Goal: Task Accomplishment & Management: Manage account settings

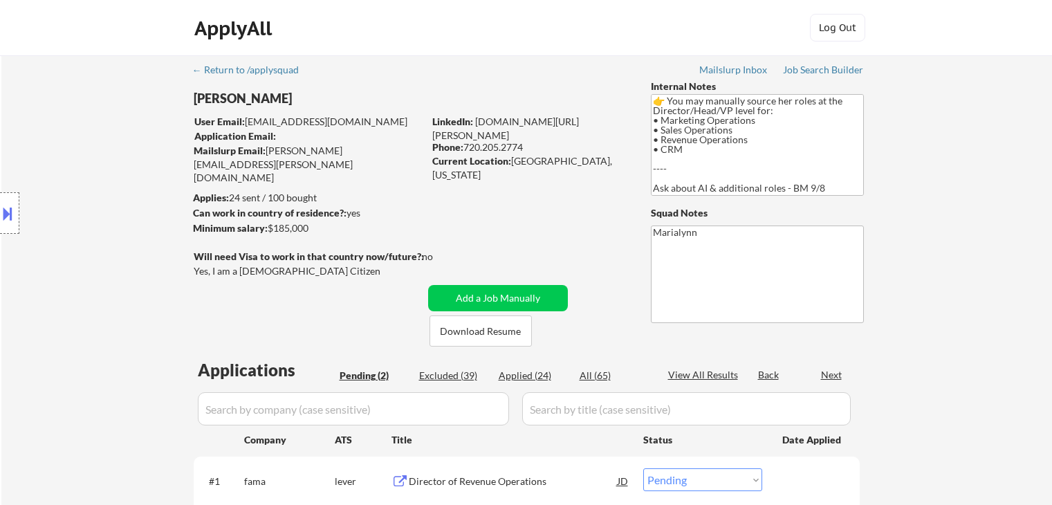
select select ""pending""
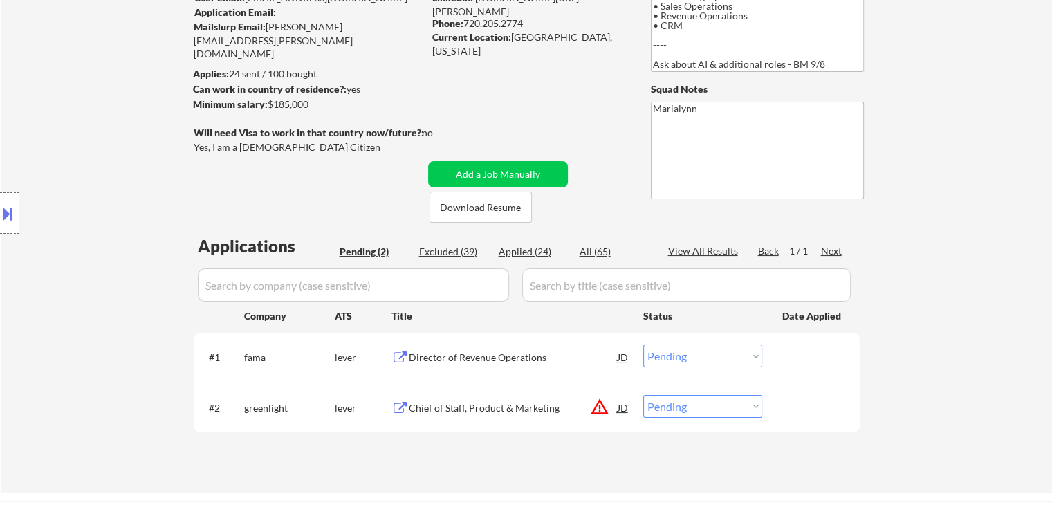
scroll to position [138, 0]
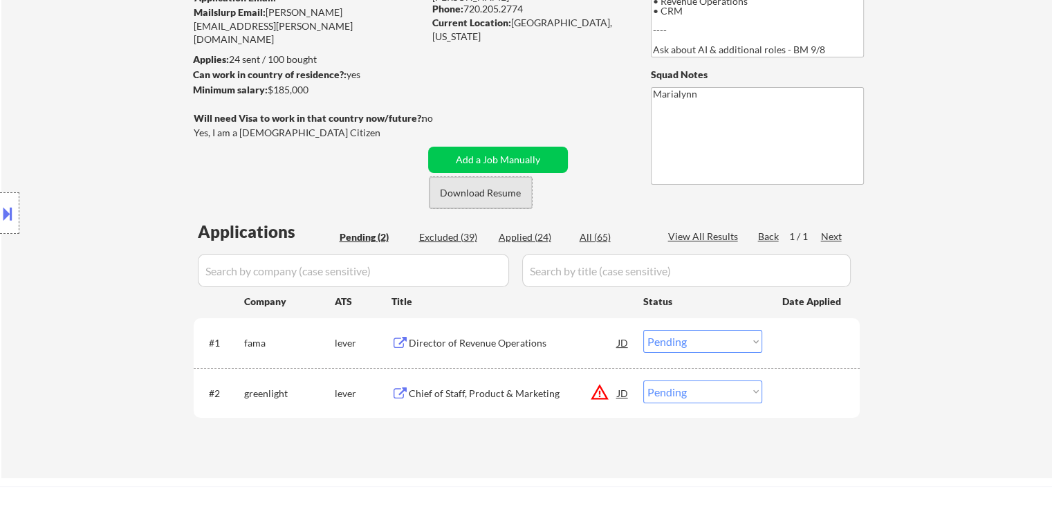
click at [460, 200] on button "Download Resume" at bounding box center [481, 192] width 102 height 31
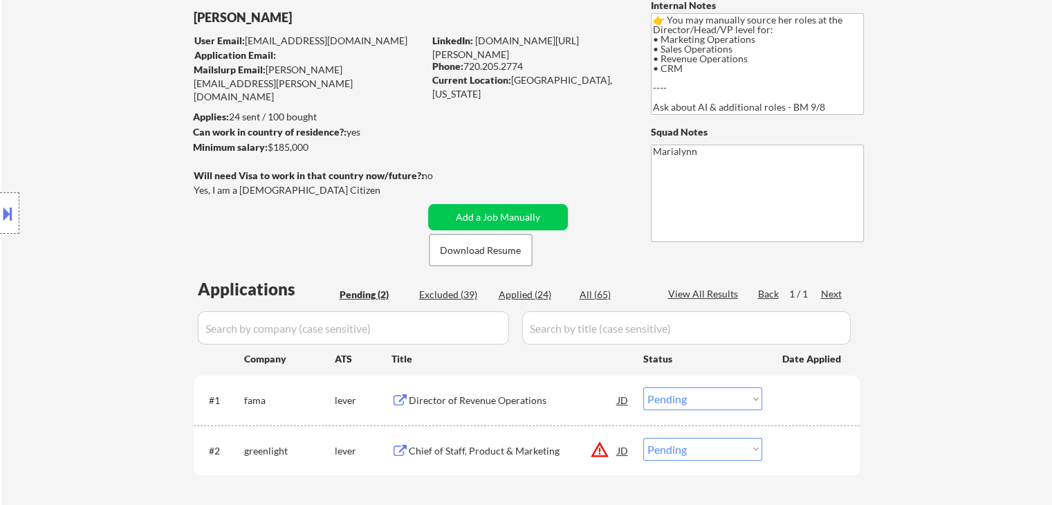
scroll to position [0, 0]
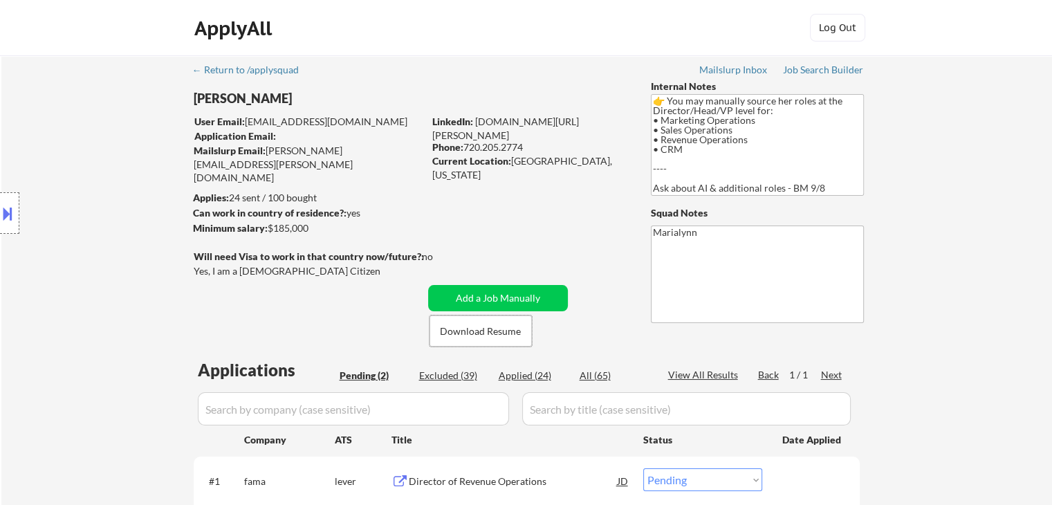
click at [477, 50] on div "ApplyAll Log Out" at bounding box center [526, 28] width 1052 height 56
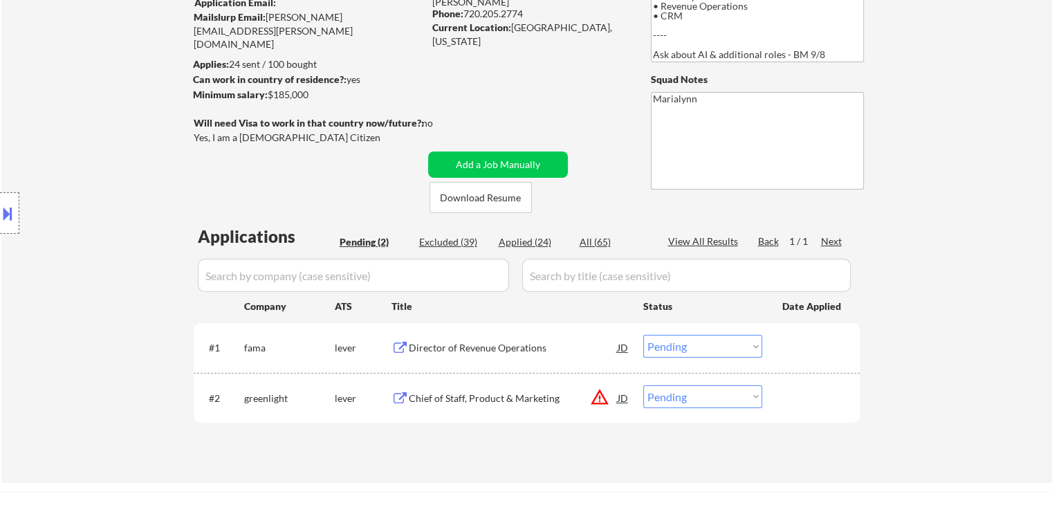
scroll to position [208, 0]
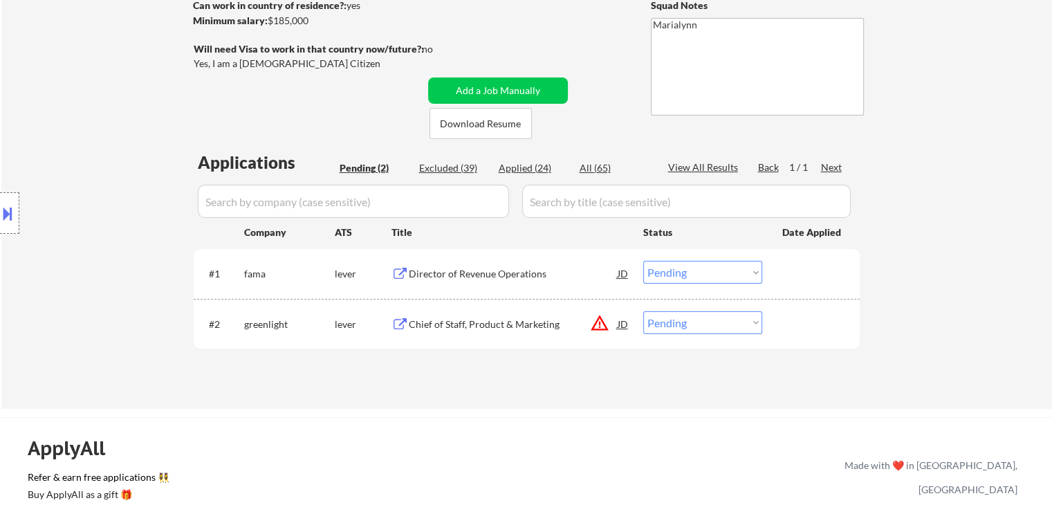
click at [523, 272] on div "Director of Revenue Operations" at bounding box center [513, 274] width 209 height 14
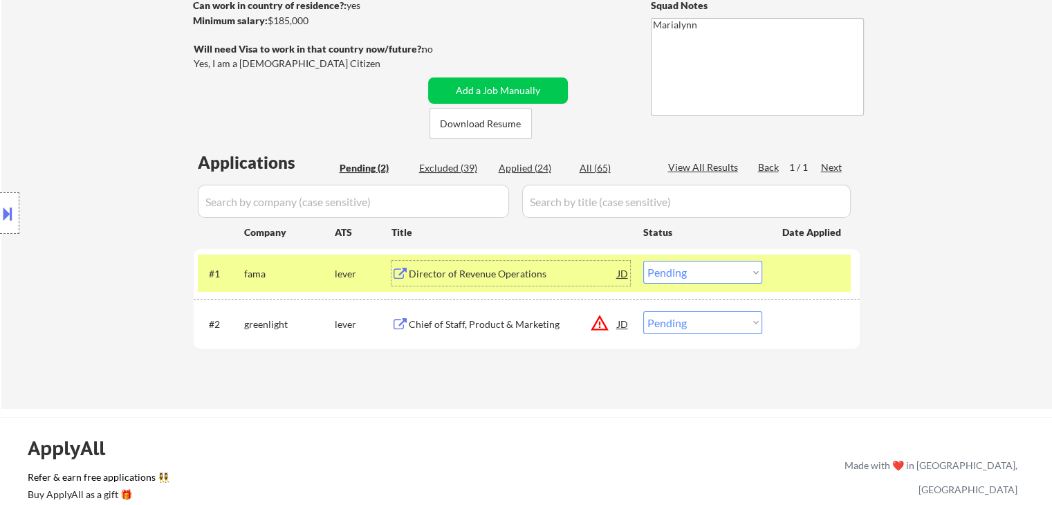
drag, startPoint x: 706, startPoint y: 275, endPoint x: 701, endPoint y: 283, distance: 9.3
click at [704, 275] on select "Choose an option... Pending Applied Excluded (Questions) Excluded (Expired) Exc…" at bounding box center [702, 272] width 119 height 23
click at [643, 261] on select "Choose an option... Pending Applied Excluded (Questions) Excluded (Expired) Exc…" at bounding box center [702, 272] width 119 height 23
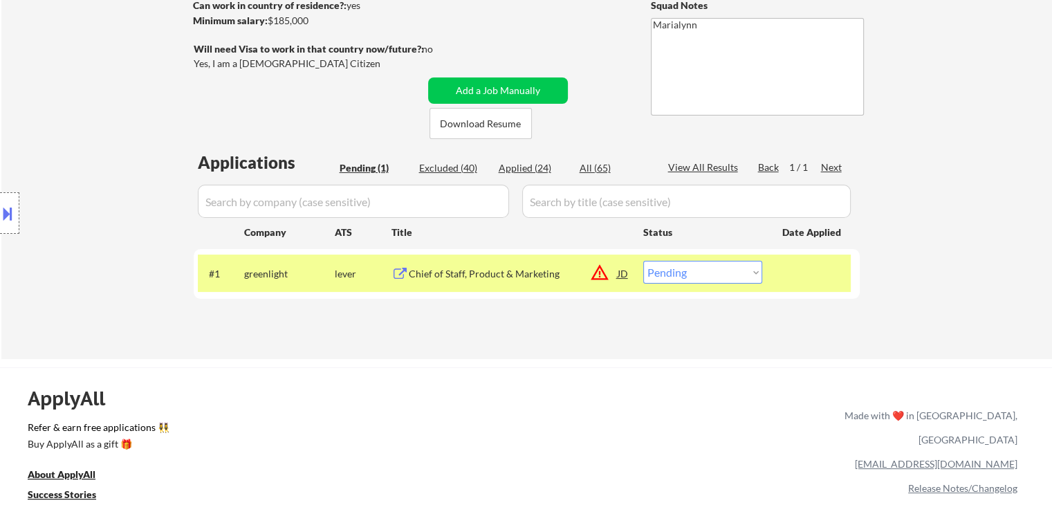
click at [438, 277] on div "Chief of Staff, Product & Marketing" at bounding box center [513, 274] width 209 height 14
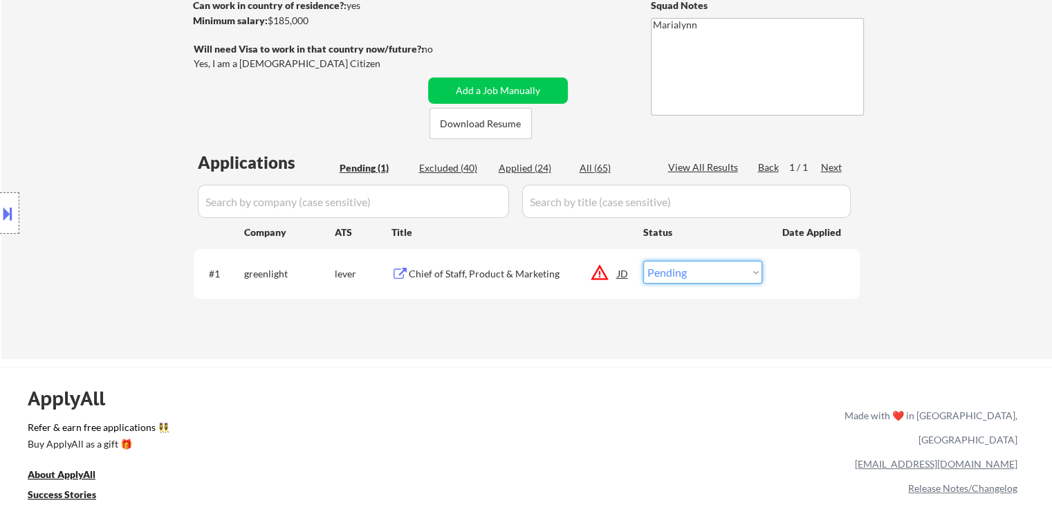
drag, startPoint x: 668, startPoint y: 272, endPoint x: 675, endPoint y: 277, distance: 8.9
click at [668, 272] on select "Choose an option... Pending Applied Excluded (Questions) Excluded (Expired) Exc…" at bounding box center [702, 272] width 119 height 23
select select ""excluded__salary_""
click at [643, 261] on select "Choose an option... Pending Applied Excluded (Questions) Excluded (Expired) Exc…" at bounding box center [702, 272] width 119 height 23
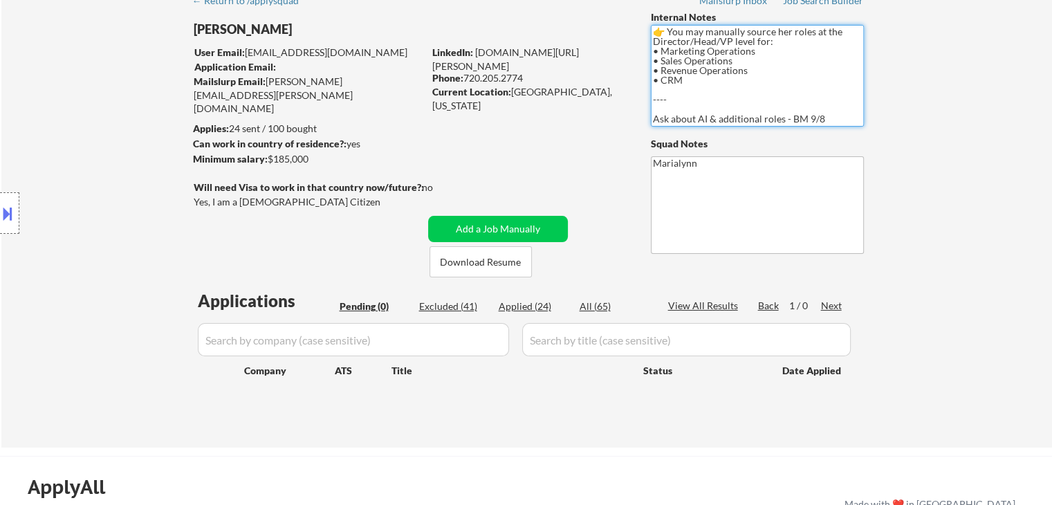
drag, startPoint x: 659, startPoint y: 53, endPoint x: 755, endPoint y: 53, distance: 96.1
click at [755, 53] on textarea "👉 You may manually source her roles at the Director/Head/VP level for: • Market…" at bounding box center [757, 76] width 213 height 102
click at [7, 219] on button at bounding box center [7, 213] width 15 height 23
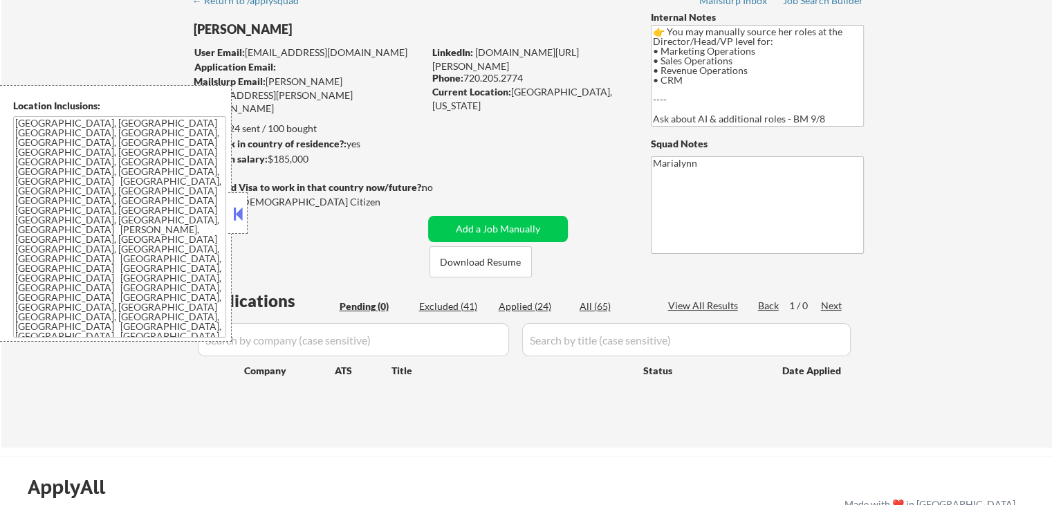
click at [242, 210] on button at bounding box center [237, 213] width 15 height 21
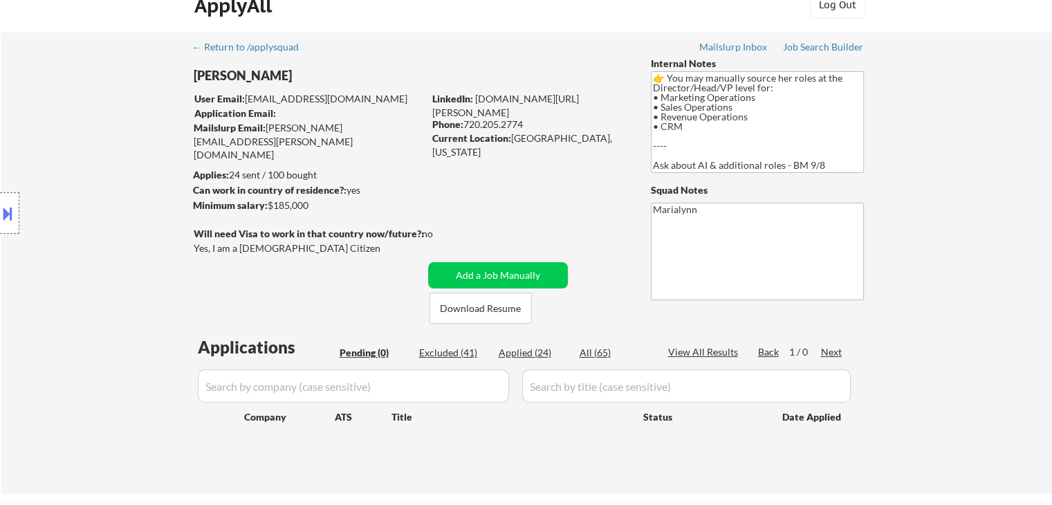
scroll to position [0, 0]
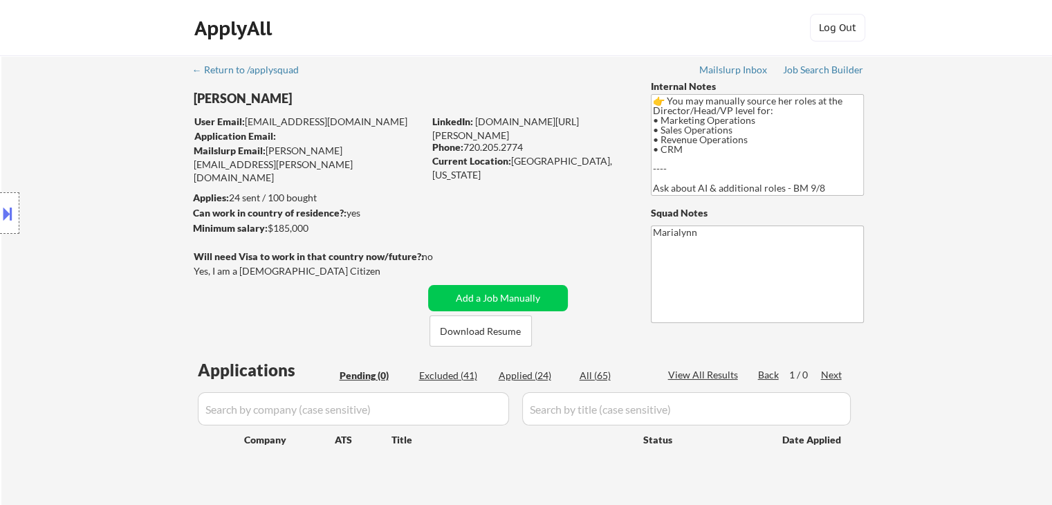
click at [582, 403] on input "input" at bounding box center [686, 408] width 329 height 33
paste input "Director, Marketing Operations"
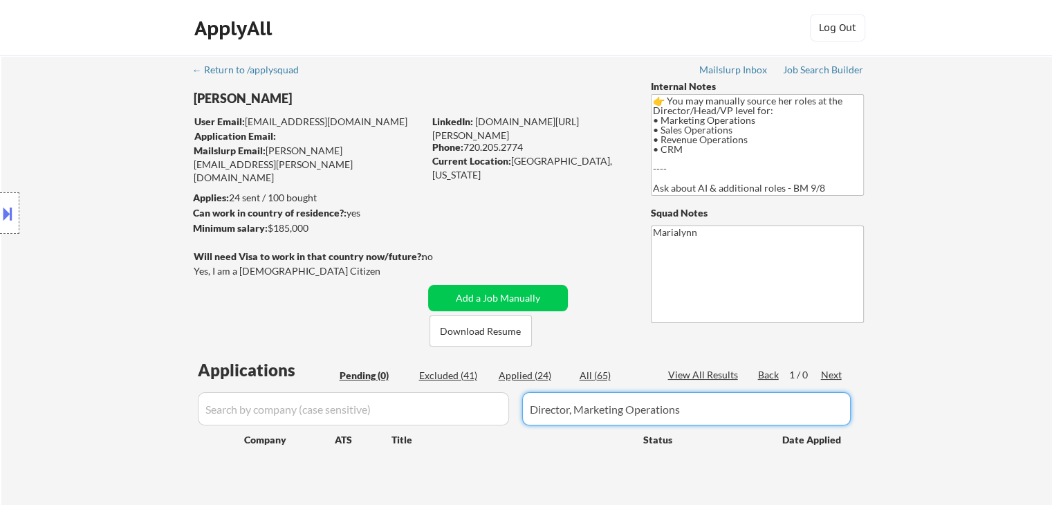
type input "Director, Marketing Operations"
click at [600, 374] on div "All (65)" at bounding box center [614, 376] width 69 height 14
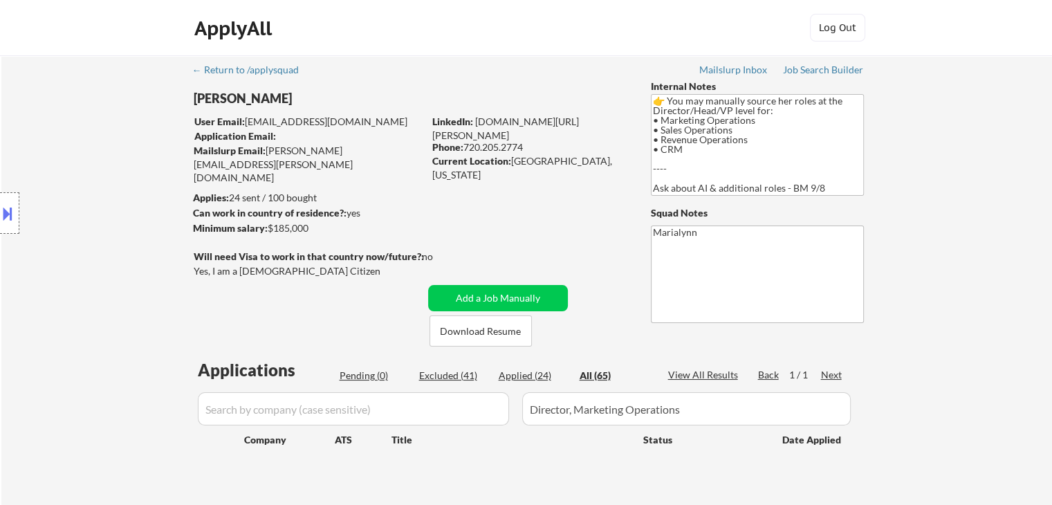
select select ""applied""
select select ""excluded__salary_""
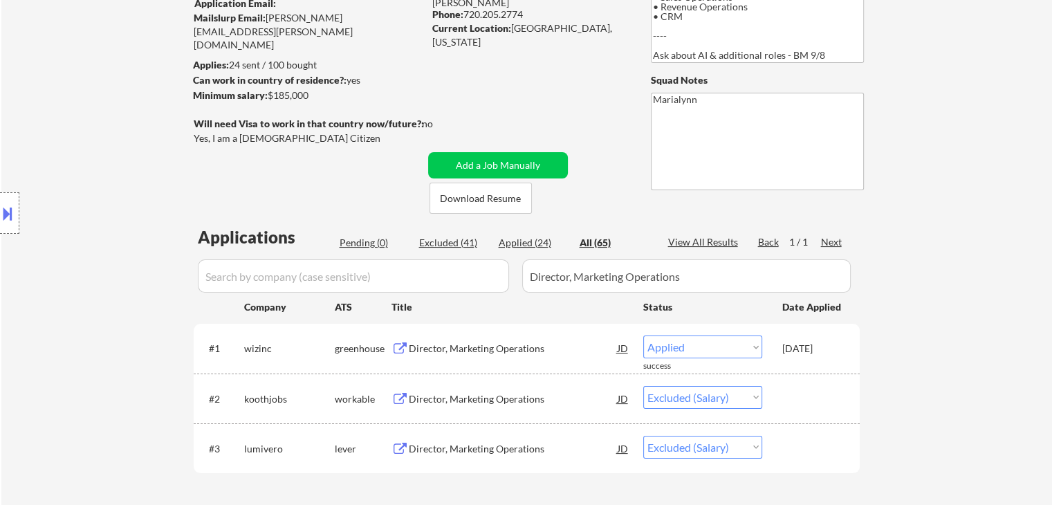
scroll to position [138, 0]
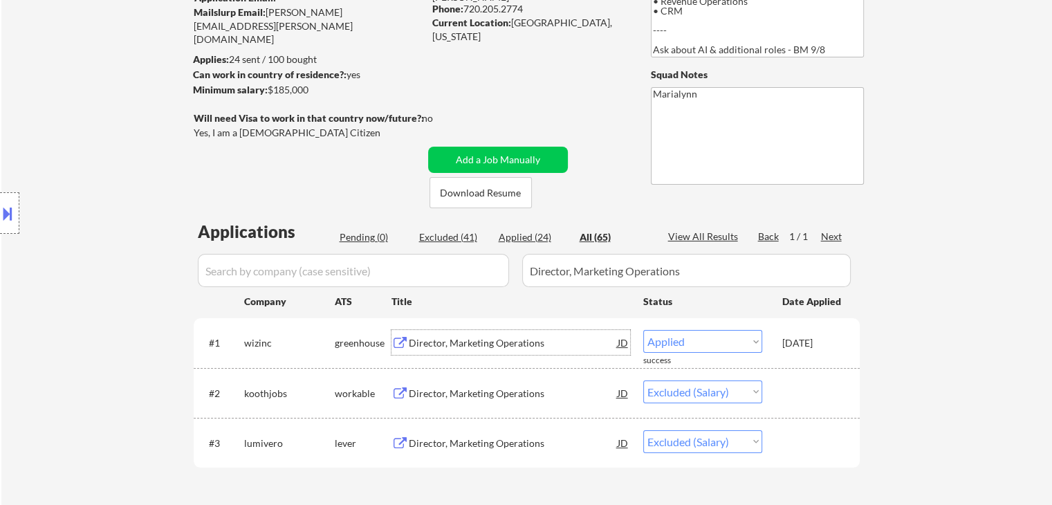
click at [484, 341] on div "Director, Marketing Operations" at bounding box center [513, 343] width 209 height 14
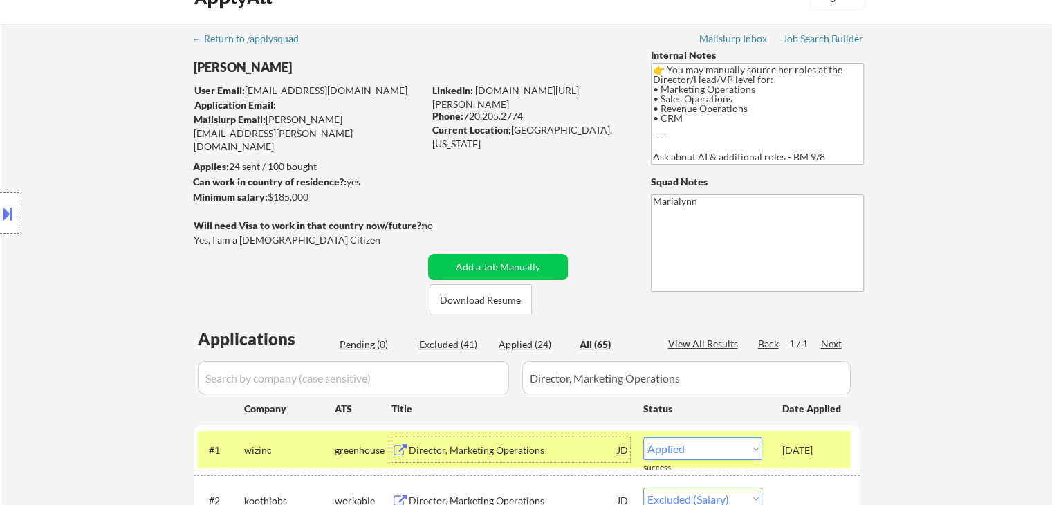
scroll to position [0, 0]
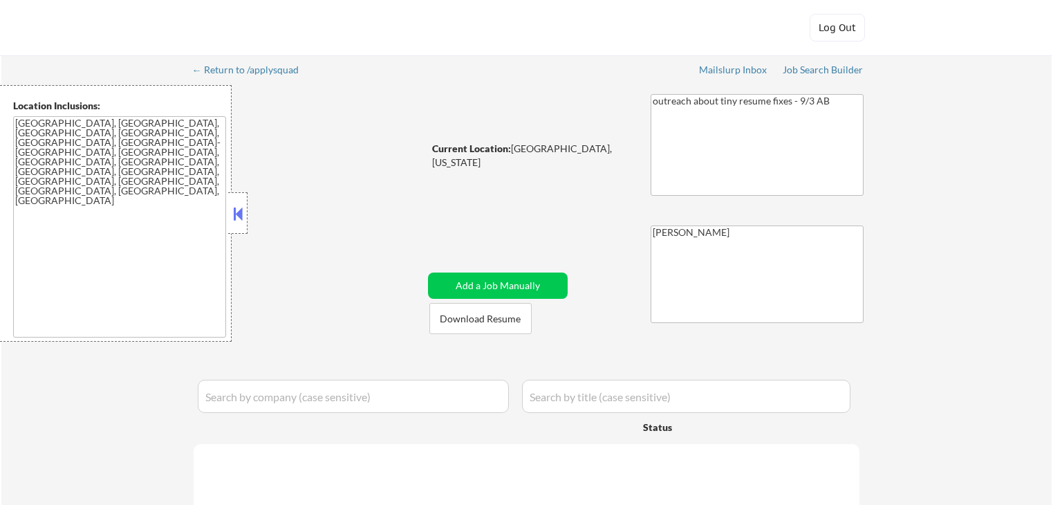
select select ""pending""
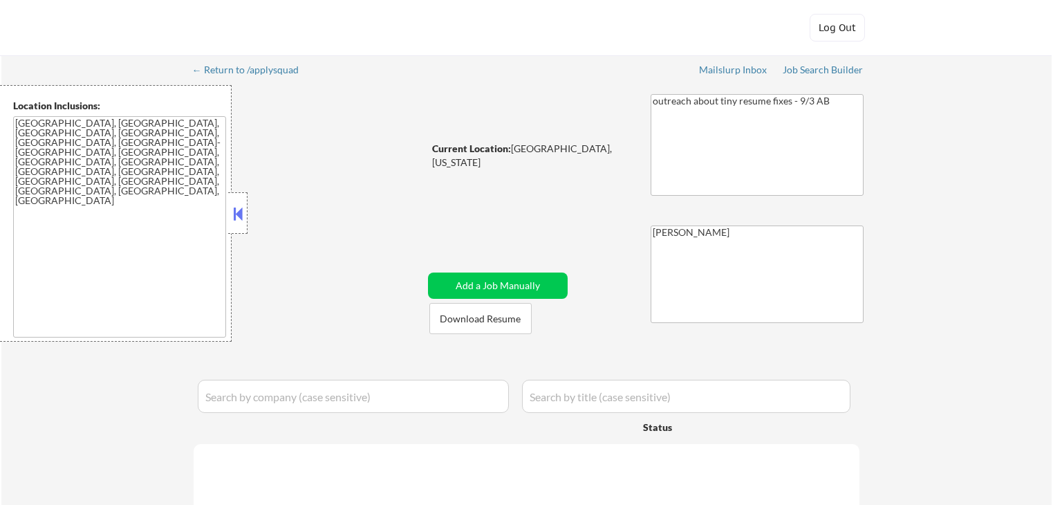
select select ""pending""
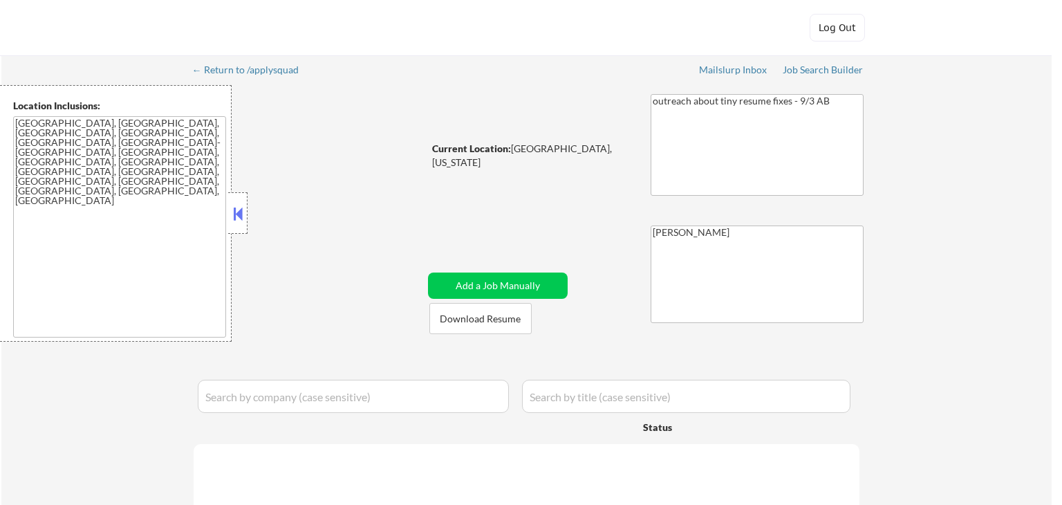
select select ""pending""
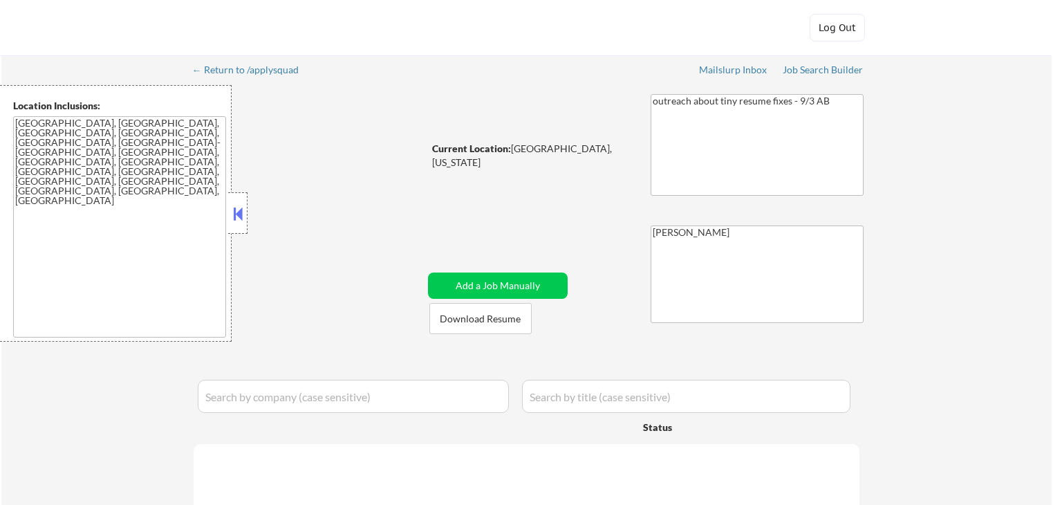
select select ""pending""
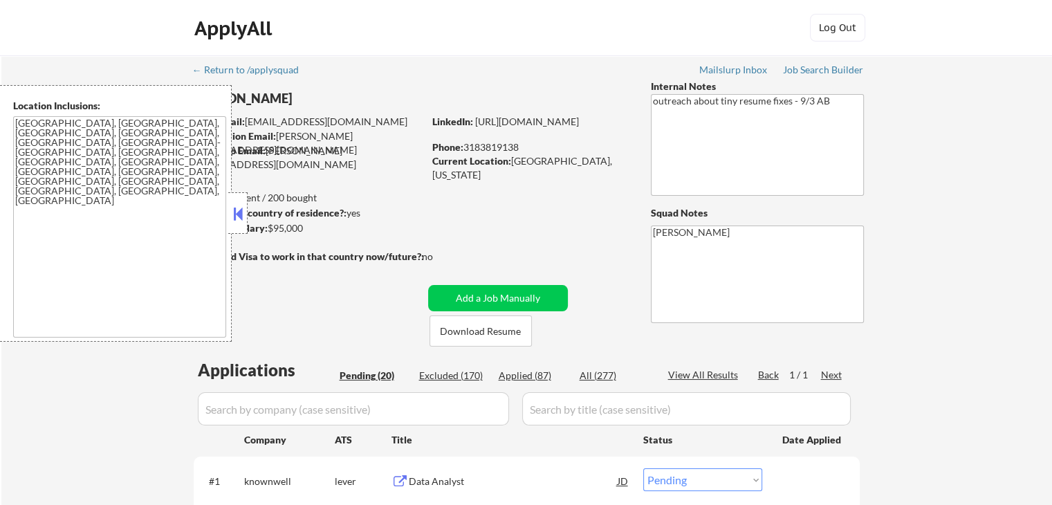
click at [239, 201] on div at bounding box center [237, 213] width 19 height 42
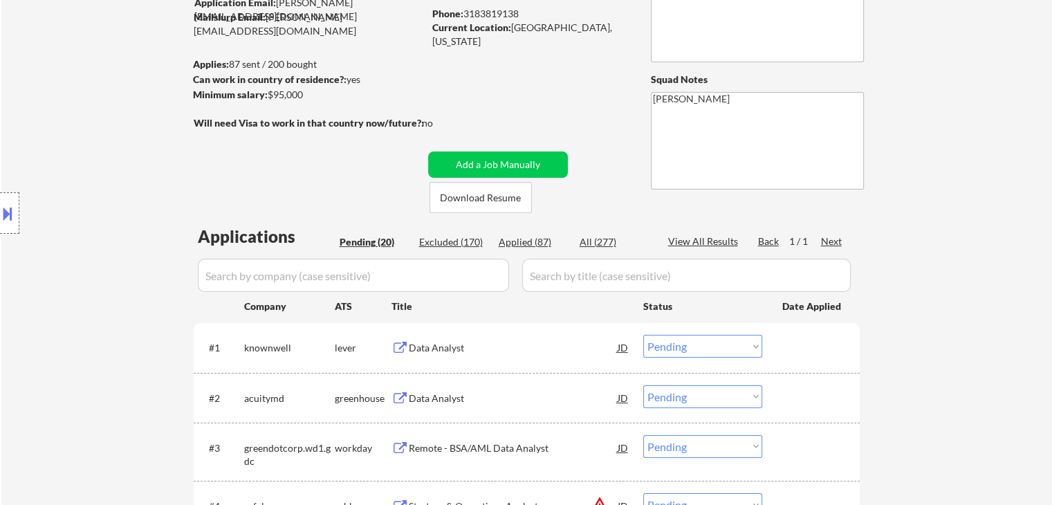
scroll to position [138, 0]
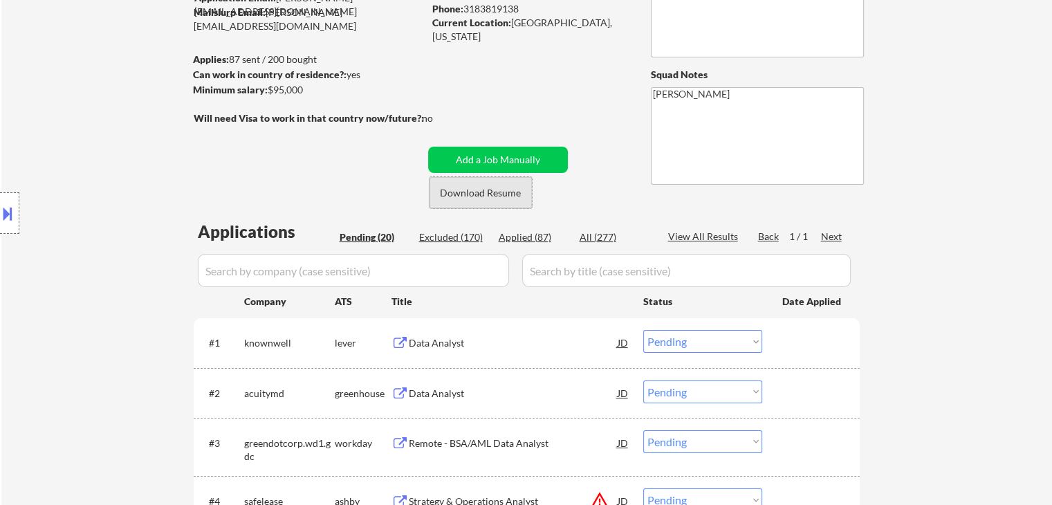
click at [468, 192] on button "Download Resume" at bounding box center [481, 192] width 102 height 31
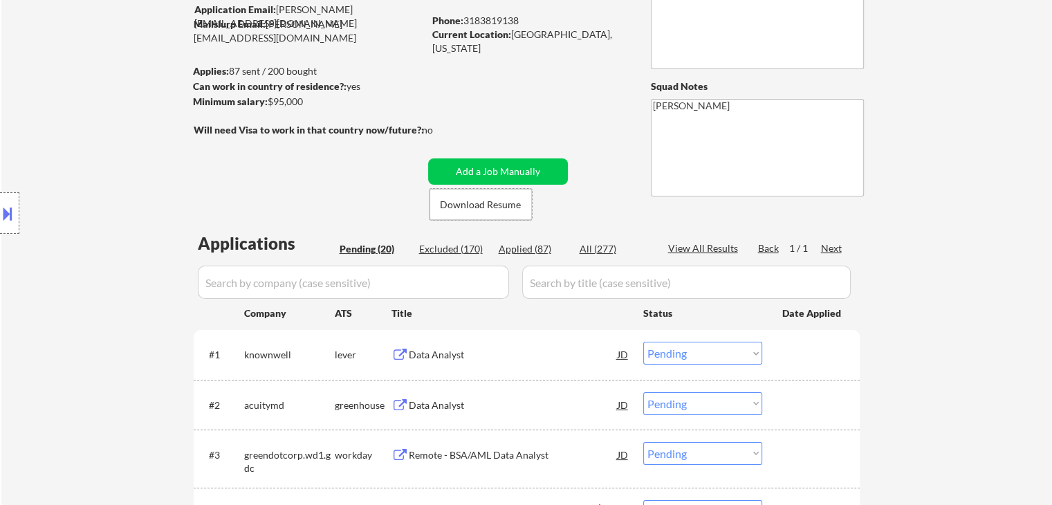
scroll to position [277, 0]
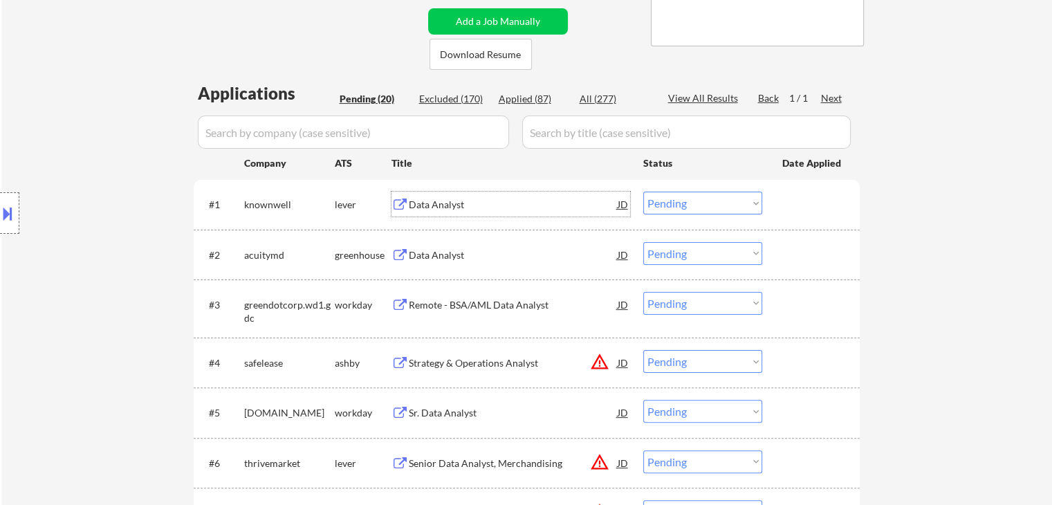
click at [438, 199] on div "Data Analyst" at bounding box center [513, 205] width 209 height 14
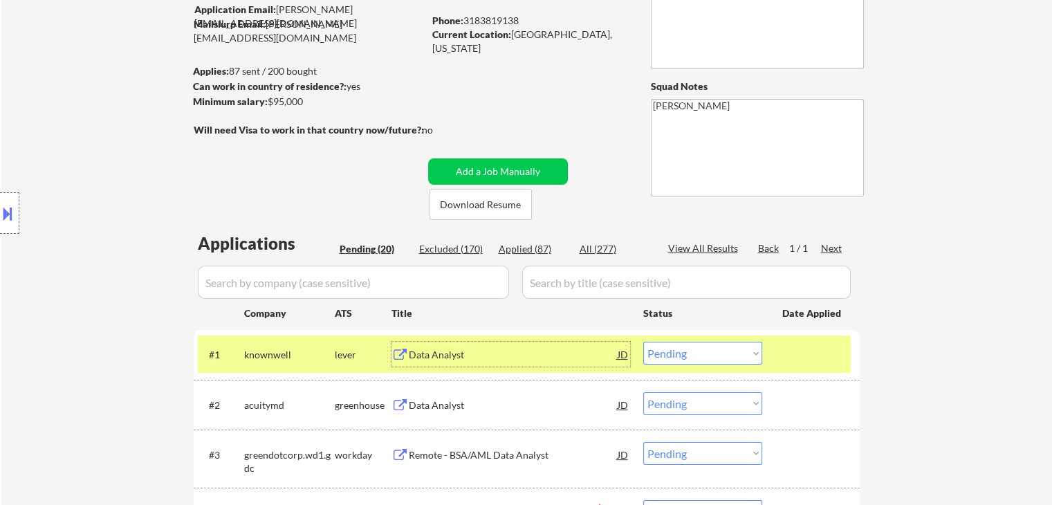
scroll to position [208, 0]
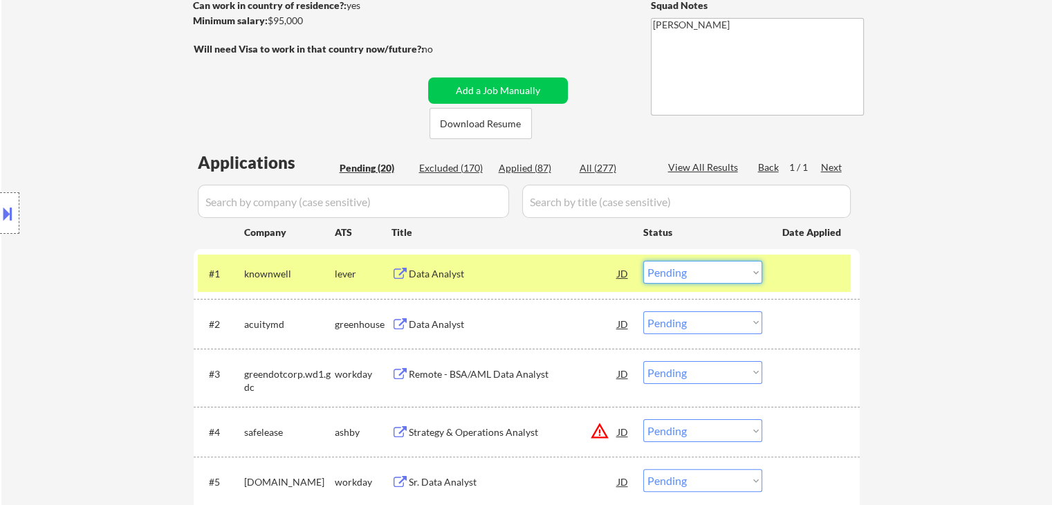
drag, startPoint x: 703, startPoint y: 275, endPoint x: 704, endPoint y: 283, distance: 8.3
click at [703, 275] on select "Choose an option... Pending Applied Excluded (Questions) Excluded (Expired) Exc…" at bounding box center [702, 272] width 119 height 23
click at [643, 261] on select "Choose an option... Pending Applied Excluded (Questions) Excluded (Expired) Exc…" at bounding box center [702, 272] width 119 height 23
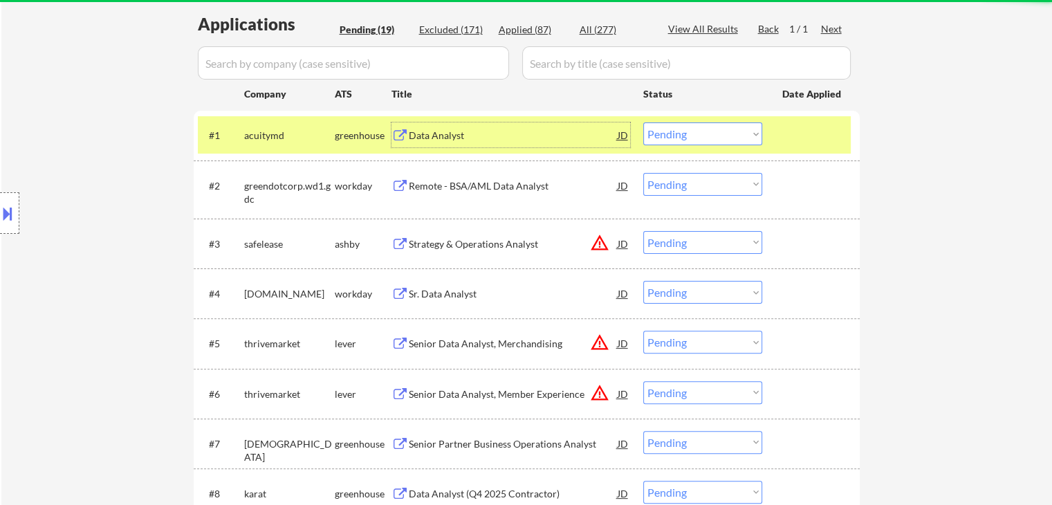
click at [454, 135] on div "Data Analyst" at bounding box center [513, 136] width 209 height 14
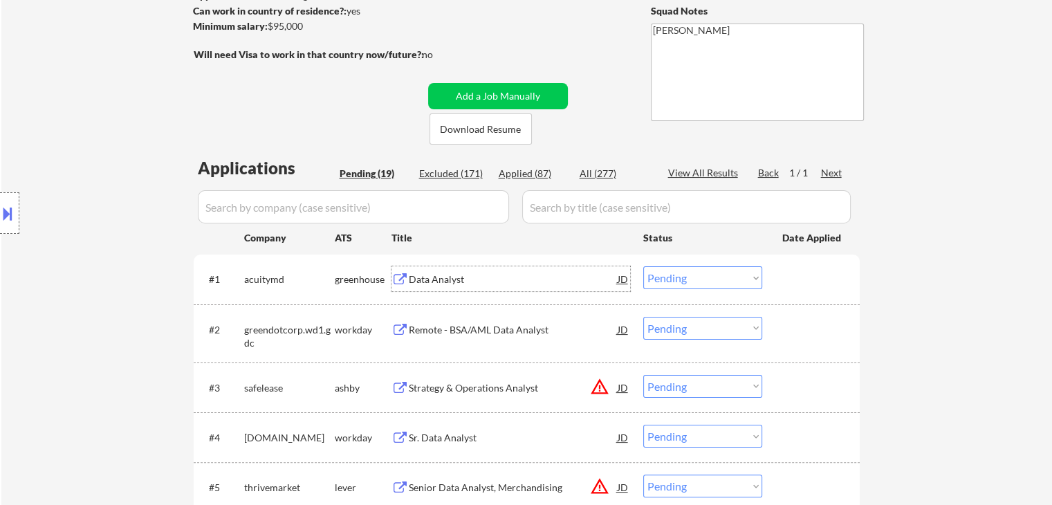
scroll to position [277, 0]
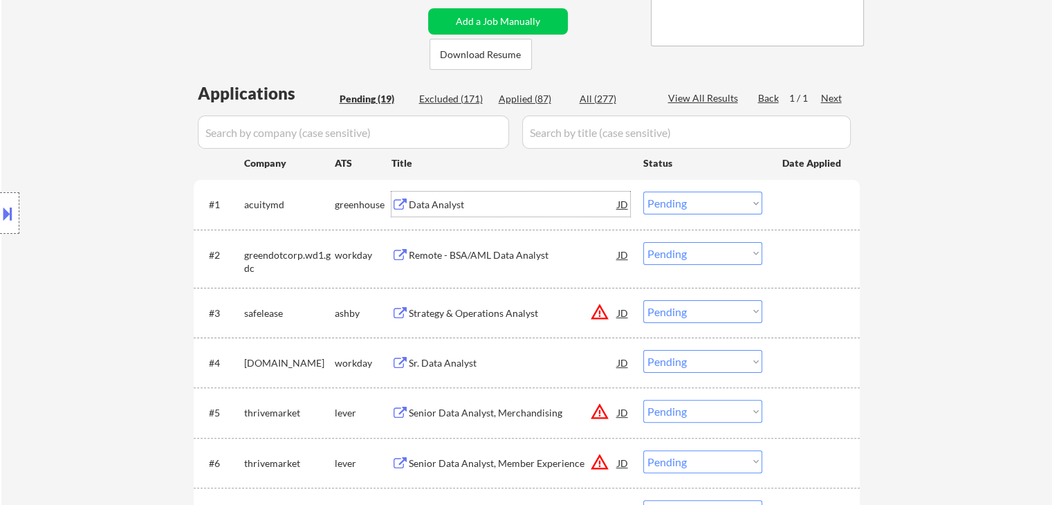
click at [683, 201] on select "Choose an option... Pending Applied Excluded (Questions) Excluded (Expired) Exc…" at bounding box center [702, 203] width 119 height 23
click at [643, 192] on select "Choose an option... Pending Applied Excluded (Questions) Excluded (Expired) Exc…" at bounding box center [702, 203] width 119 height 23
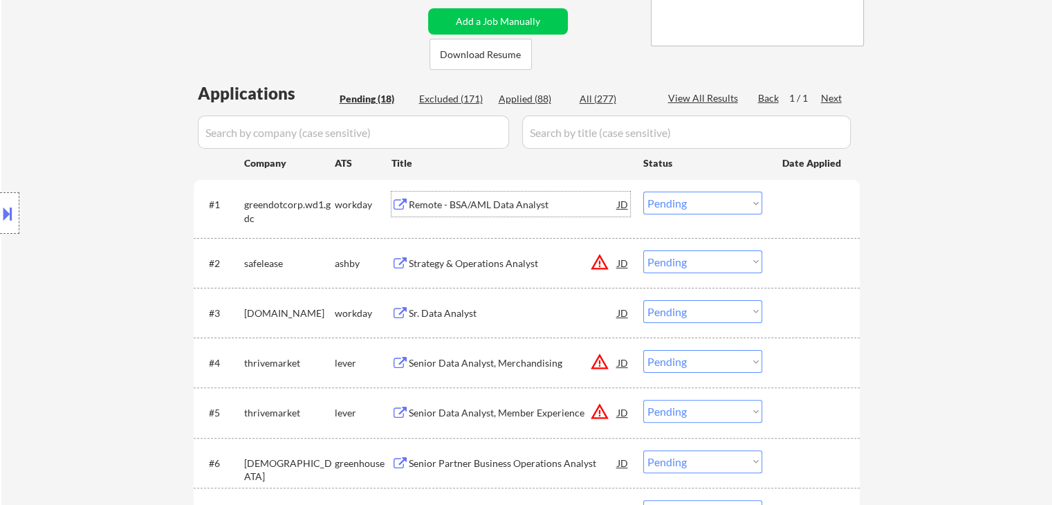
click at [456, 205] on div "Remote - BSA/AML Data Analyst" at bounding box center [513, 205] width 209 height 14
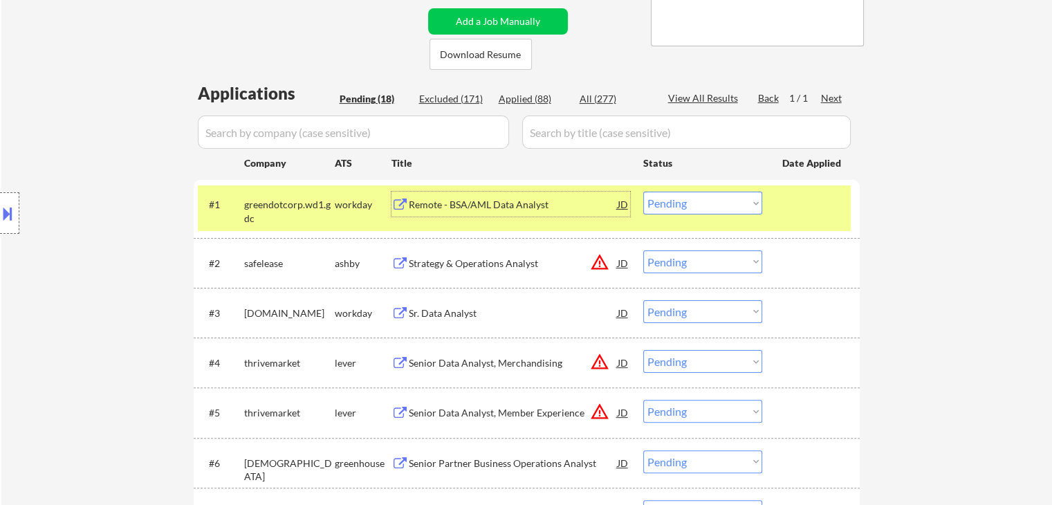
click at [701, 201] on select "Choose an option... Pending Applied Excluded (Questions) Excluded (Expired) Exc…" at bounding box center [702, 203] width 119 height 23
click at [643, 192] on select "Choose an option... Pending Applied Excluded (Questions) Excluded (Expired) Exc…" at bounding box center [702, 203] width 119 height 23
select select ""pending""
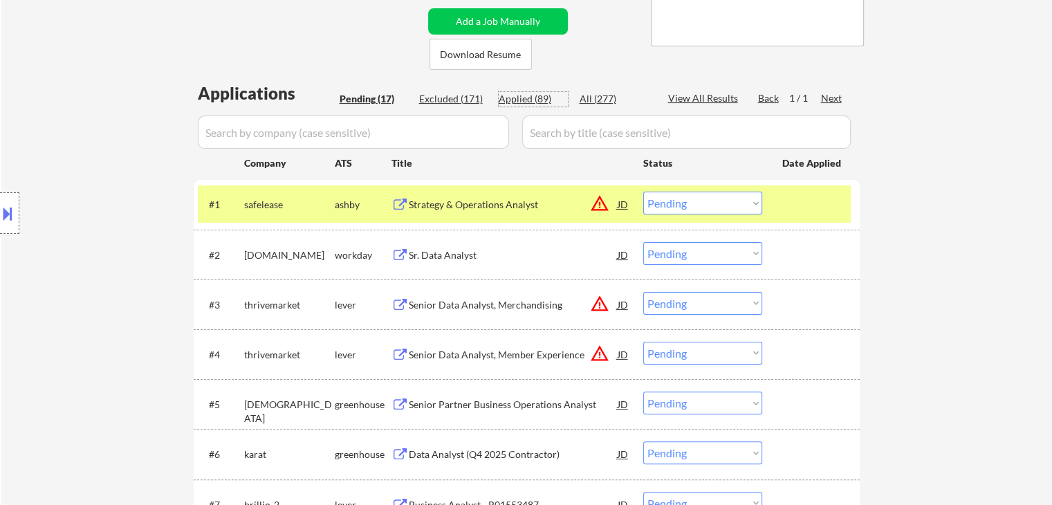
click at [522, 100] on div "Applied (89)" at bounding box center [533, 99] width 69 height 14
click at [531, 99] on div "Applied (89)" at bounding box center [533, 99] width 69 height 14
select select ""applied""
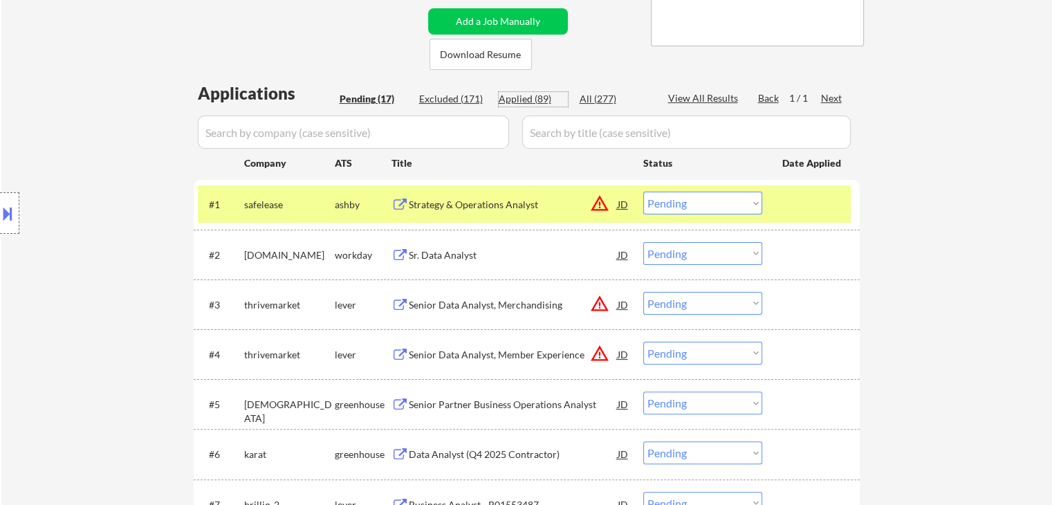
select select ""applied""
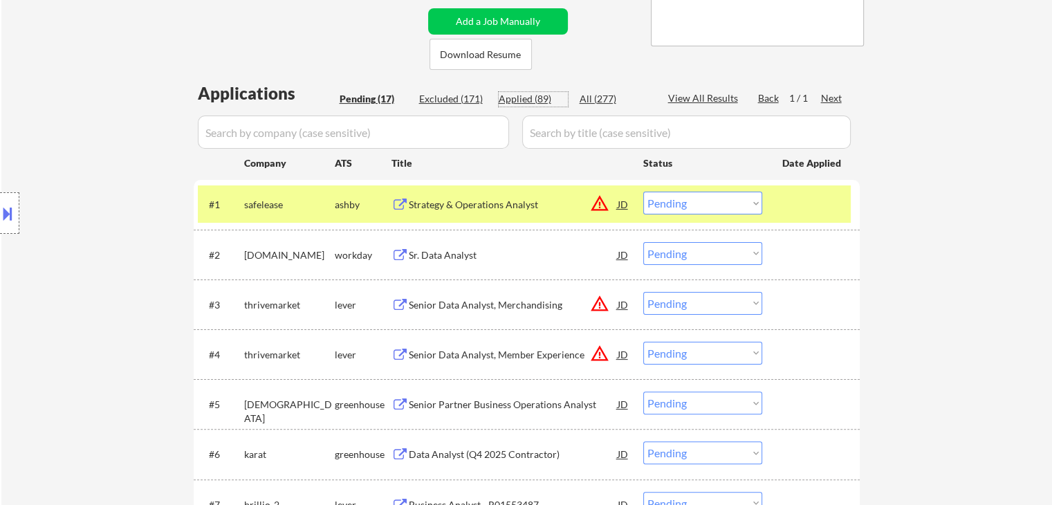
select select ""applied""
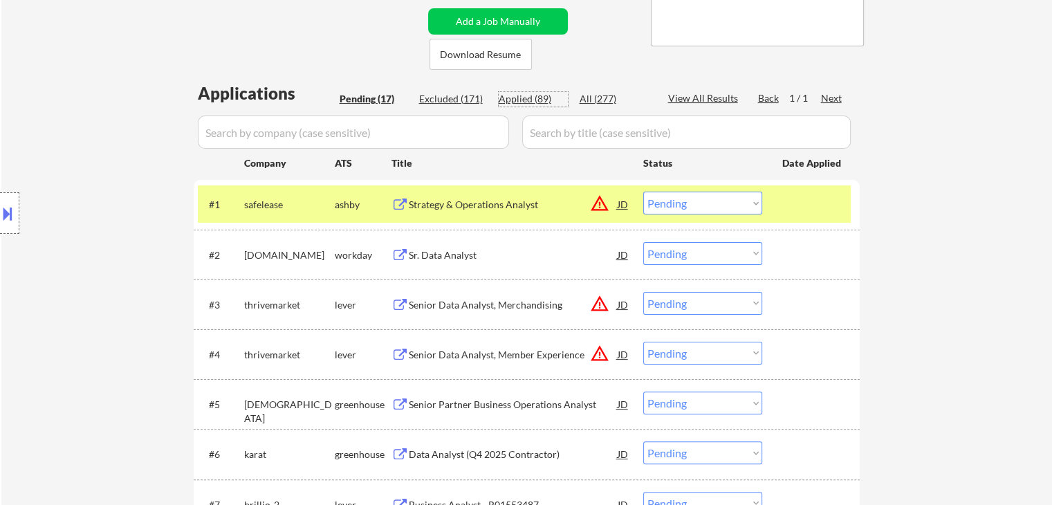
select select ""applied""
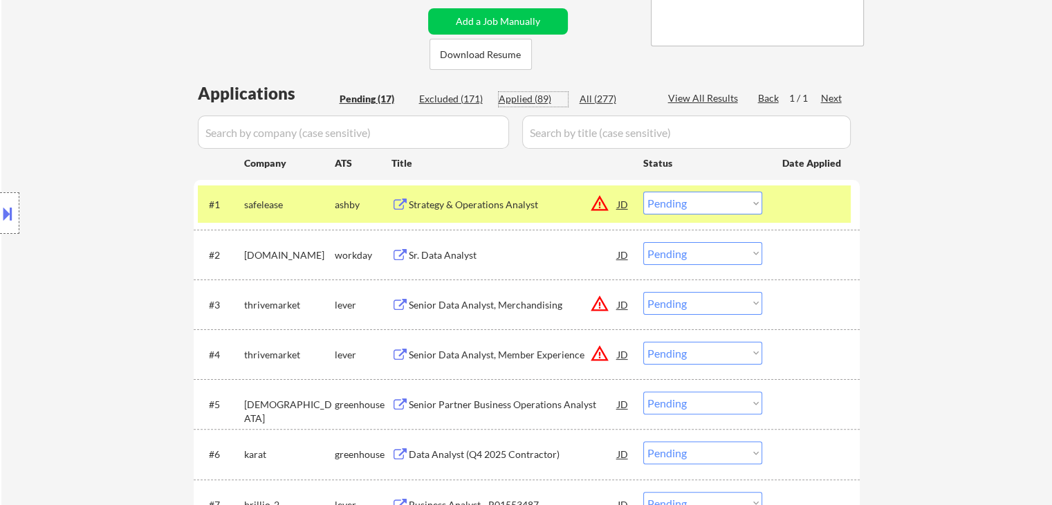
select select ""applied""
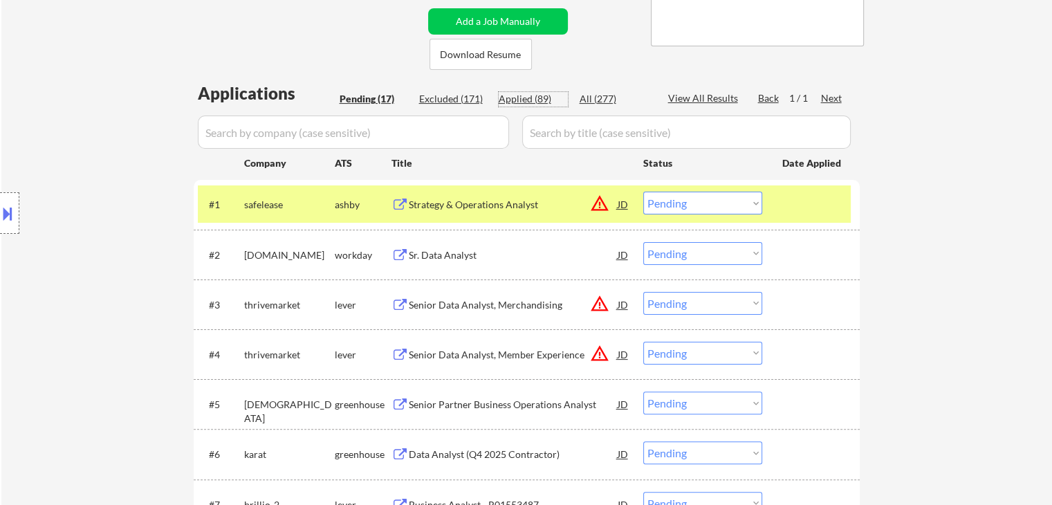
select select ""applied""
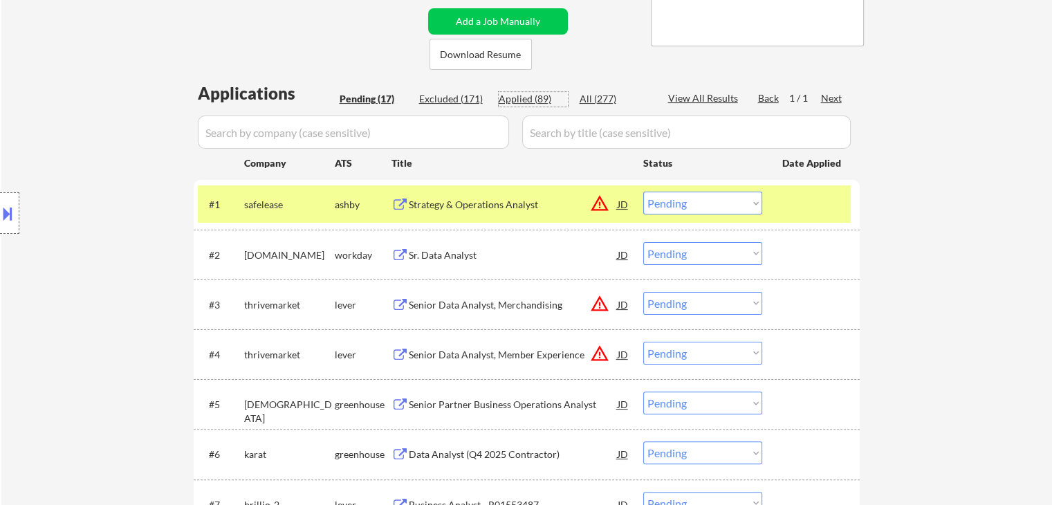
select select ""applied""
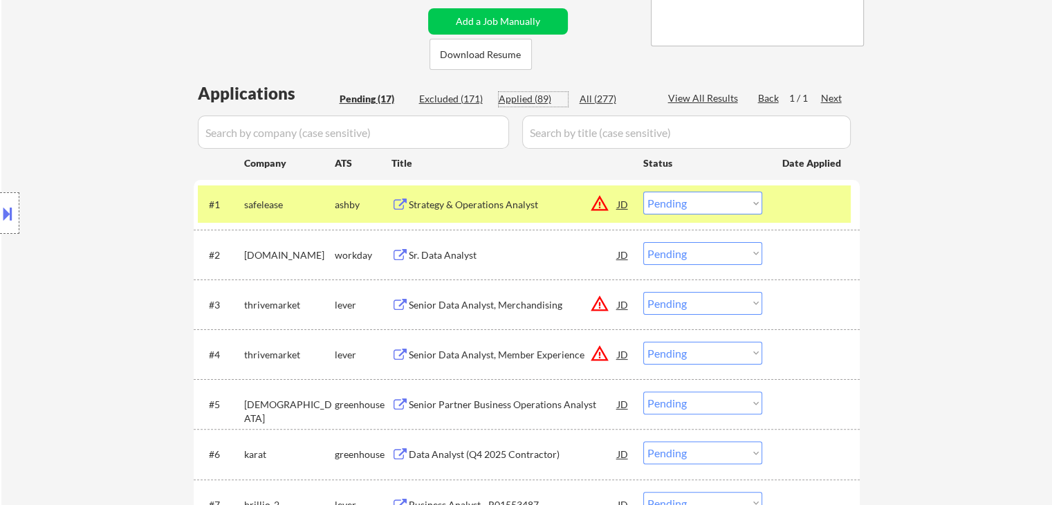
select select ""applied""
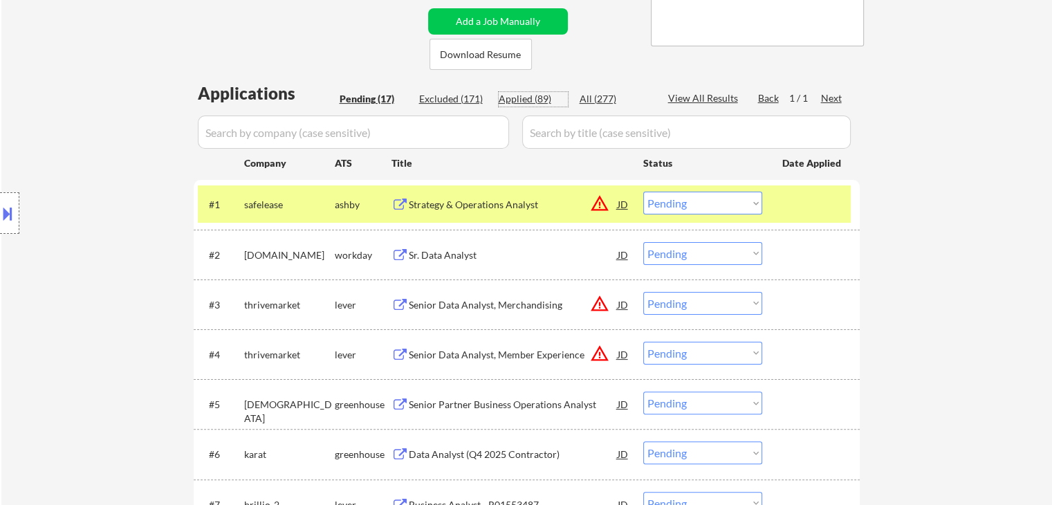
select select ""applied""
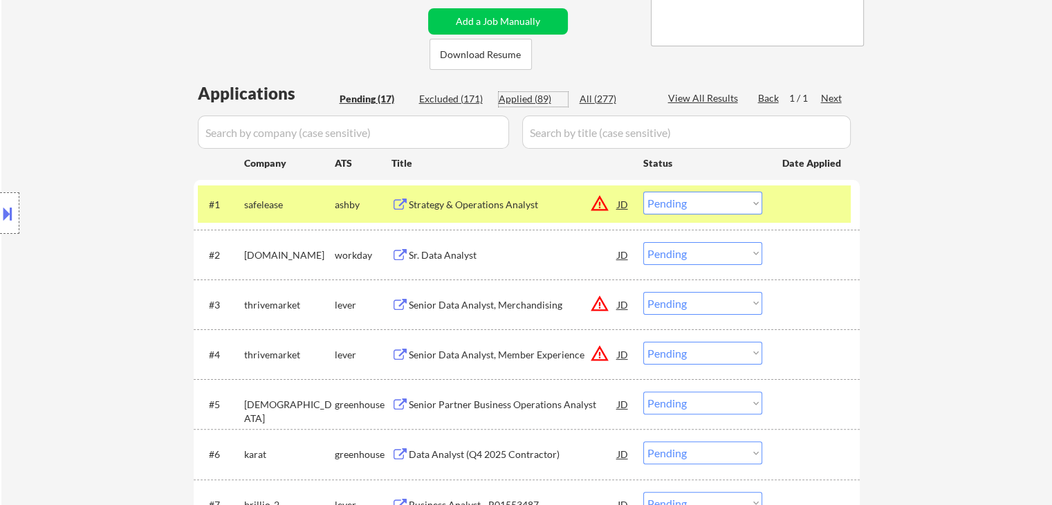
select select ""applied""
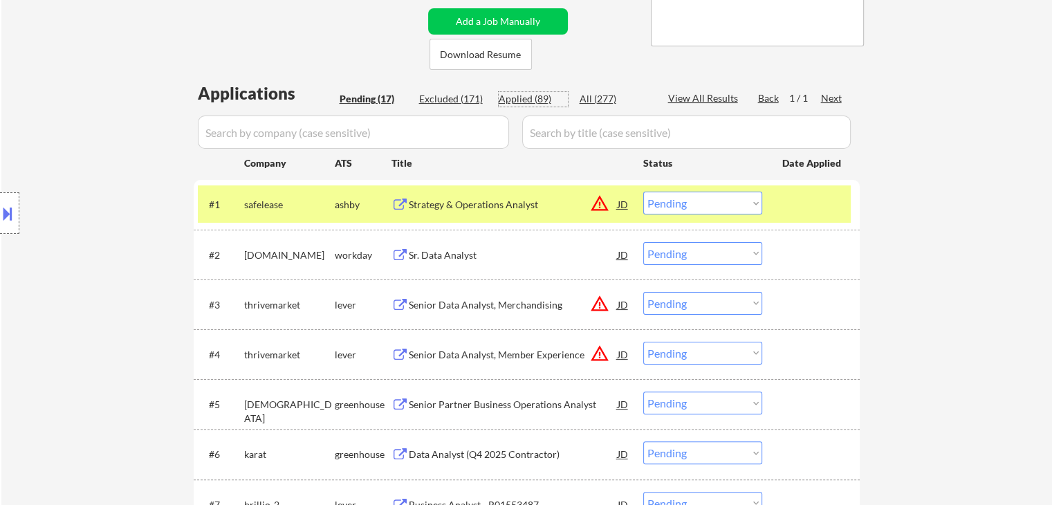
select select ""applied""
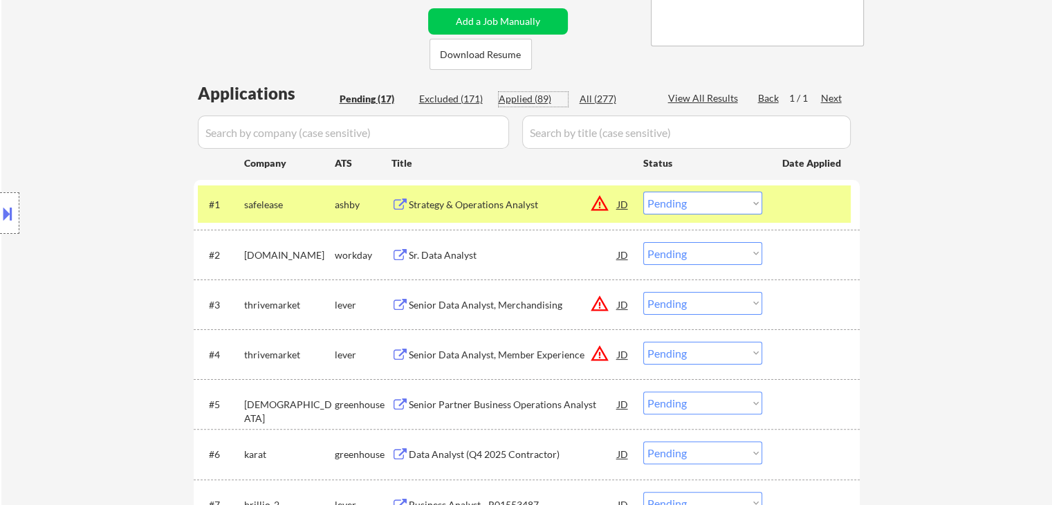
select select ""applied""
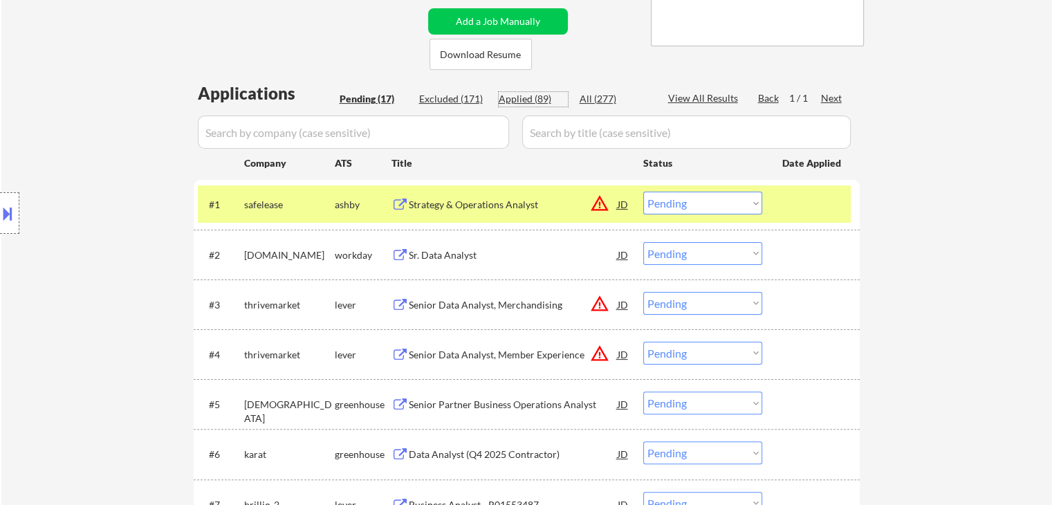
select select ""applied""
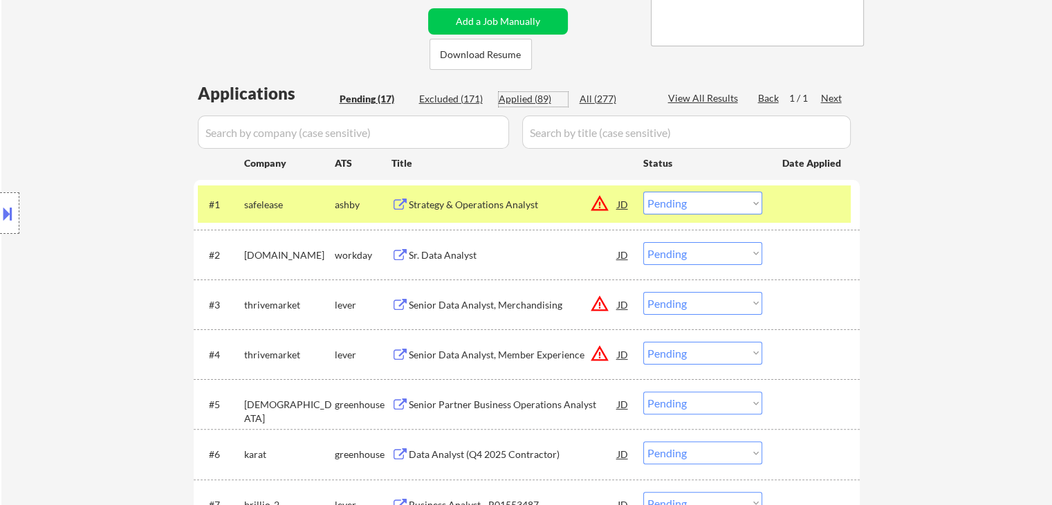
select select ""applied""
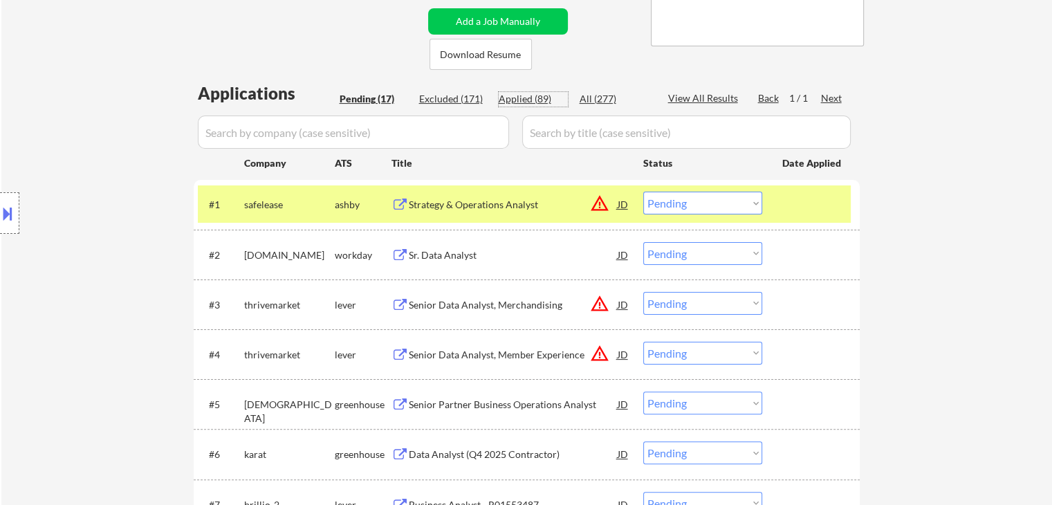
select select ""applied""
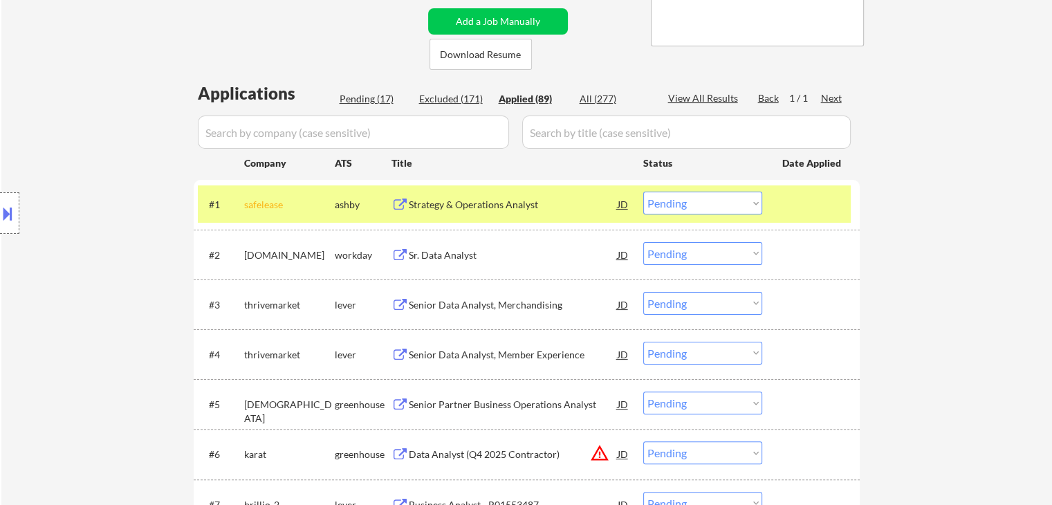
select select ""applied""
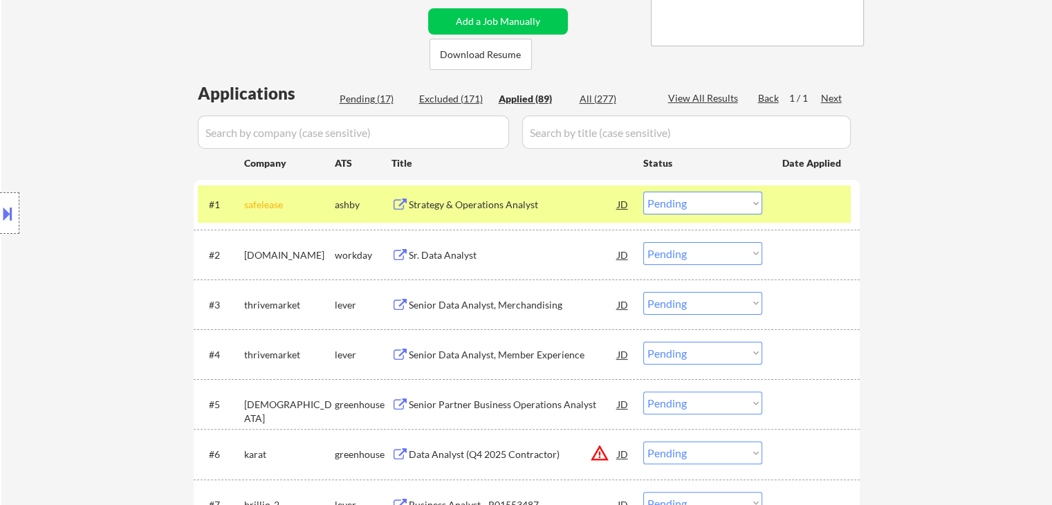
select select ""applied""
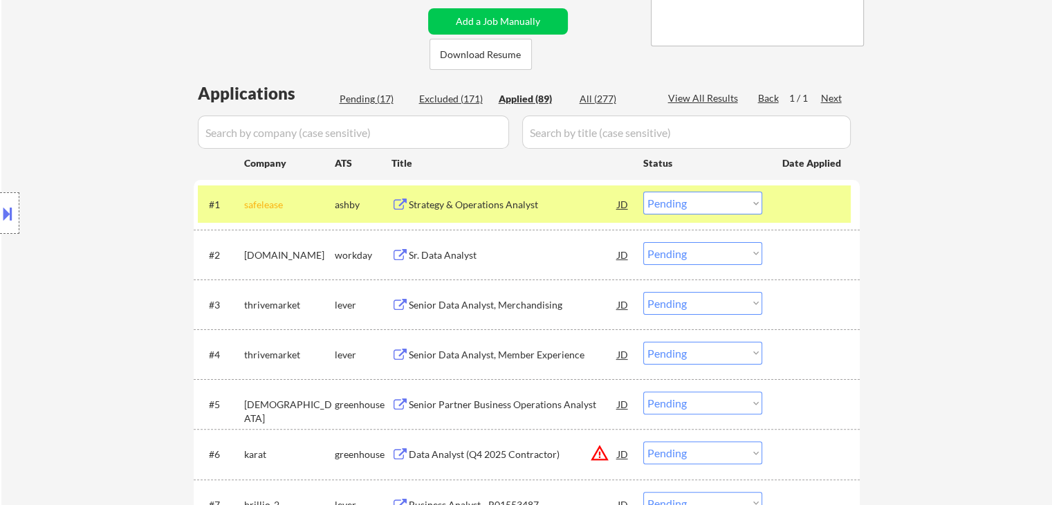
select select ""applied""
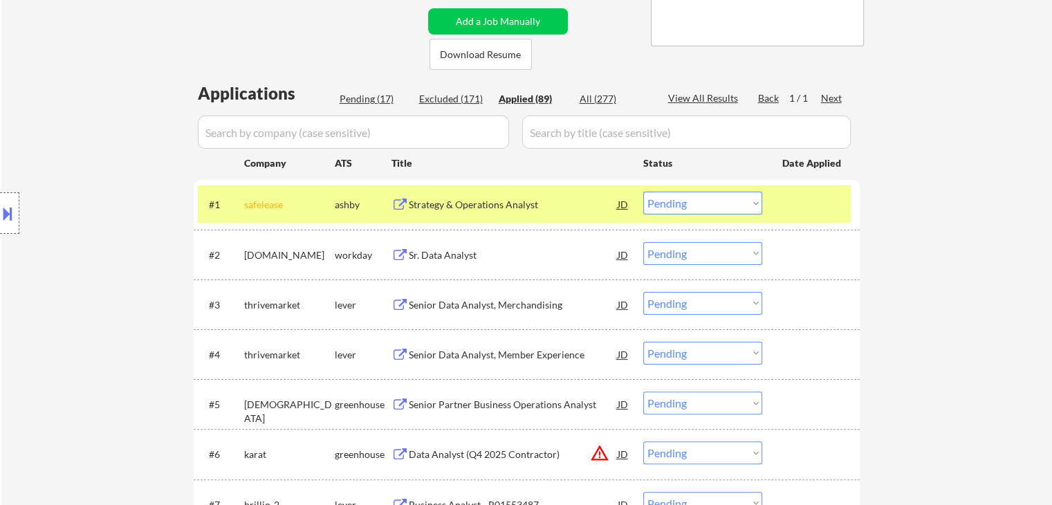
select select ""applied""
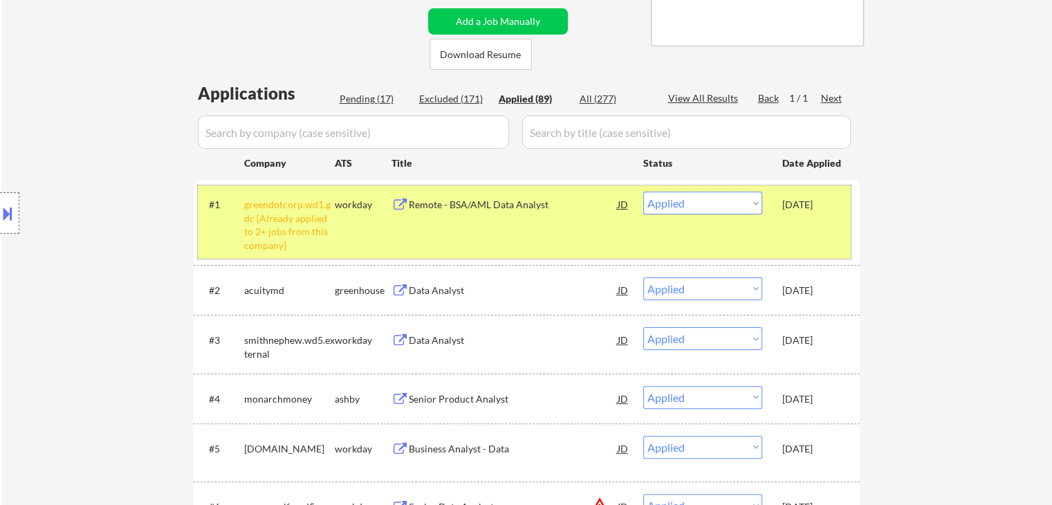
click at [340, 205] on div "workday" at bounding box center [363, 205] width 57 height 14
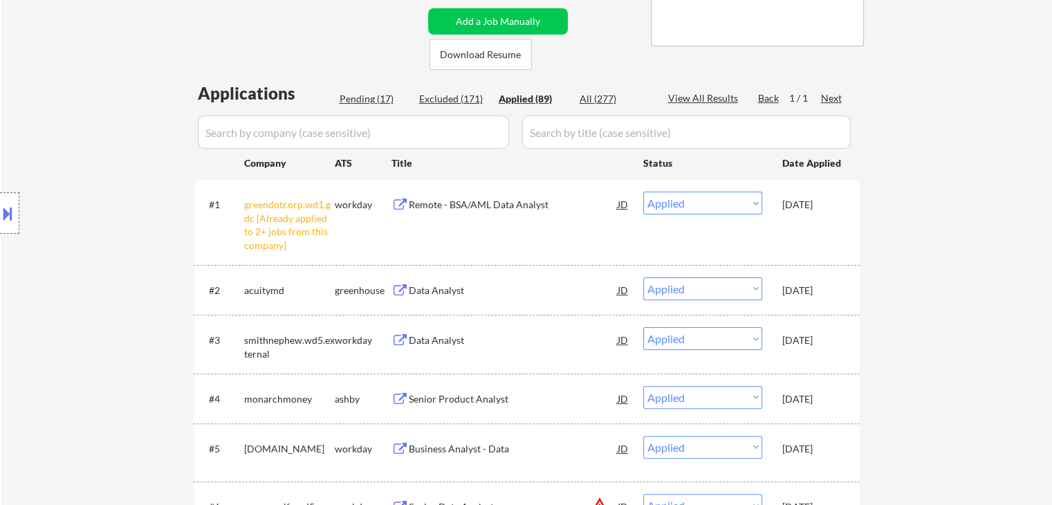
click at [356, 95] on div "Pending (17)" at bounding box center [374, 99] width 69 height 14
select select ""pending""
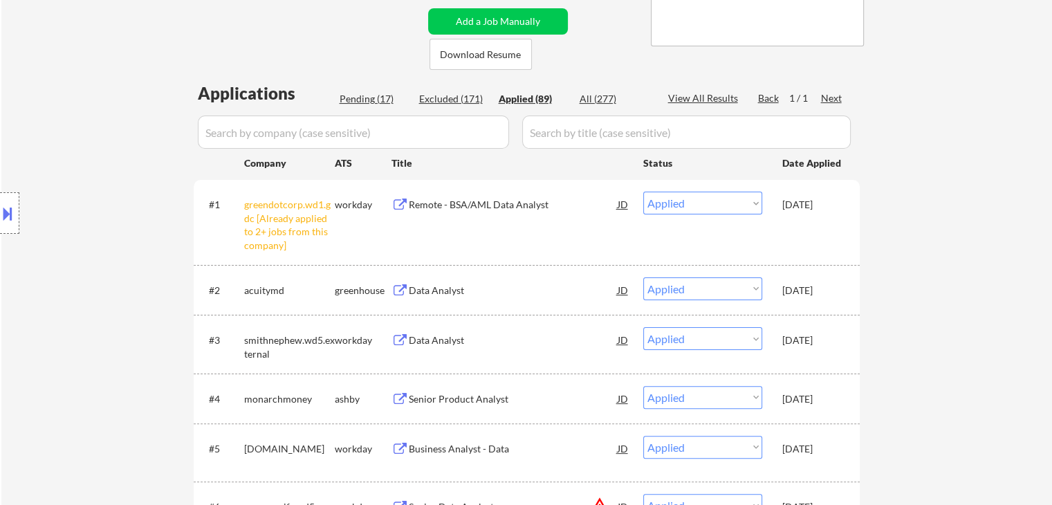
select select ""pending""
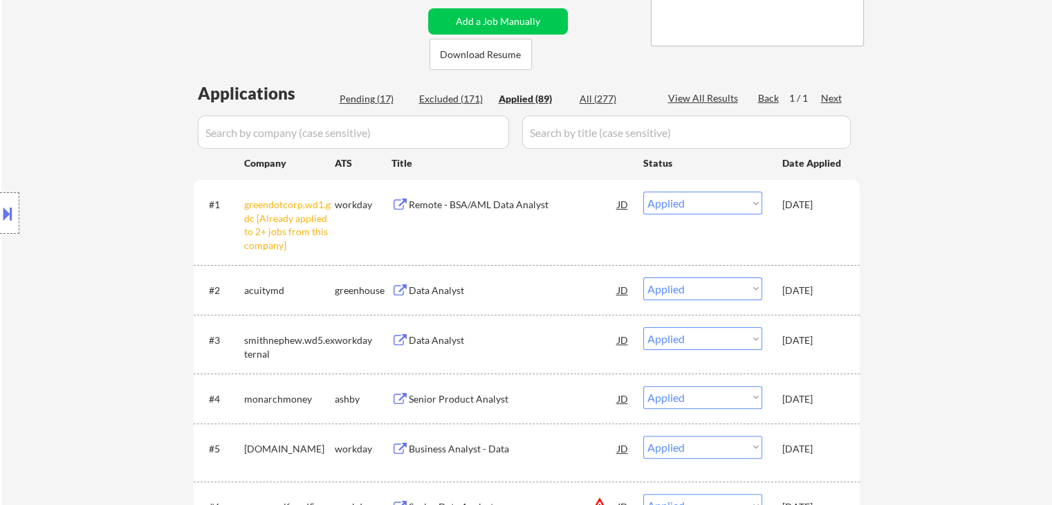
select select ""pending""
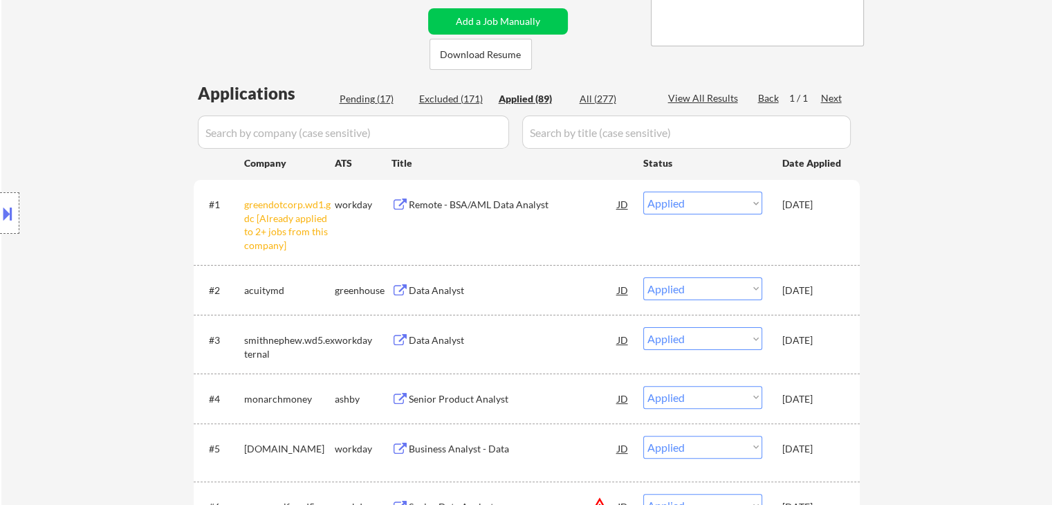
select select ""pending""
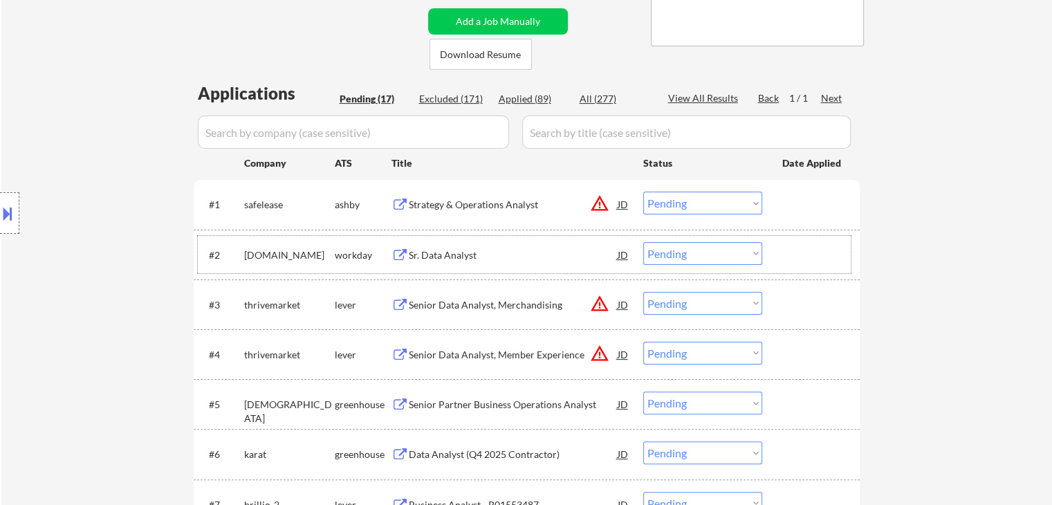
click at [335, 255] on div "workday" at bounding box center [363, 255] width 57 height 14
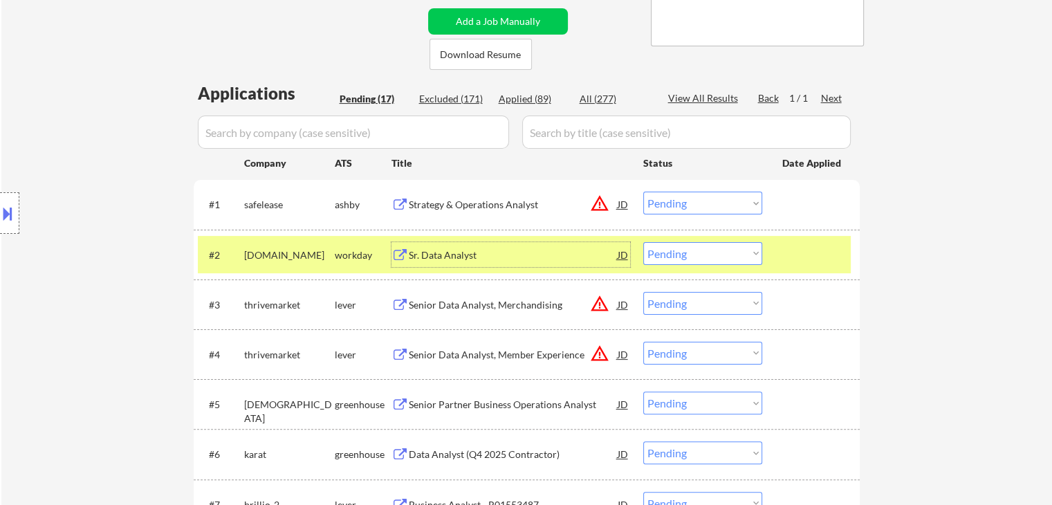
click at [442, 259] on div "Sr. Data Analyst" at bounding box center [513, 255] width 209 height 14
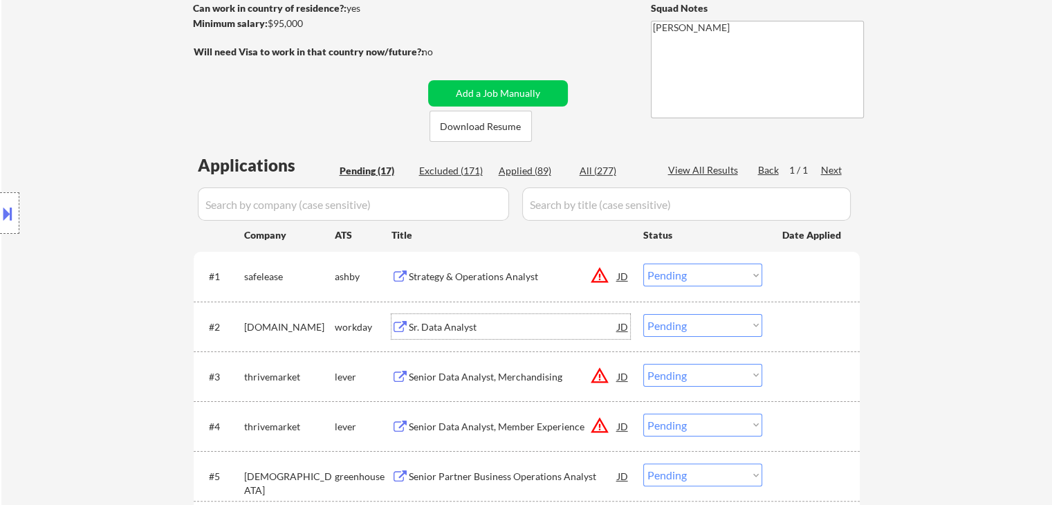
scroll to position [208, 0]
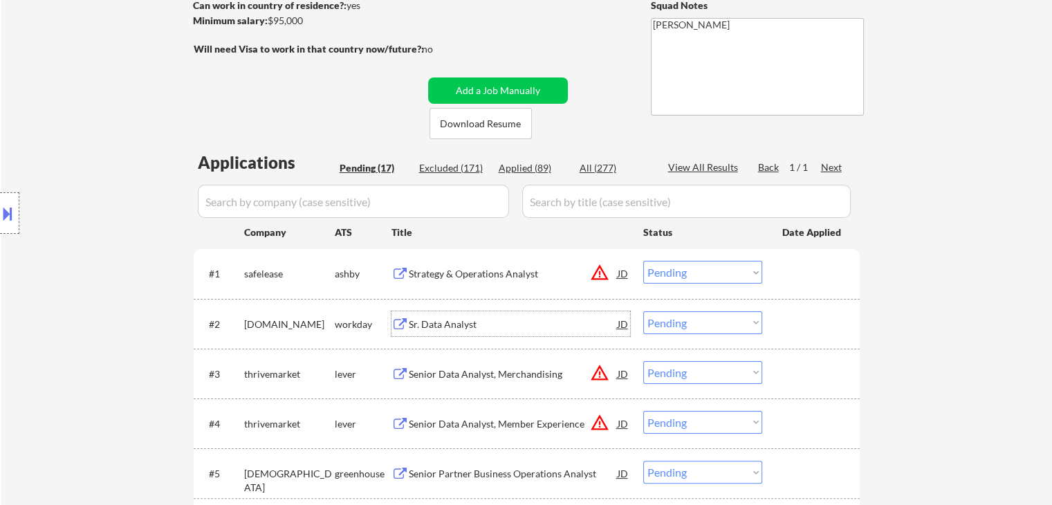
click at [693, 319] on select "Choose an option... Pending Applied Excluded (Questions) Excluded (Expired) Exc…" at bounding box center [702, 322] width 119 height 23
click at [643, 311] on select "Choose an option... Pending Applied Excluded (Questions) Excluded (Expired) Exc…" at bounding box center [702, 322] width 119 height 23
select select ""pending""
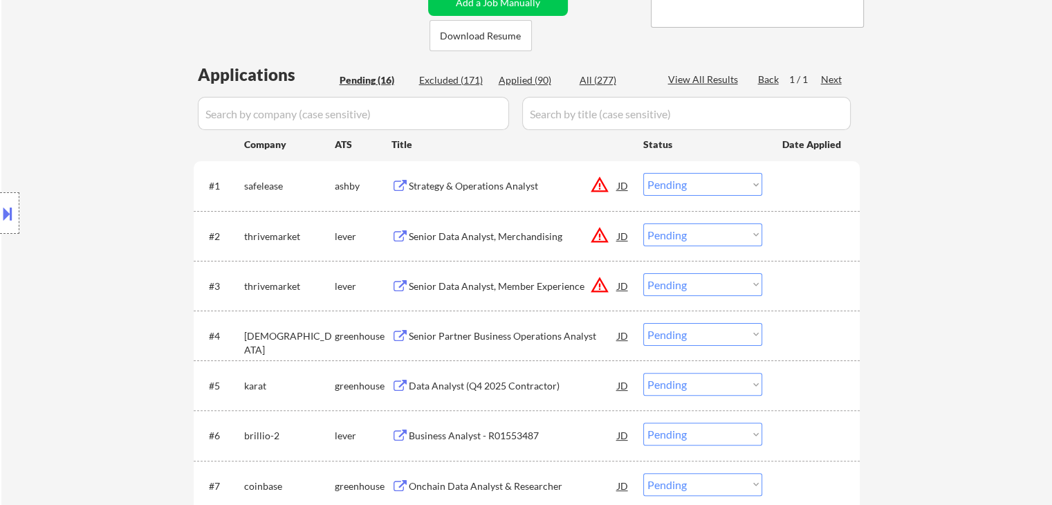
scroll to position [415, 0]
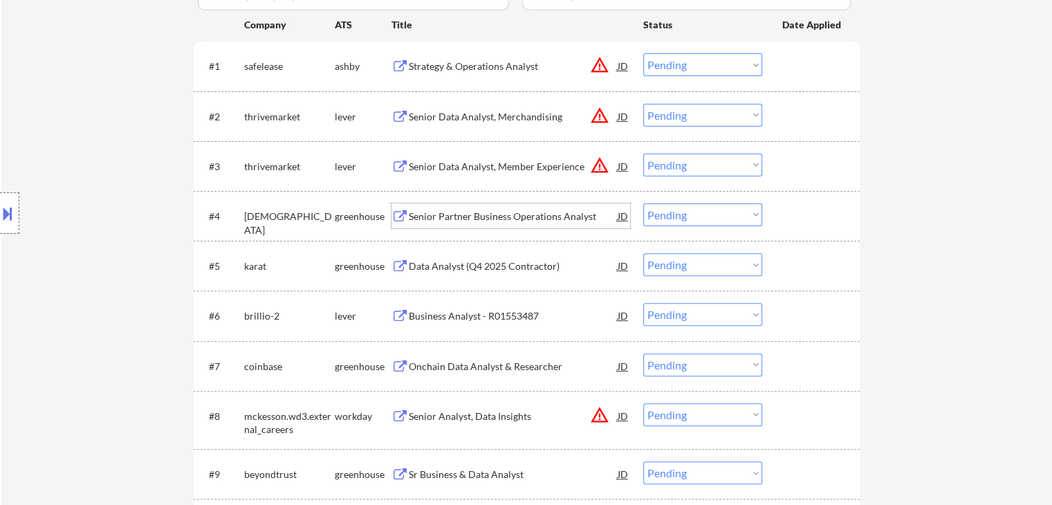
click at [465, 219] on div "Senior Partner Business Operations Analyst" at bounding box center [513, 217] width 209 height 14
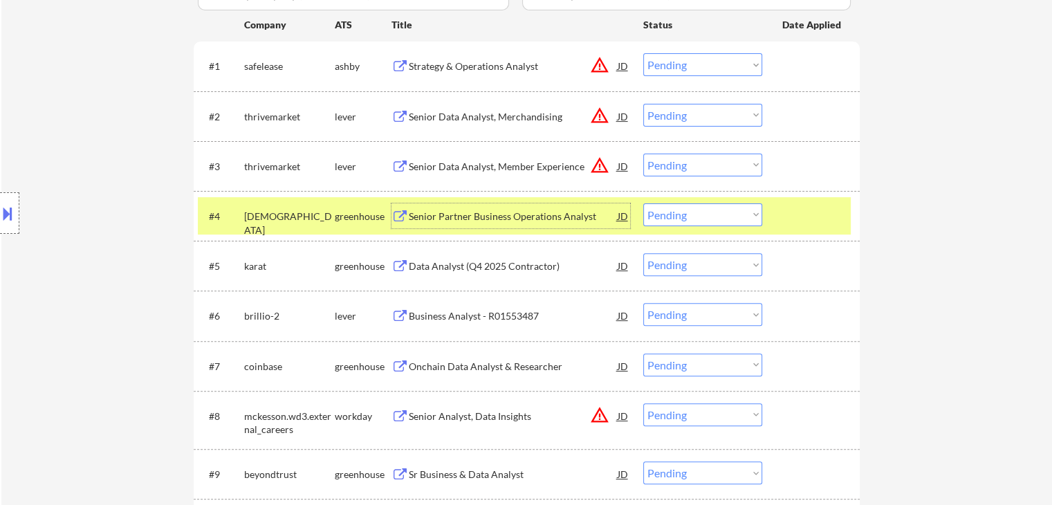
click at [688, 219] on select "Choose an option... Pending Applied Excluded (Questions) Excluded (Expired) Exc…" at bounding box center [702, 214] width 119 height 23
click at [643, 203] on select "Choose an option... Pending Applied Excluded (Questions) Excluded (Expired) Exc…" at bounding box center [702, 214] width 119 height 23
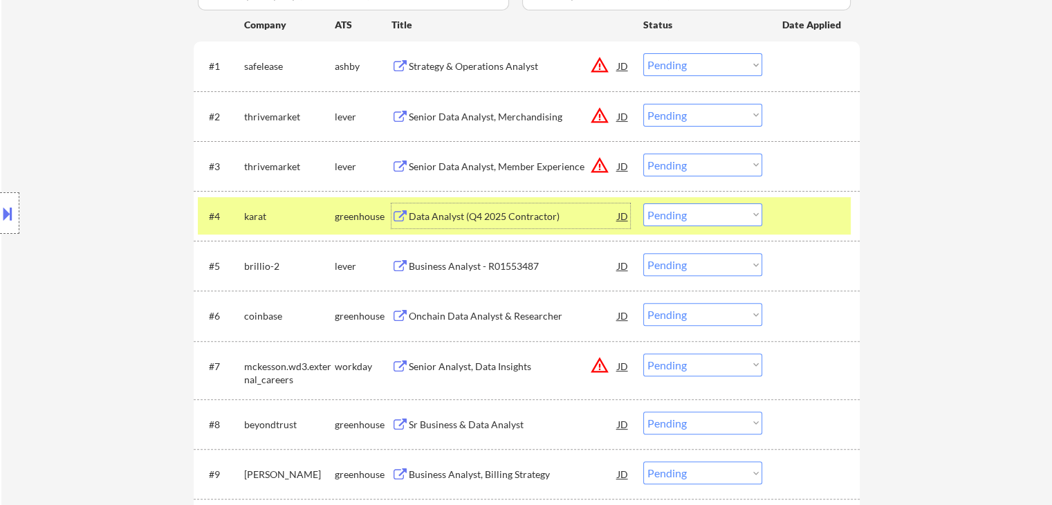
click at [454, 213] on div "Data Analyst (Q4 2025 Contractor)" at bounding box center [513, 217] width 209 height 14
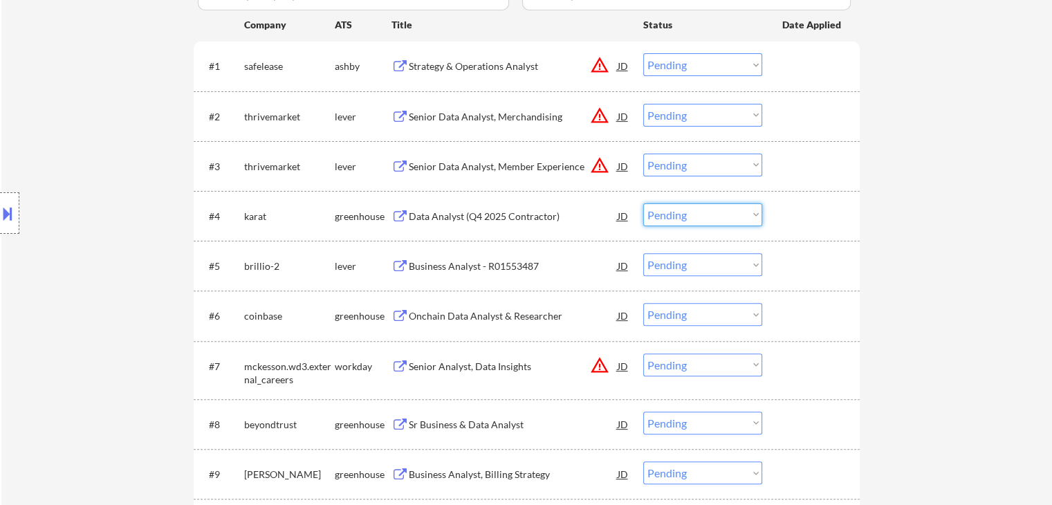
click at [689, 222] on select "Choose an option... Pending Applied Excluded (Questions) Excluded (Expired) Exc…" at bounding box center [702, 214] width 119 height 23
click at [643, 203] on select "Choose an option... Pending Applied Excluded (Questions) Excluded (Expired) Exc…" at bounding box center [702, 214] width 119 height 23
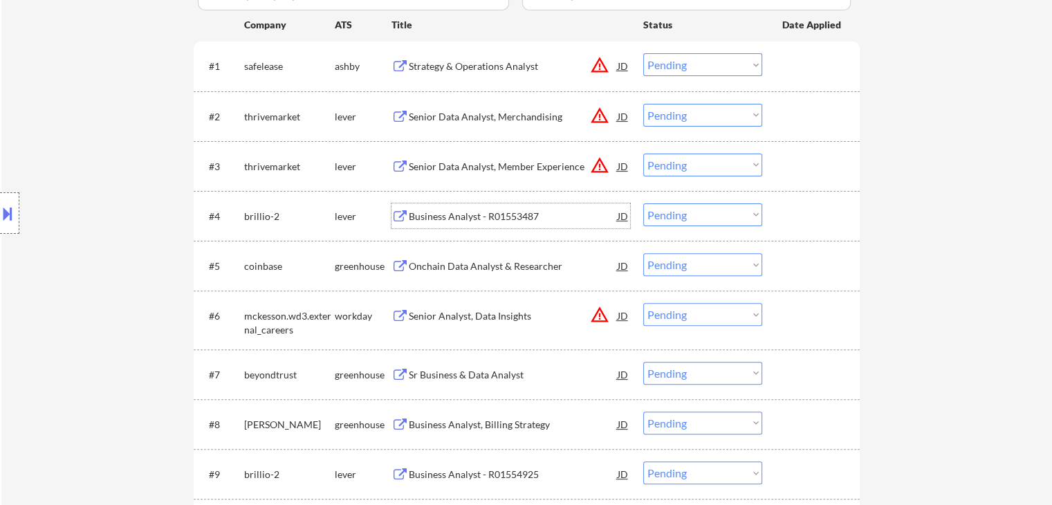
click at [457, 217] on div "Business Analyst - R01553487" at bounding box center [513, 217] width 209 height 14
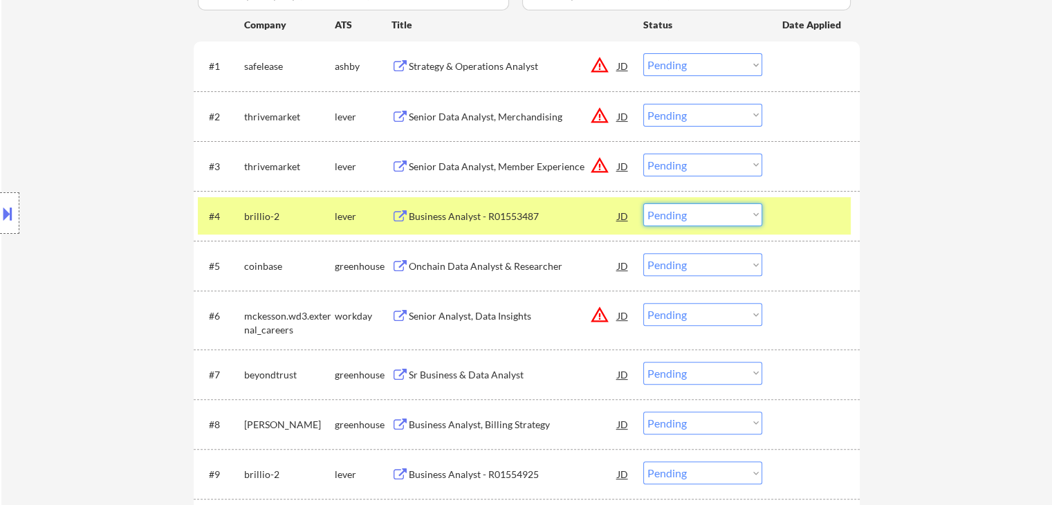
drag, startPoint x: 719, startPoint y: 217, endPoint x: 721, endPoint y: 225, distance: 8.6
click at [719, 217] on select "Choose an option... Pending Applied Excluded (Questions) Excluded (Expired) Exc…" at bounding box center [702, 214] width 119 height 23
click at [742, 212] on select "Choose an option... Pending Applied Excluded (Questions) Excluded (Expired) Exc…" at bounding box center [702, 214] width 119 height 23
click at [643, 203] on select "Choose an option... Pending Applied Excluded (Questions) Excluded (Expired) Exc…" at bounding box center [702, 214] width 119 height 23
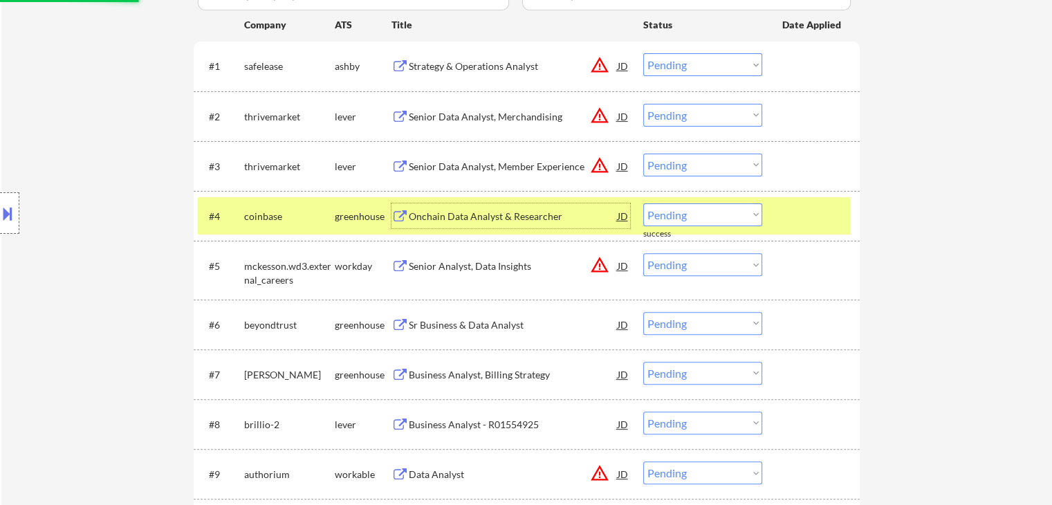
click at [443, 217] on div "Onchain Data Analyst & Researcher" at bounding box center [513, 217] width 209 height 14
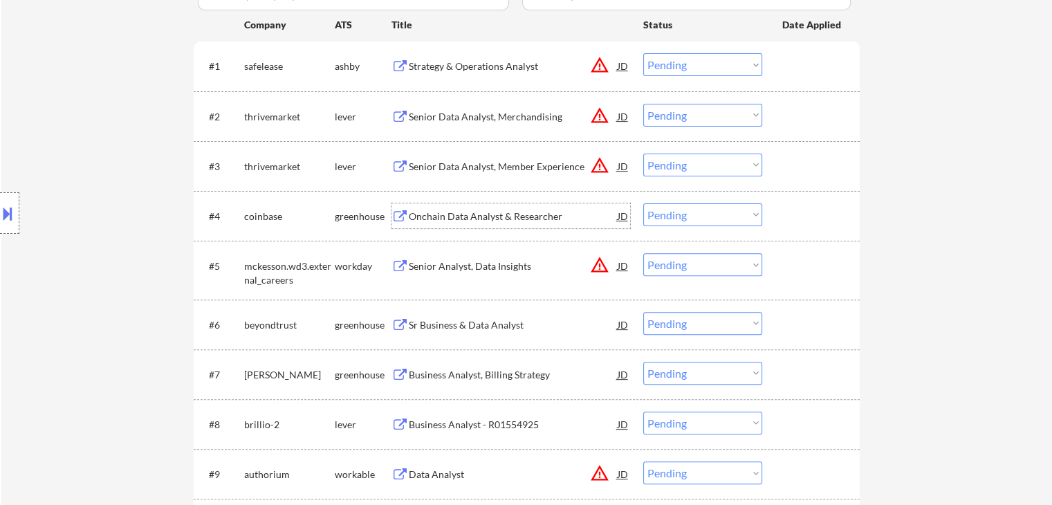
click at [686, 212] on select "Choose an option... Pending Applied Excluded (Questions) Excluded (Expired) Exc…" at bounding box center [702, 214] width 119 height 23
click at [643, 203] on select "Choose an option... Pending Applied Excluded (Questions) Excluded (Expired) Exc…" at bounding box center [702, 214] width 119 height 23
select select ""pending""
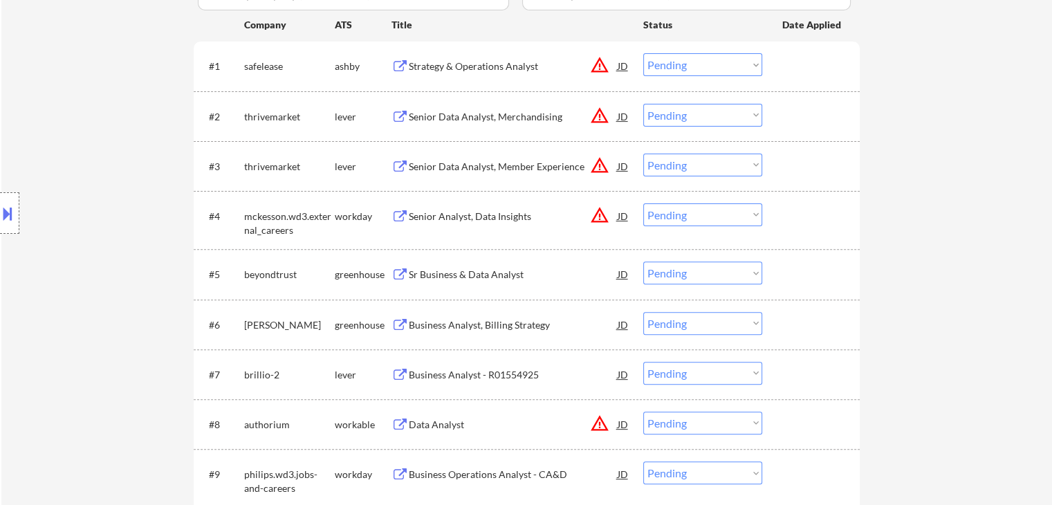
click at [444, 275] on div "Sr Business & Data Analyst" at bounding box center [513, 275] width 209 height 14
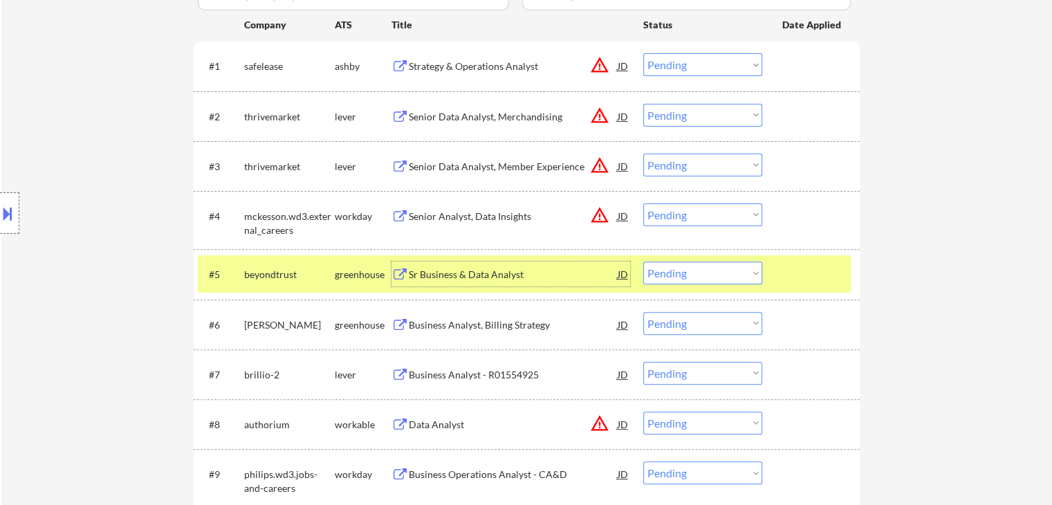
click at [699, 269] on select "Choose an option... Pending Applied Excluded (Questions) Excluded (Expired) Exc…" at bounding box center [702, 272] width 119 height 23
click at [643, 261] on select "Choose an option... Pending Applied Excluded (Questions) Excluded (Expired) Exc…" at bounding box center [702, 272] width 119 height 23
select select ""pending""
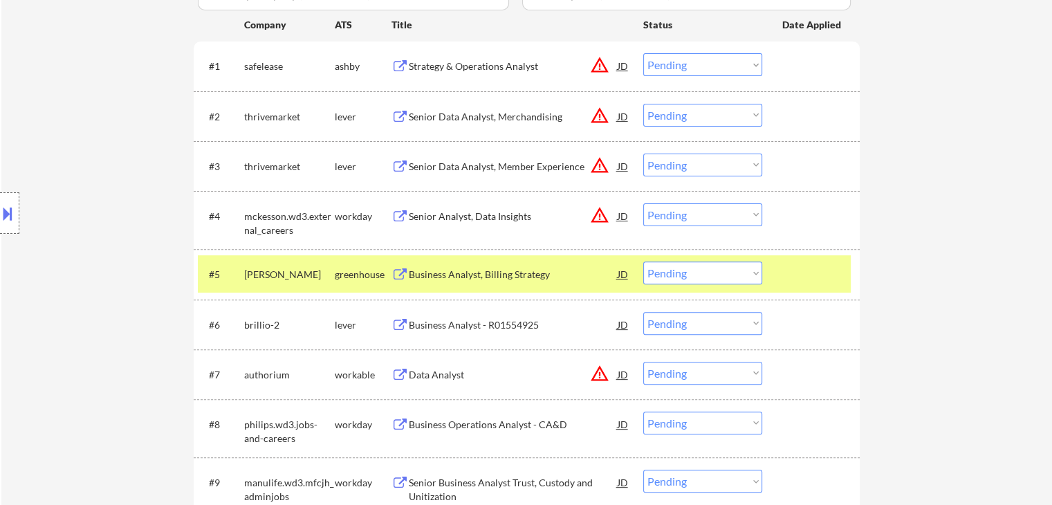
click at [448, 272] on div "Business Analyst, Billing Strategy" at bounding box center [513, 275] width 209 height 14
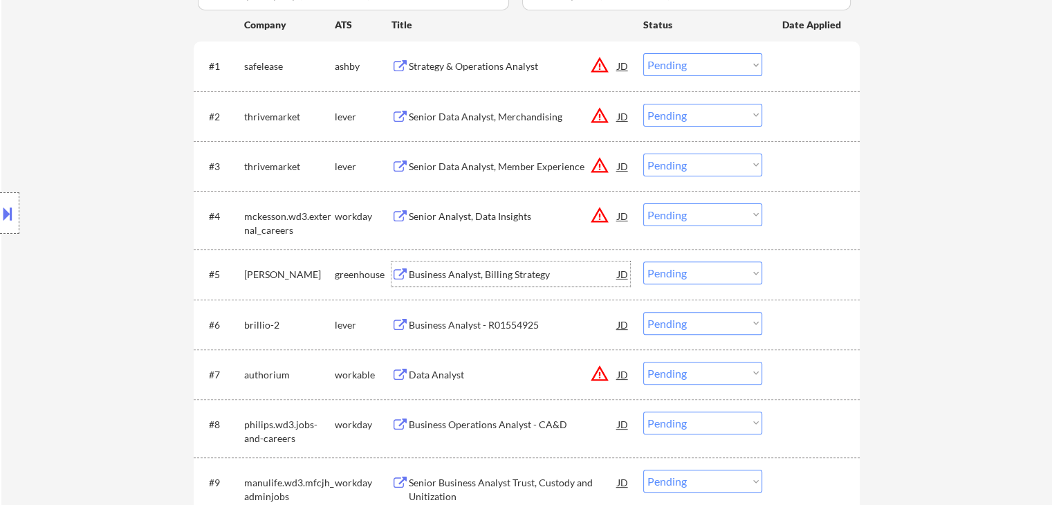
click at [677, 272] on select "Choose an option... Pending Applied Excluded (Questions) Excluded (Expired) Exc…" at bounding box center [702, 272] width 119 height 23
click at [527, 321] on div "Business Analyst - R01554925" at bounding box center [513, 325] width 209 height 14
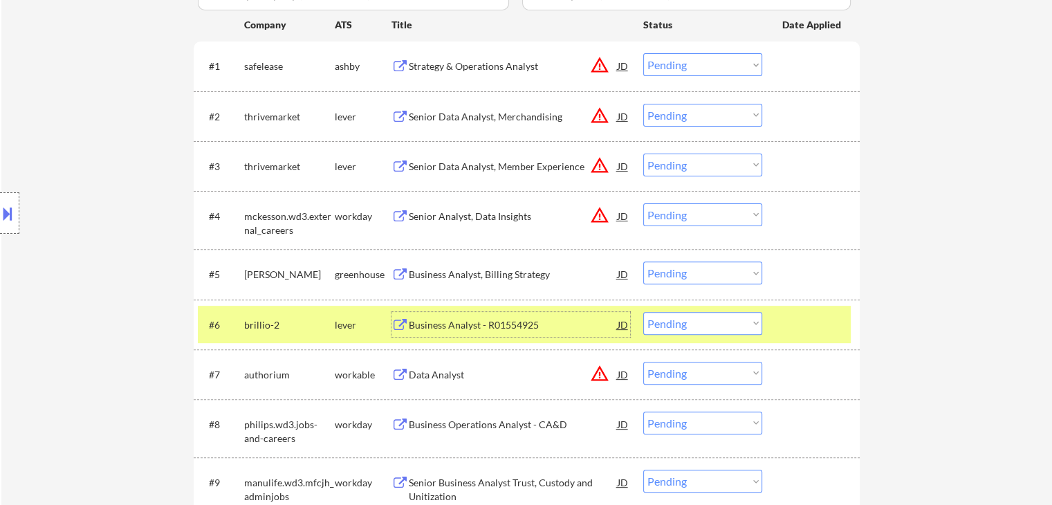
click at [710, 320] on select "Choose an option... Pending Applied Excluded (Questions) Excluded (Expired) Exc…" at bounding box center [702, 323] width 119 height 23
click at [643, 312] on select "Choose an option... Pending Applied Excluded (Questions) Excluded (Expired) Exc…" at bounding box center [702, 323] width 119 height 23
select select ""pending""
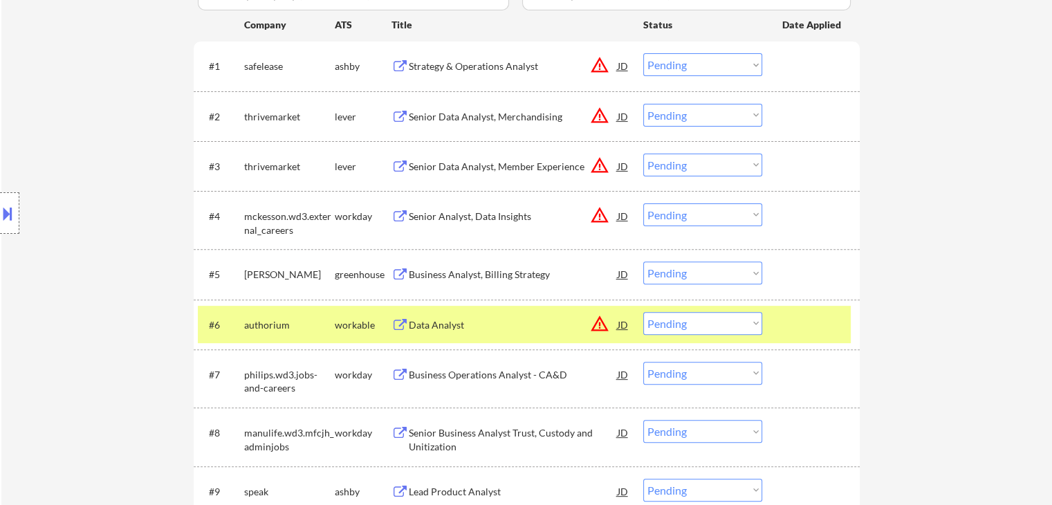
click at [315, 322] on div "authorium" at bounding box center [289, 325] width 91 height 14
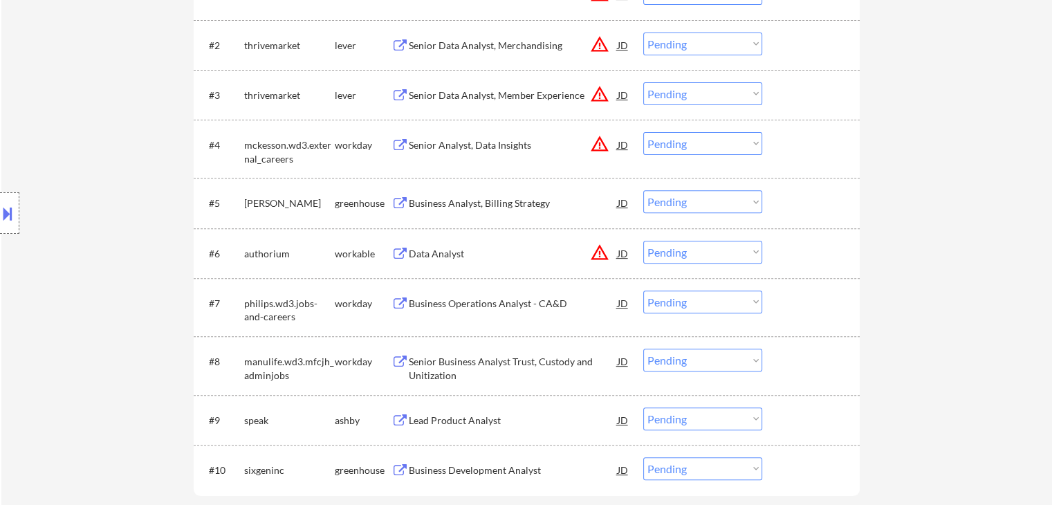
scroll to position [553, 0]
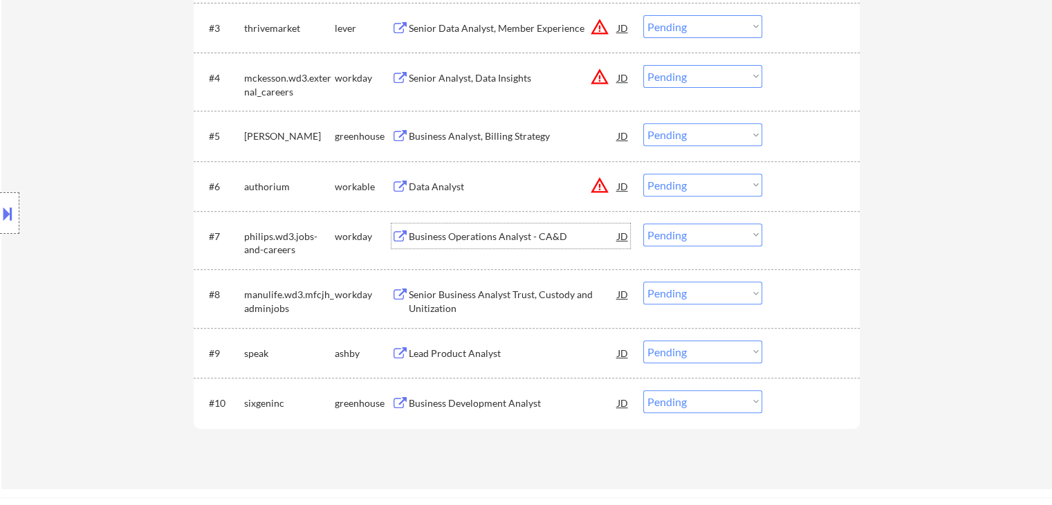
click at [487, 239] on div "Business Operations Analyst - CA&D" at bounding box center [513, 237] width 209 height 14
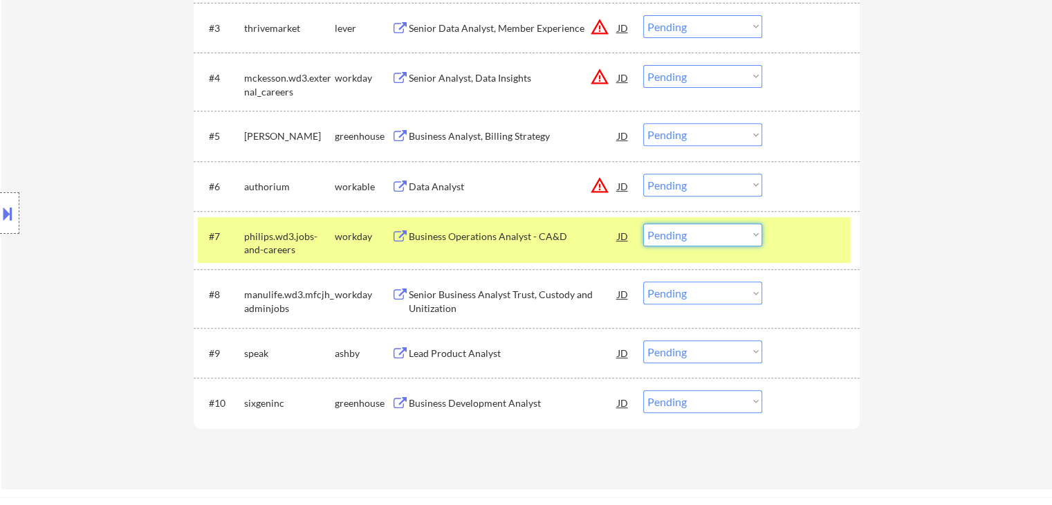
click at [672, 238] on select "Choose an option... Pending Applied Excluded (Questions) Excluded (Expired) Exc…" at bounding box center [702, 234] width 119 height 23
click at [643, 223] on select "Choose an option... Pending Applied Excluded (Questions) Excluded (Expired) Exc…" at bounding box center [702, 234] width 119 height 23
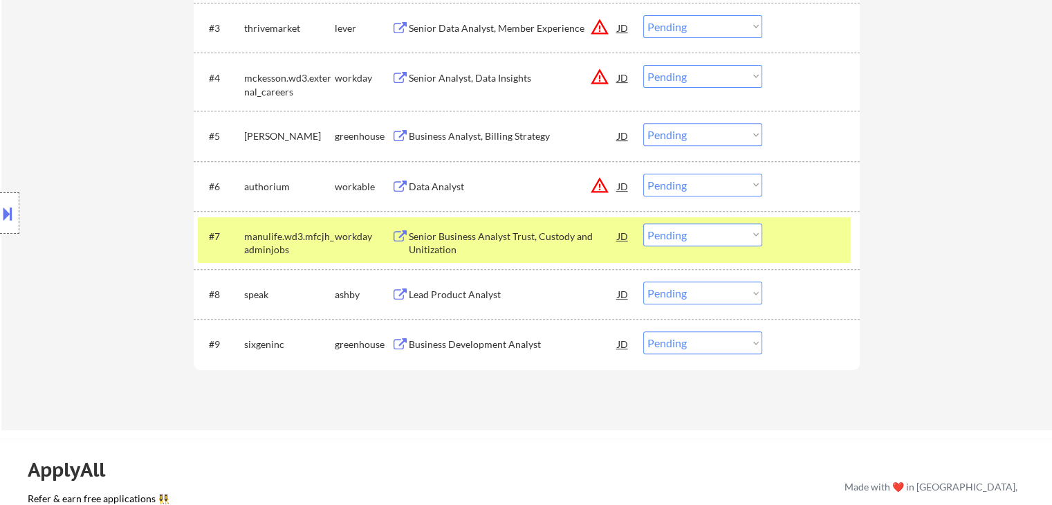
click at [477, 243] on div "Senior Business Analyst Trust, Custody and Unitization" at bounding box center [513, 243] width 209 height 27
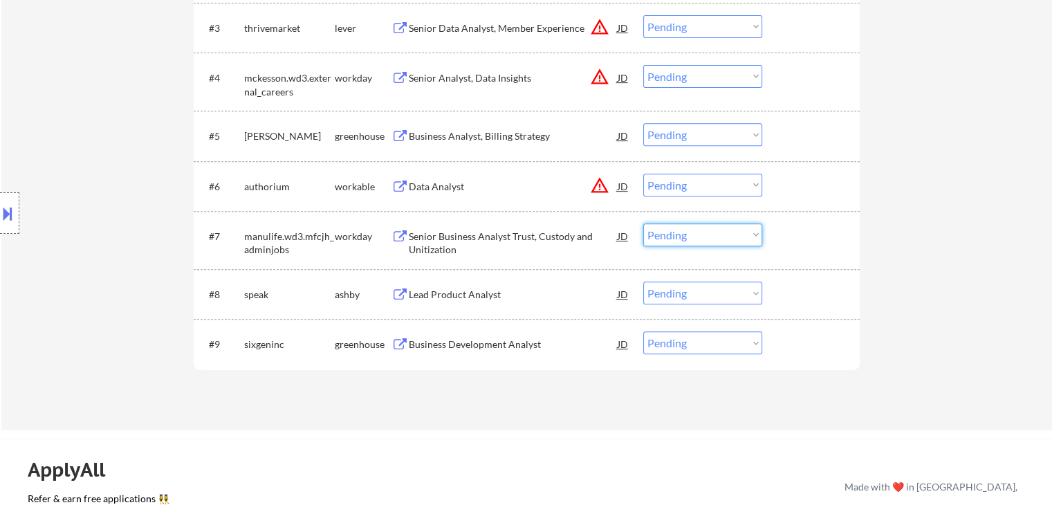
click at [712, 232] on select "Choose an option... Pending Applied Excluded (Questions) Excluded (Expired) Exc…" at bounding box center [702, 234] width 119 height 23
click at [643, 223] on select "Choose an option... Pending Applied Excluded (Questions) Excluded (Expired) Exc…" at bounding box center [702, 234] width 119 height 23
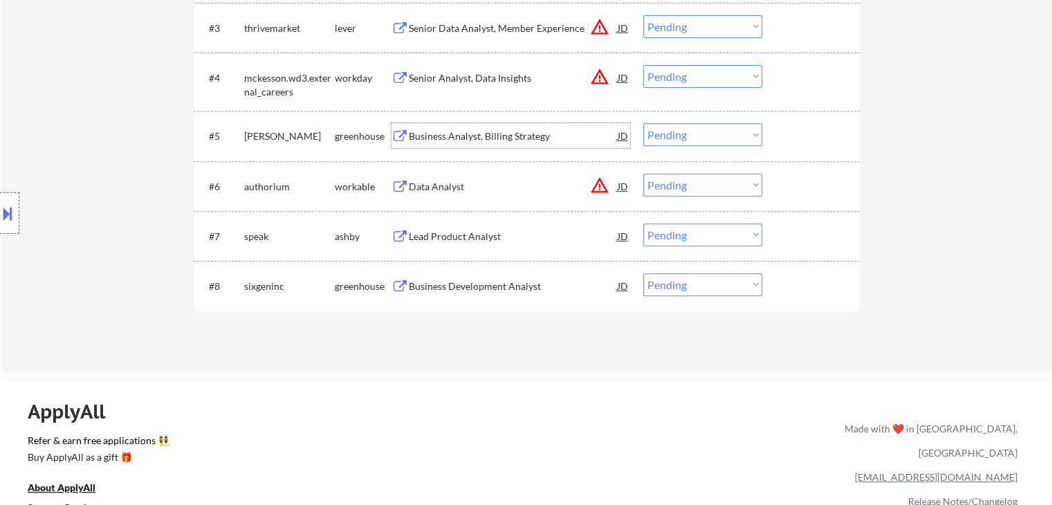
click at [481, 137] on div "Business Analyst, Billing Strategy" at bounding box center [513, 136] width 209 height 14
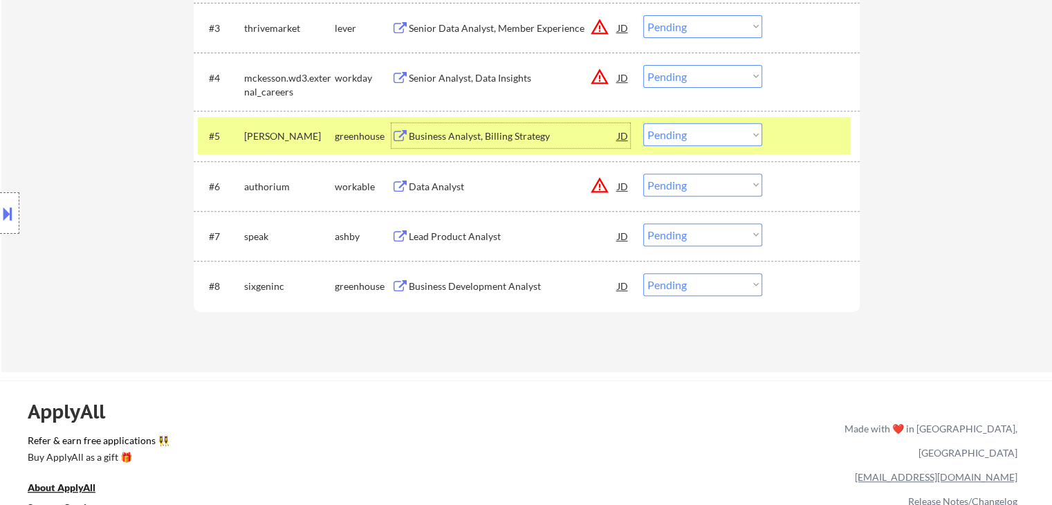
click at [309, 140] on div "natera" at bounding box center [289, 136] width 91 height 14
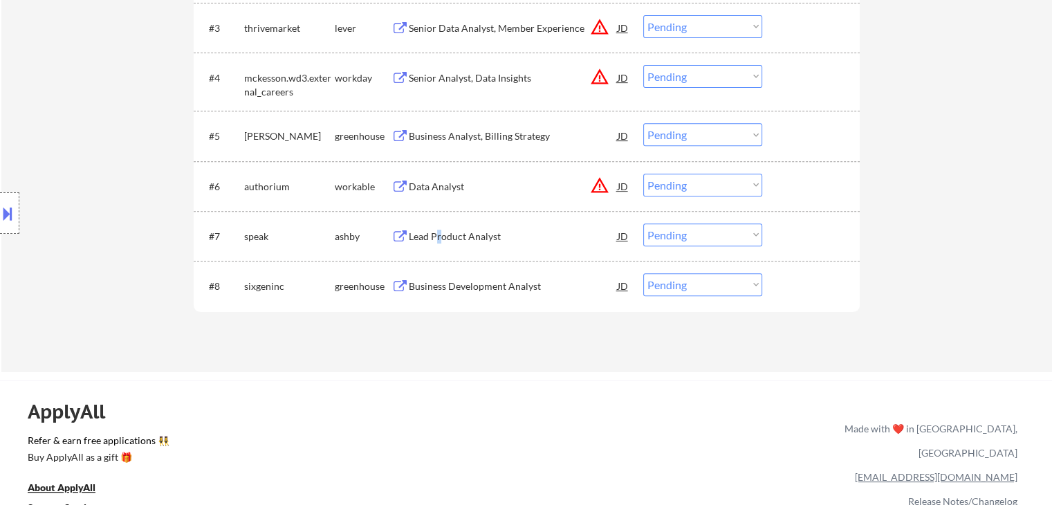
click at [439, 236] on div "Lead Product Analyst" at bounding box center [513, 237] width 209 height 14
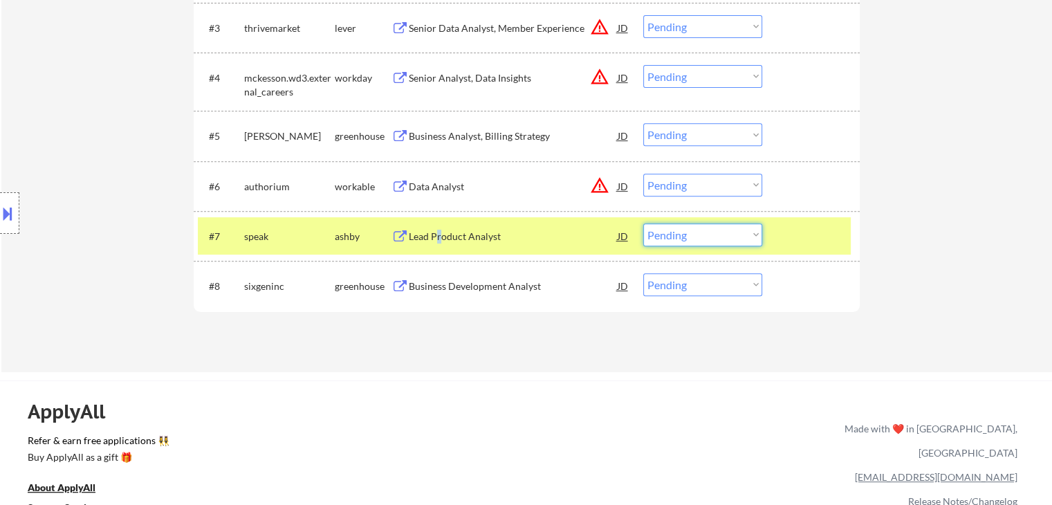
drag, startPoint x: 682, startPoint y: 230, endPoint x: 697, endPoint y: 244, distance: 20.1
click at [685, 232] on select "Choose an option... Pending Applied Excluded (Questions) Excluded (Expired) Exc…" at bounding box center [702, 234] width 119 height 23
click at [643, 223] on select "Choose an option... Pending Applied Excluded (Questions) Excluded (Expired) Exc…" at bounding box center [702, 234] width 119 height 23
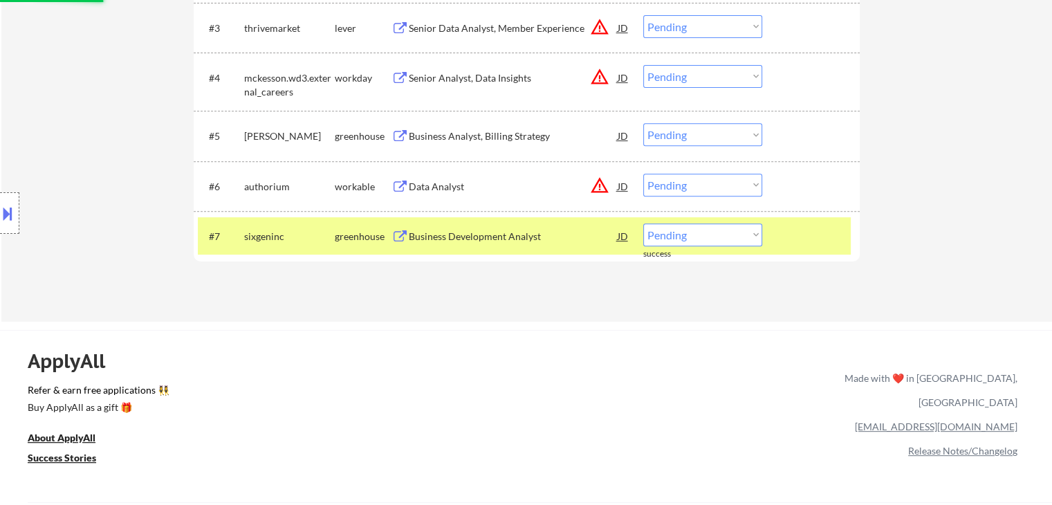
click at [457, 235] on div "Business Development Analyst" at bounding box center [513, 237] width 209 height 14
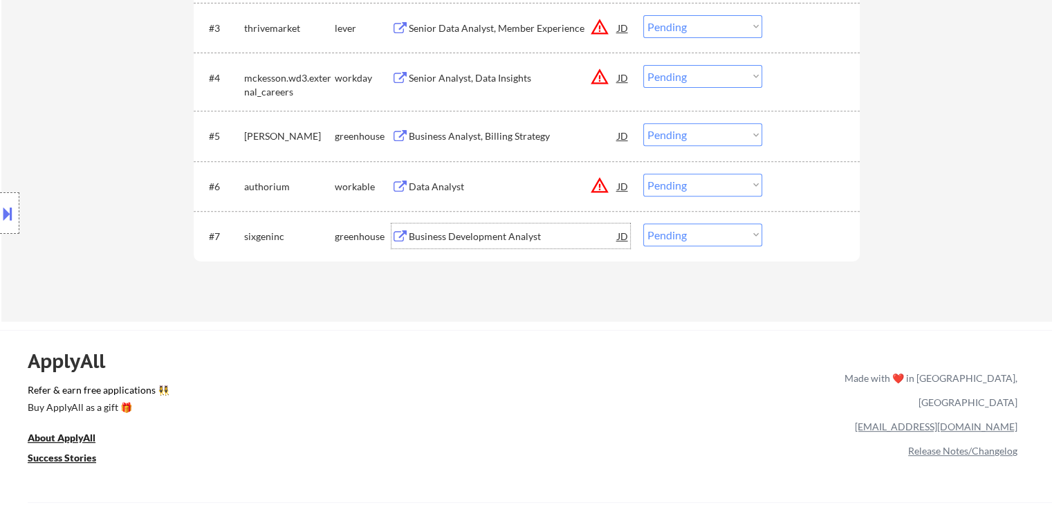
click at [468, 241] on div "Business Development Analyst" at bounding box center [513, 237] width 209 height 14
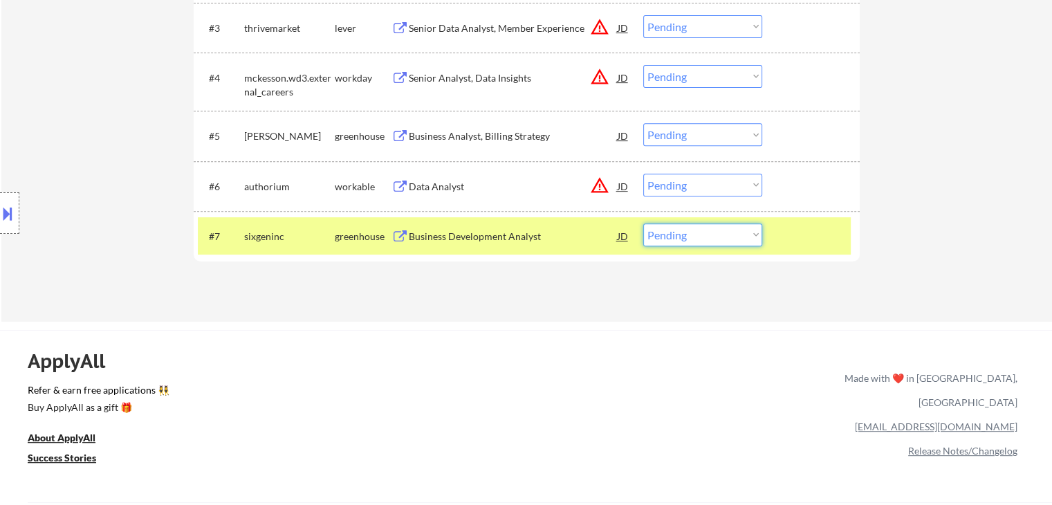
drag, startPoint x: 705, startPoint y: 241, endPoint x: 719, endPoint y: 245, distance: 14.9
click at [706, 241] on select "Choose an option... Pending Applied Excluded (Questions) Excluded (Expired) Exc…" at bounding box center [702, 234] width 119 height 23
select select ""excluded__bad_match_""
click at [643, 223] on select "Choose an option... Pending Applied Excluded (Questions) Excluded (Expired) Exc…" at bounding box center [702, 234] width 119 height 23
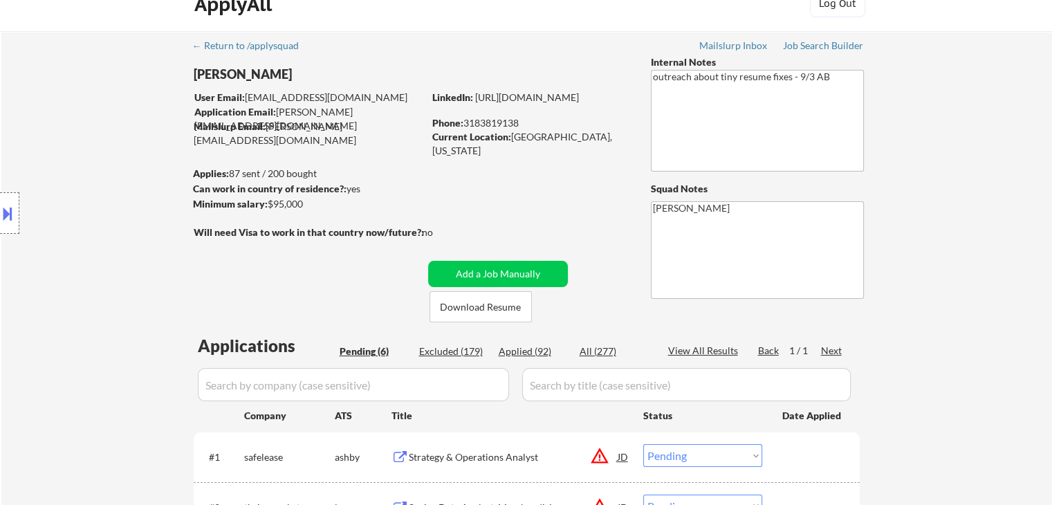
scroll to position [0, 0]
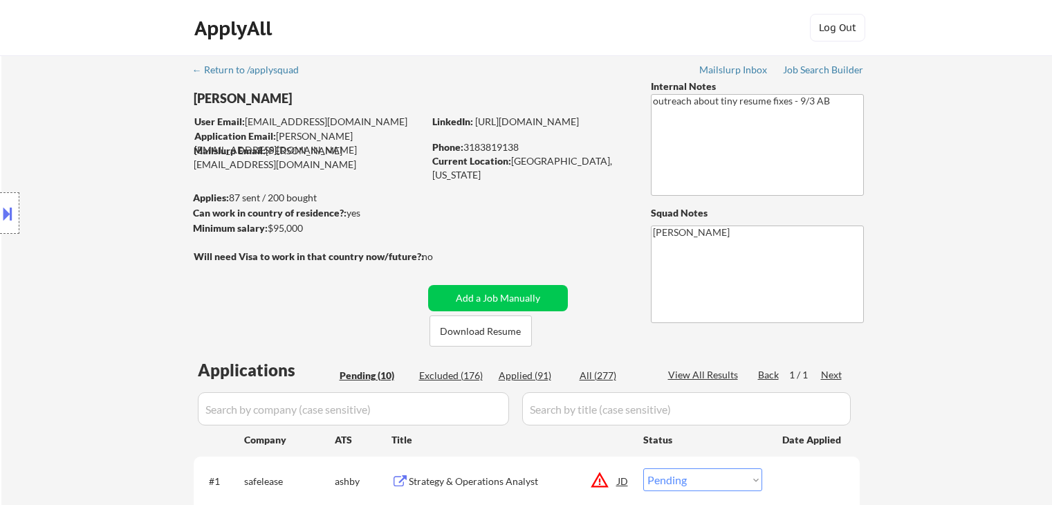
select select ""pending""
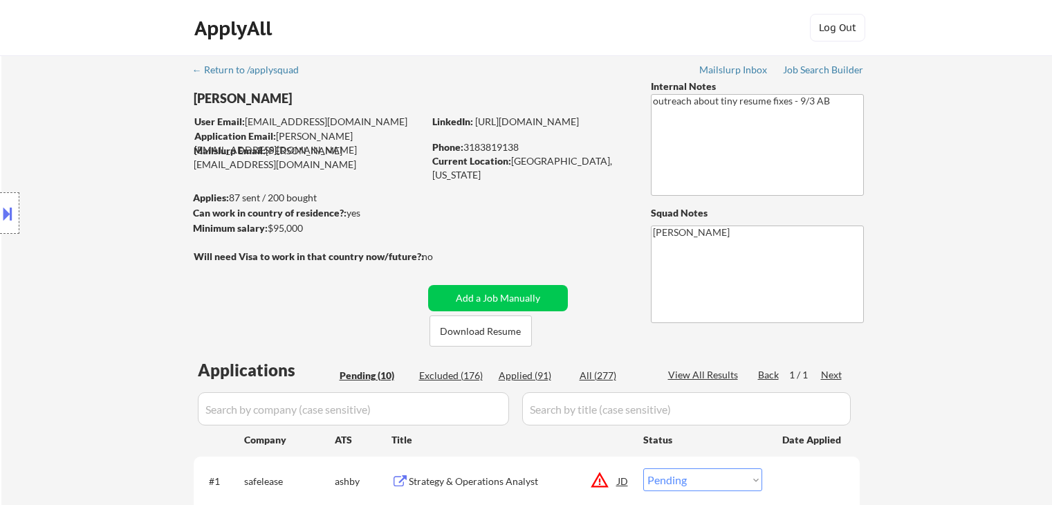
select select ""pending""
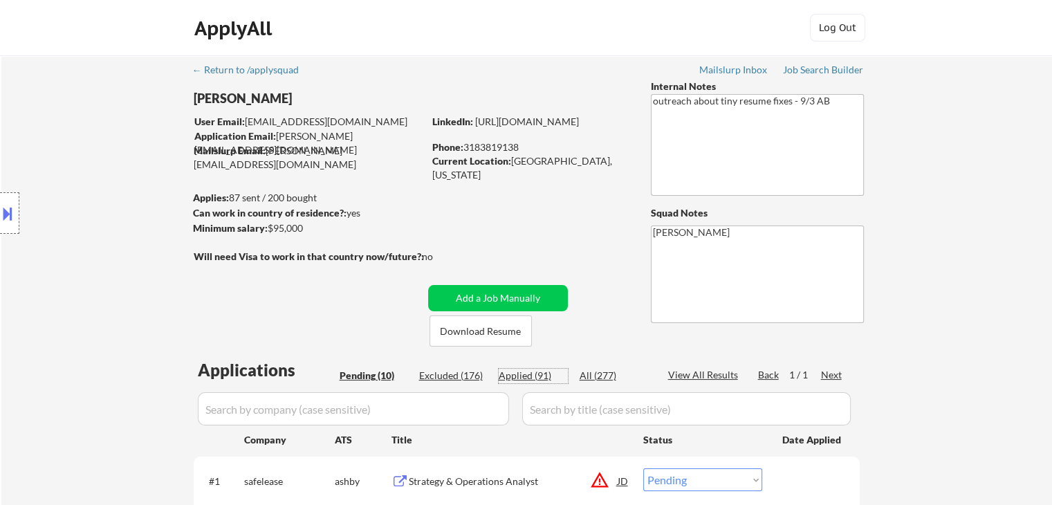
click at [522, 374] on div "Applied (91)" at bounding box center [533, 376] width 69 height 14
select select ""applied""
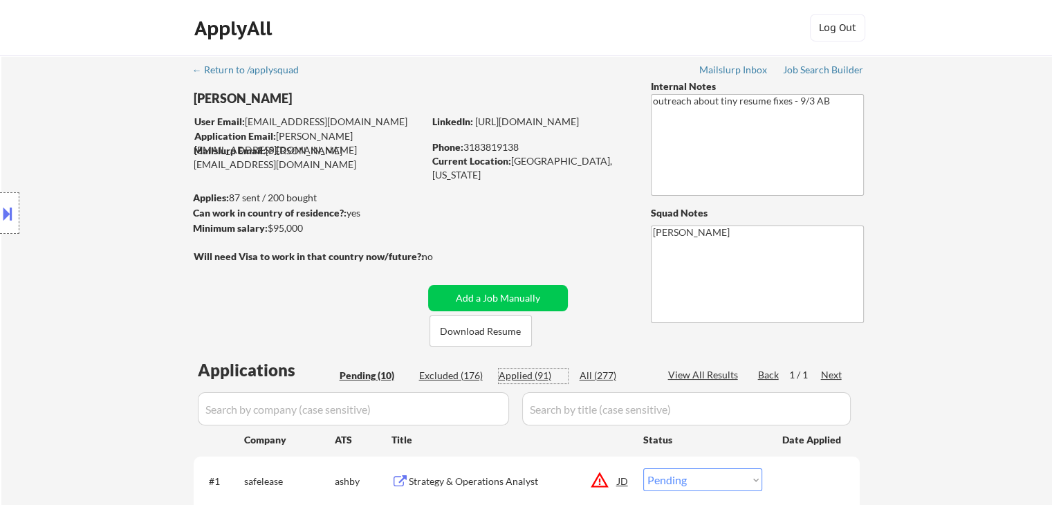
select select ""applied""
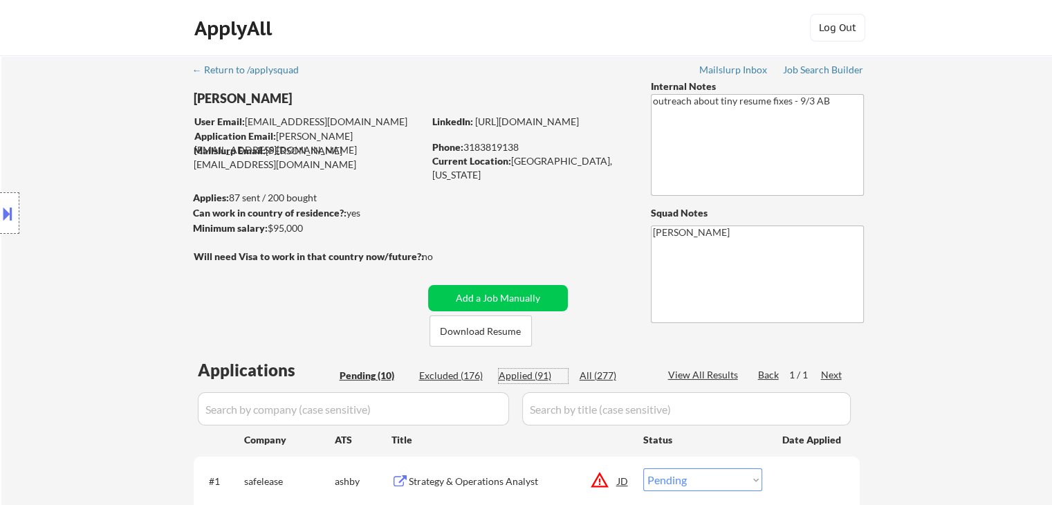
select select ""applied""
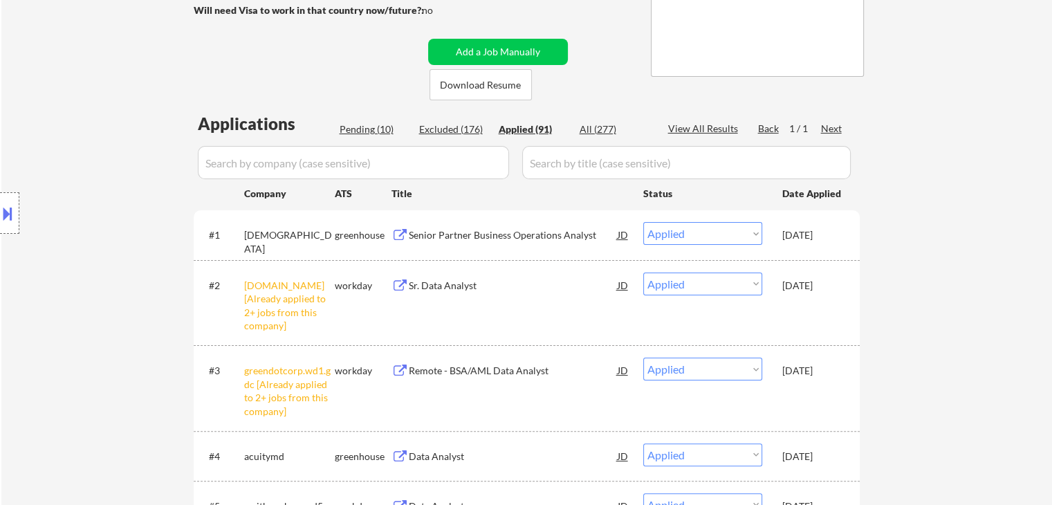
scroll to position [277, 0]
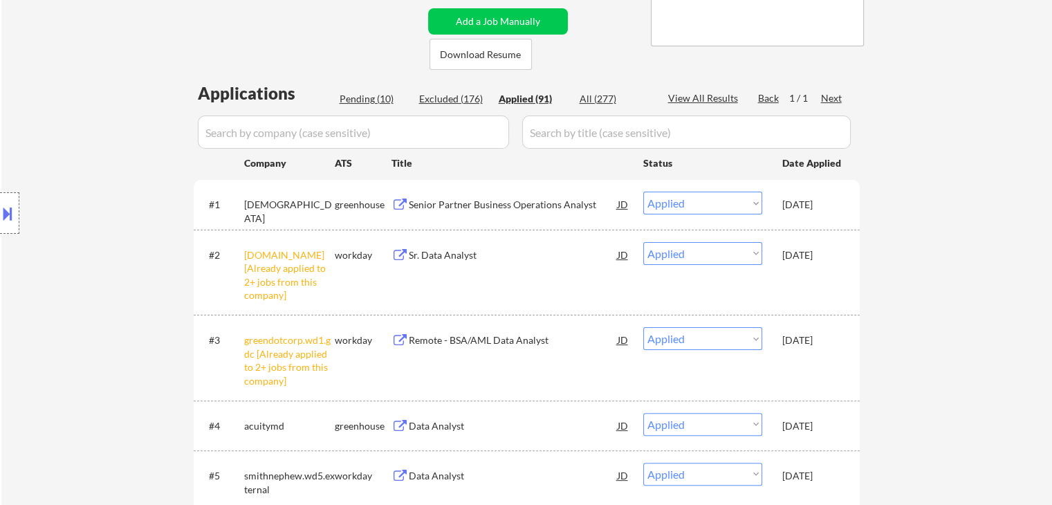
select select ""applied""
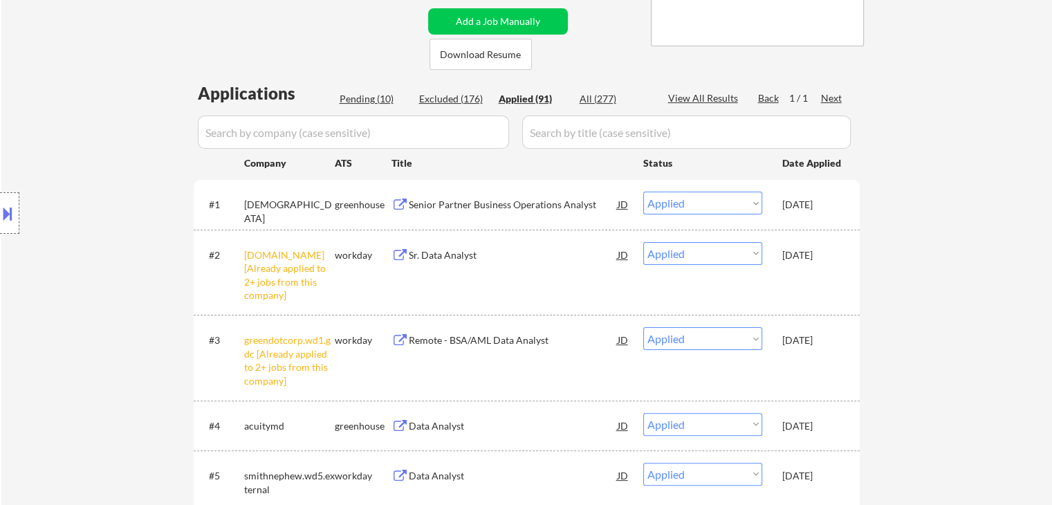
select select ""applied""
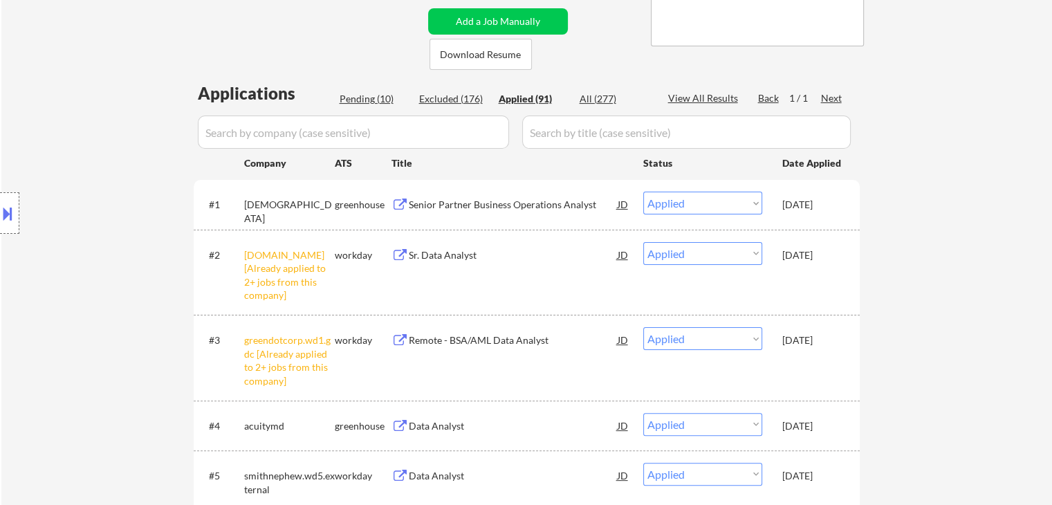
select select ""applied""
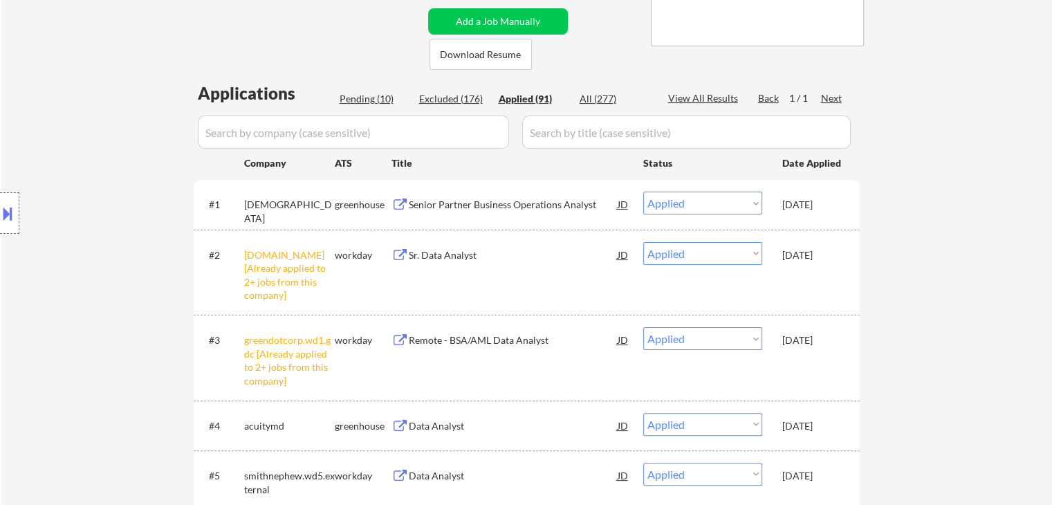
select select ""applied""
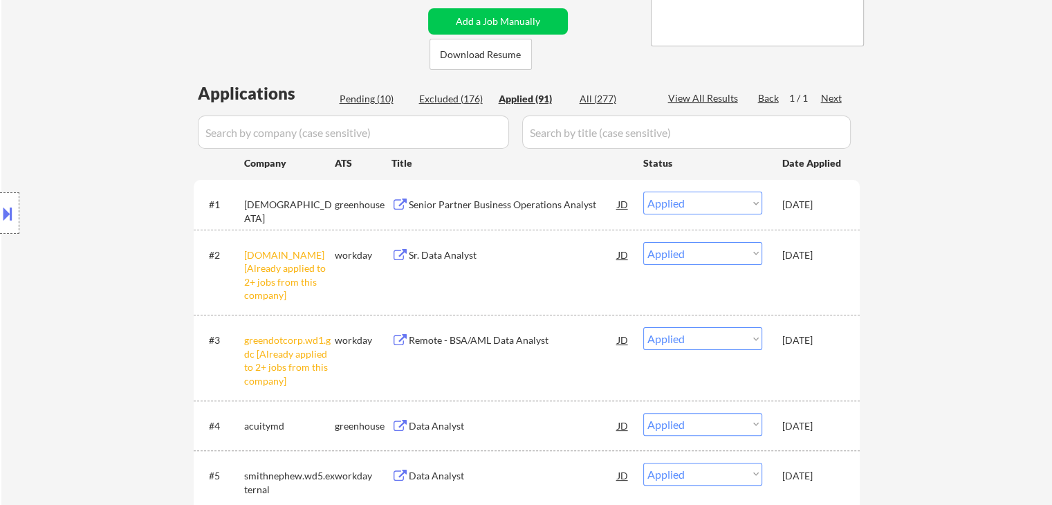
select select ""applied""
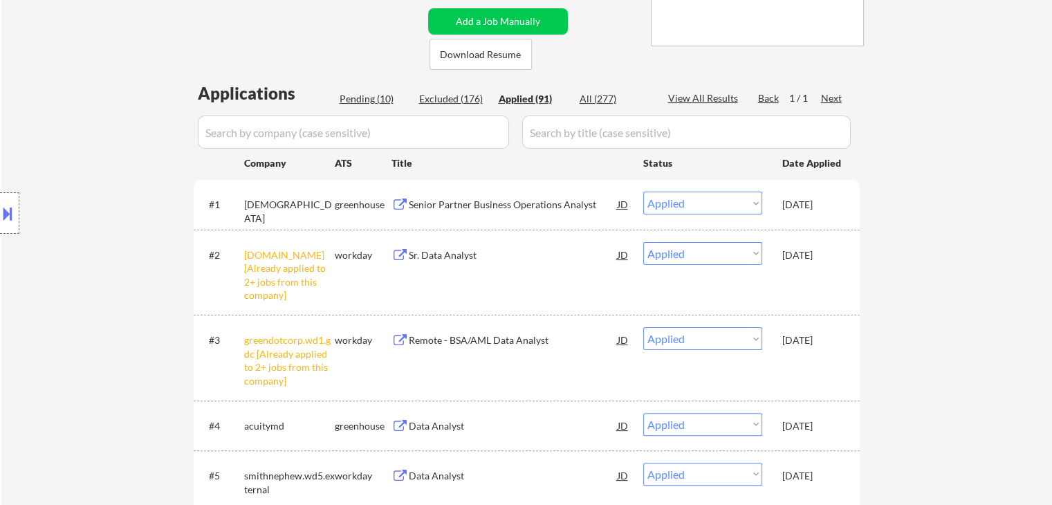
select select ""applied""
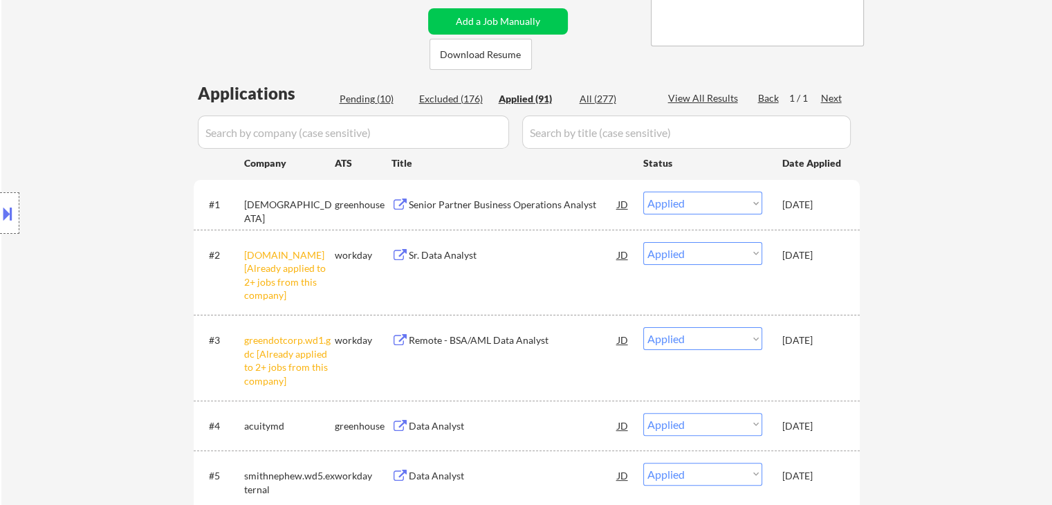
select select ""applied""
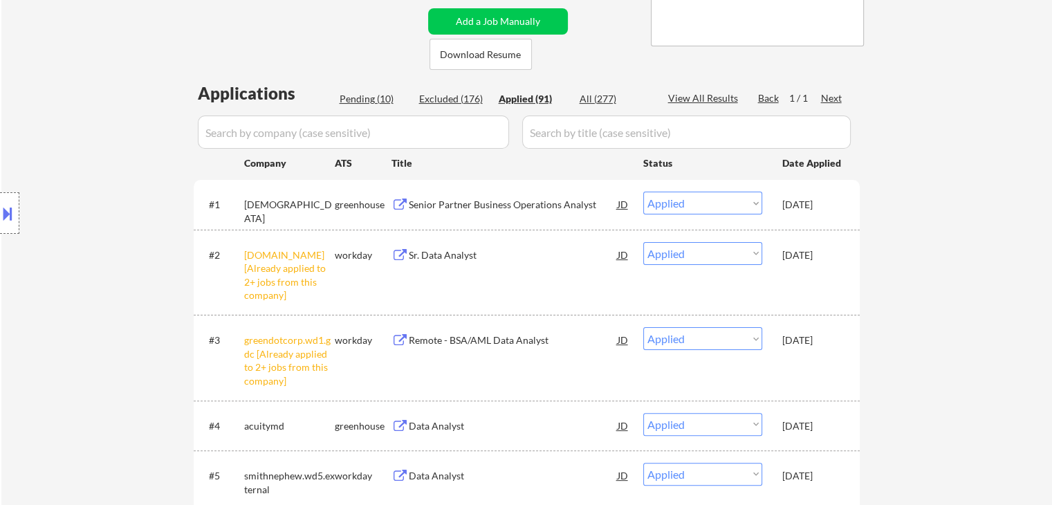
select select ""applied""
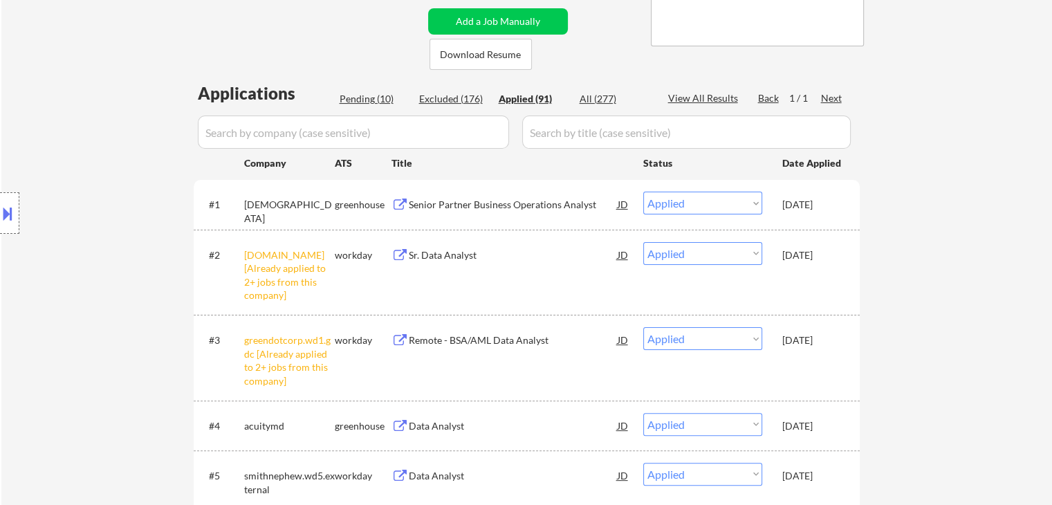
select select ""applied""
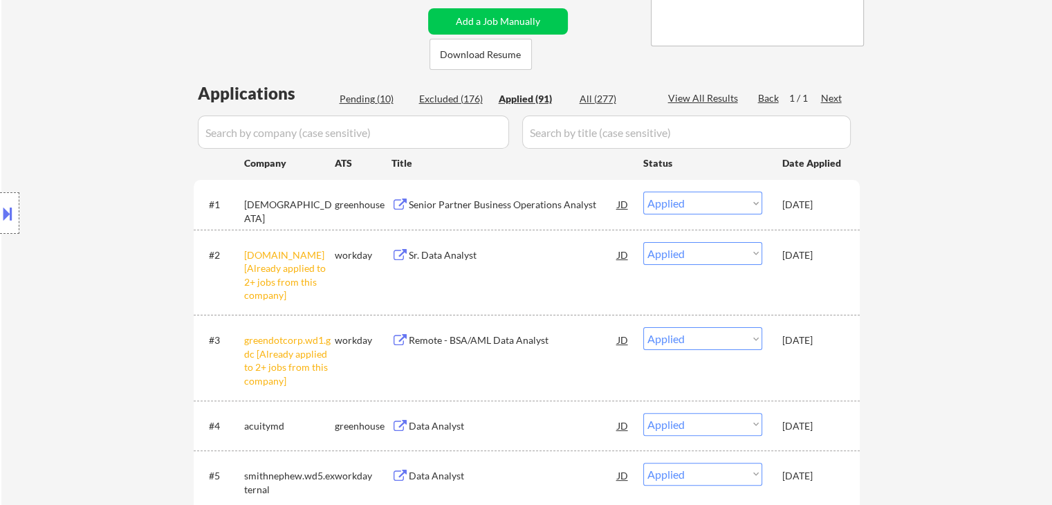
select select ""applied""
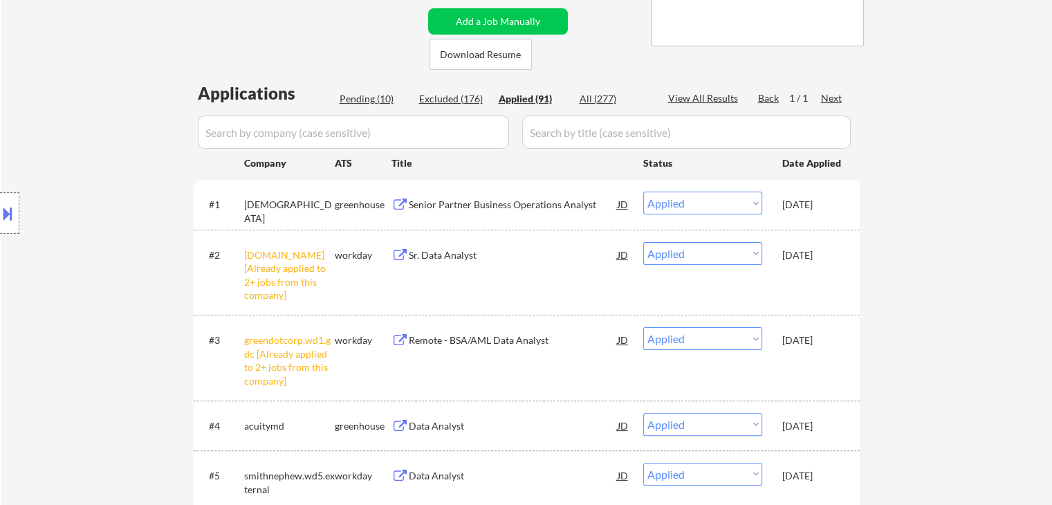
select select ""applied""
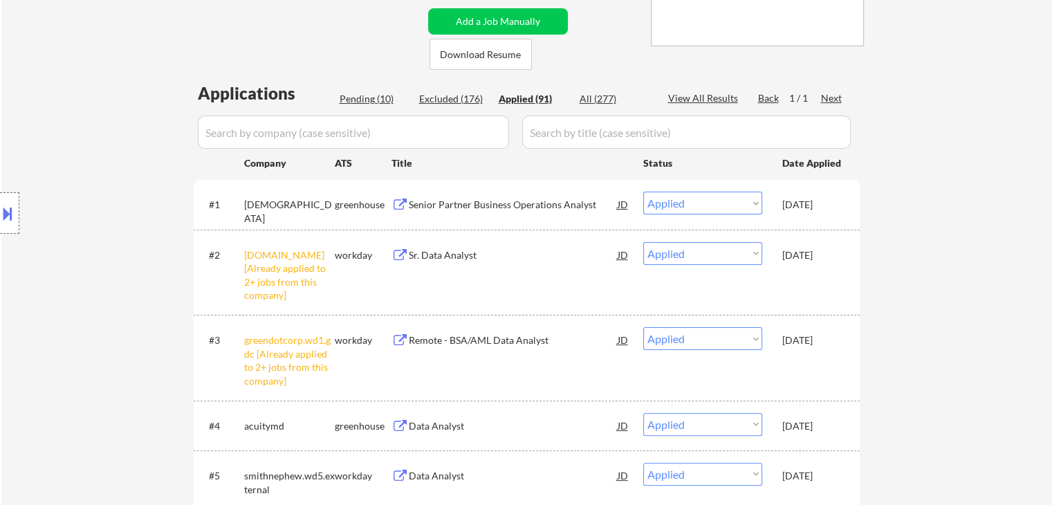
select select ""applied""
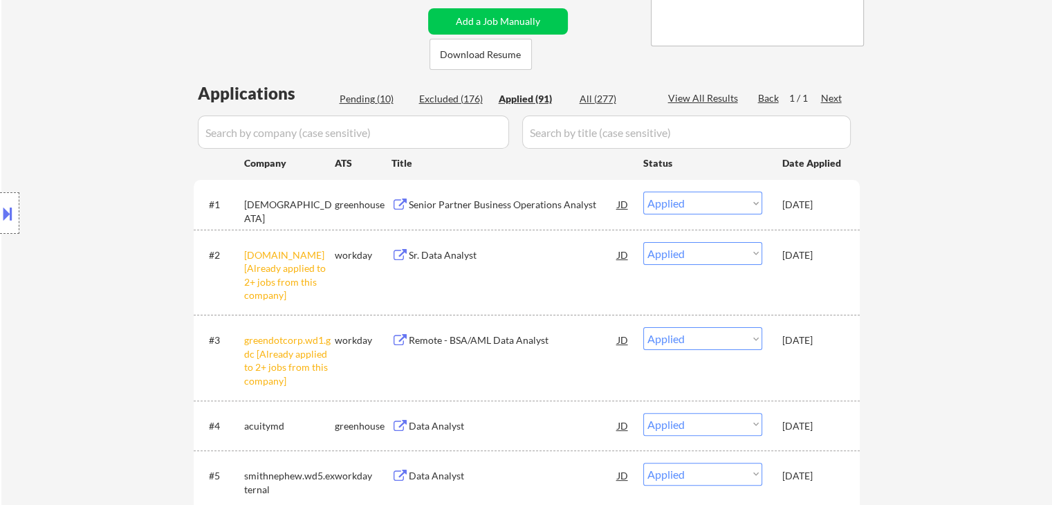
select select ""applied""
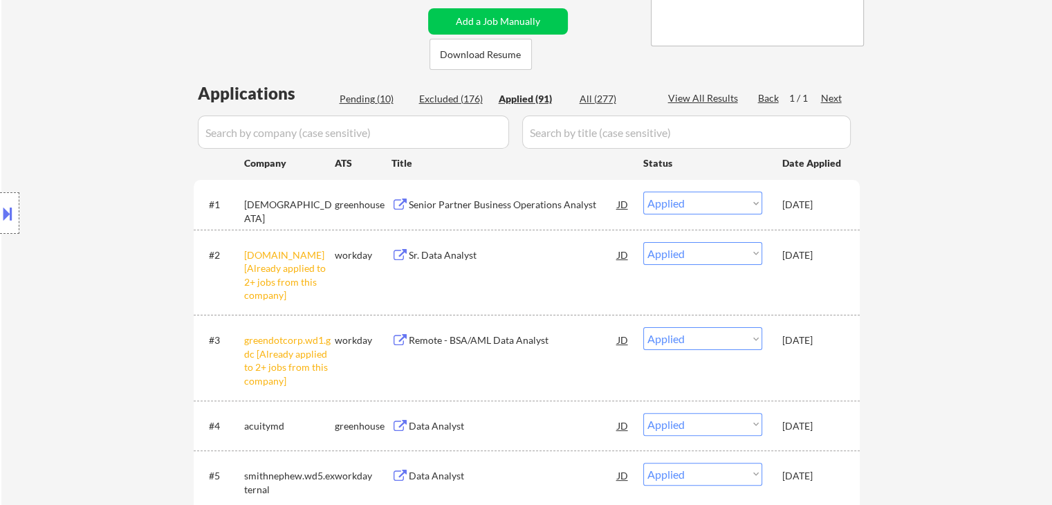
select select ""applied""
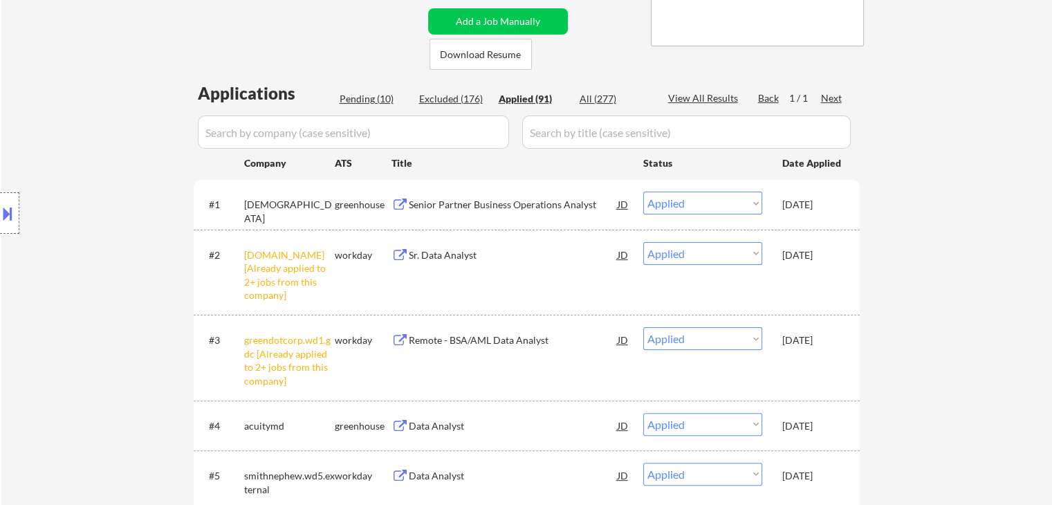
select select ""applied""
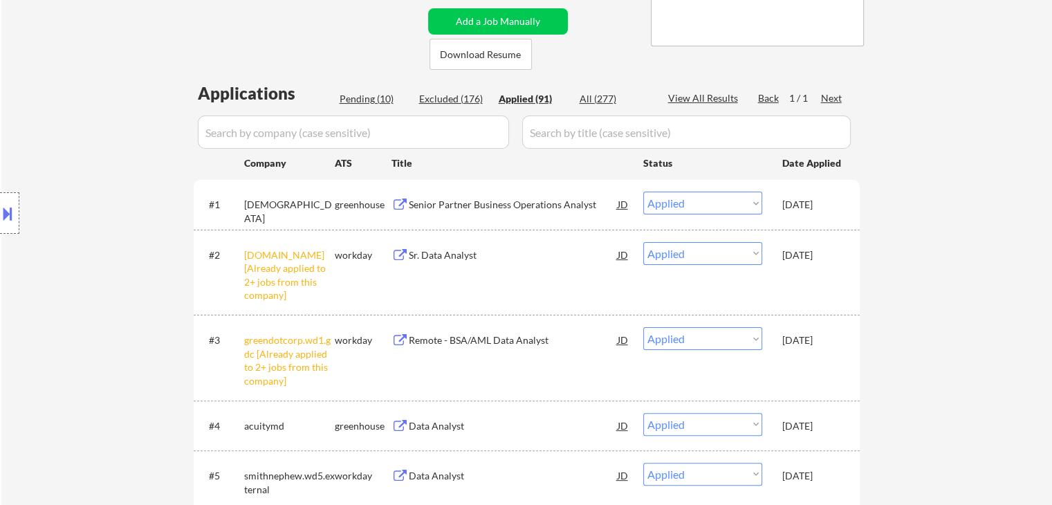
select select ""applied""
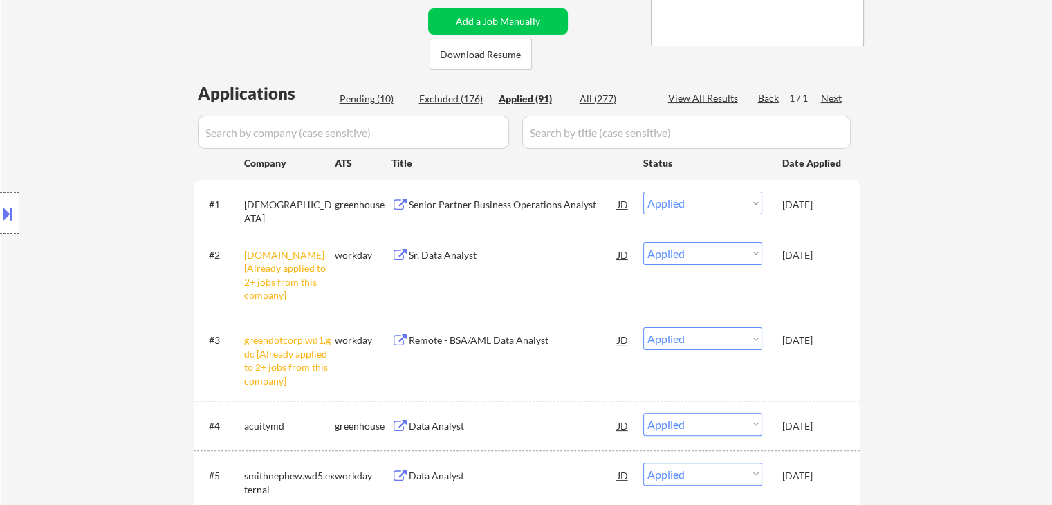
select select ""applied""
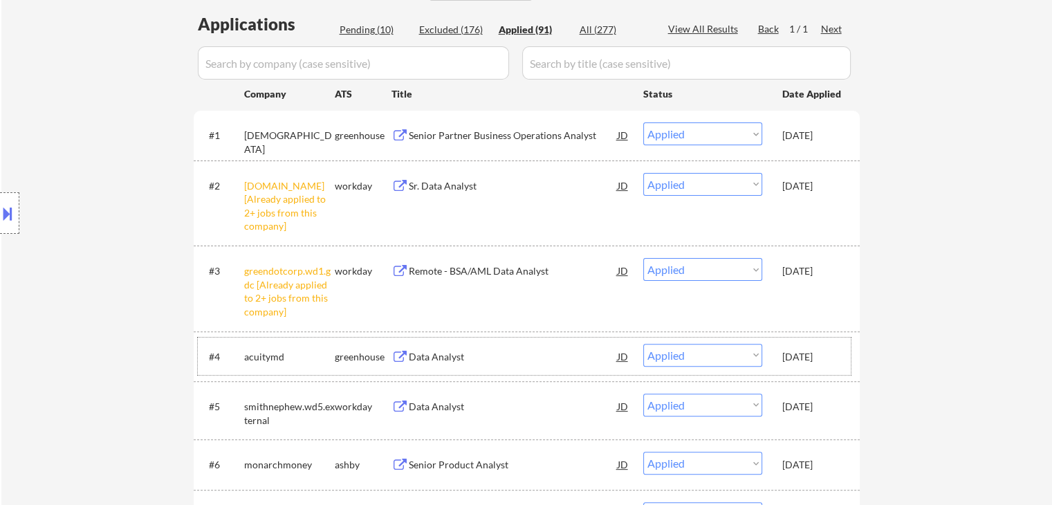
click at [259, 359] on div "acuitymd" at bounding box center [289, 357] width 91 height 14
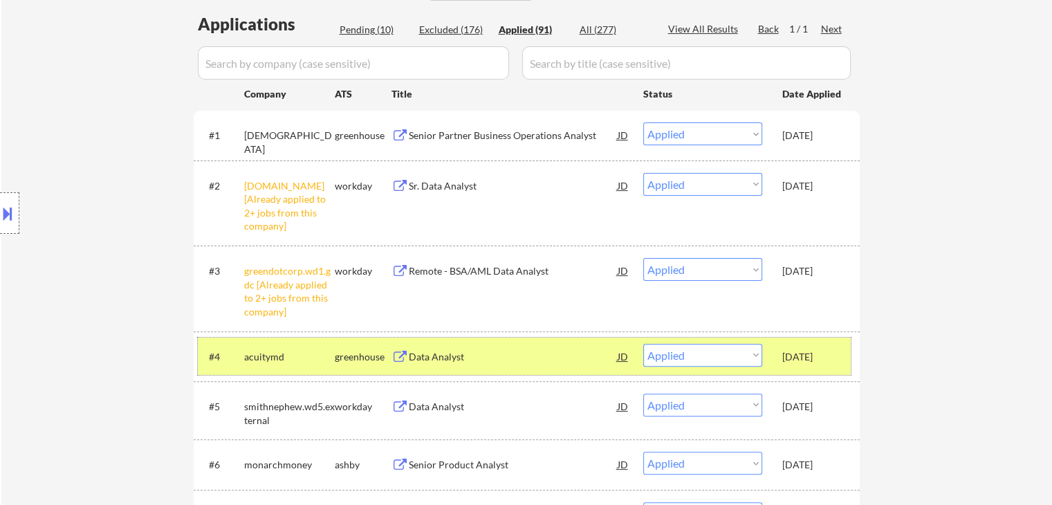
select select ""applied""
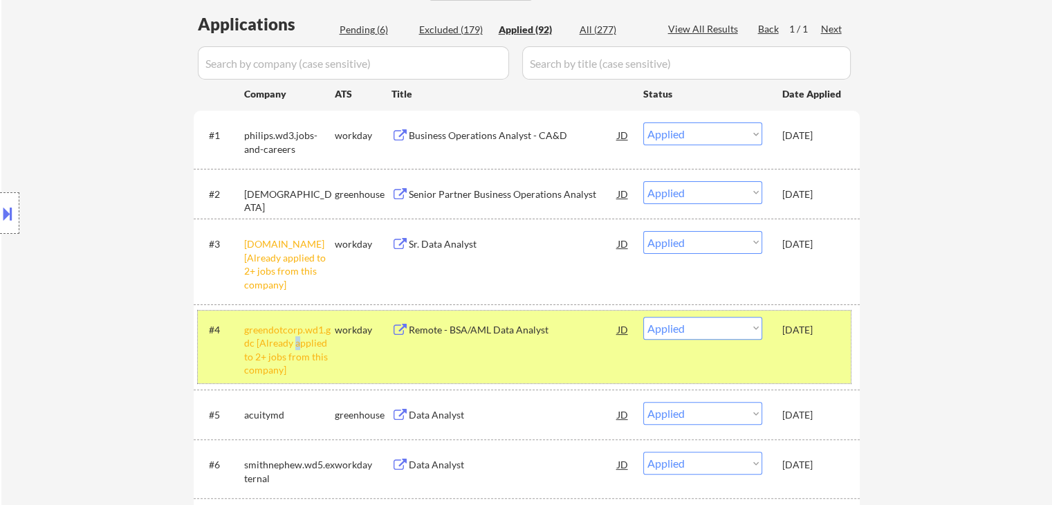
click at [293, 346] on div "greendotcorp.wd1.gdc [Already applied to 2+ jobs from this company]" at bounding box center [289, 350] width 91 height 54
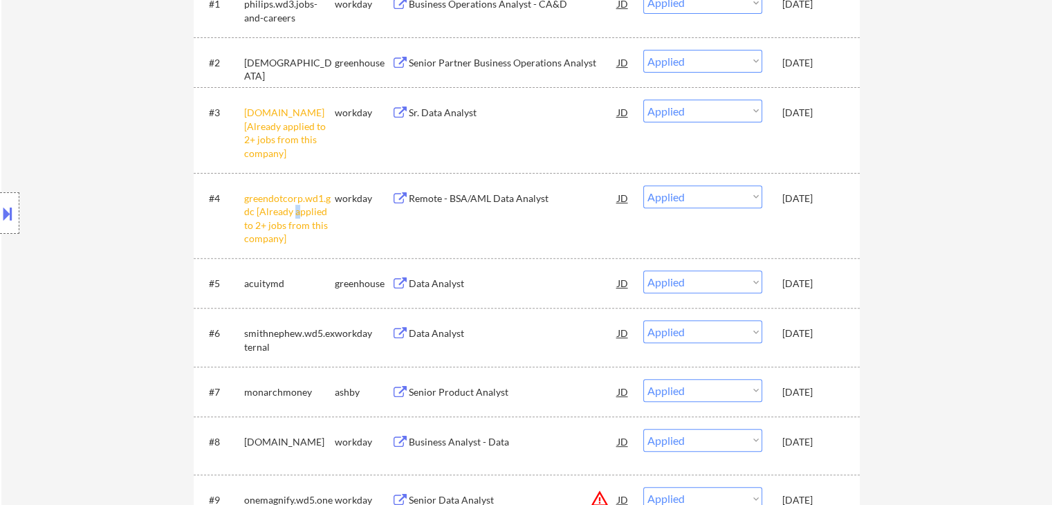
scroll to position [484, 0]
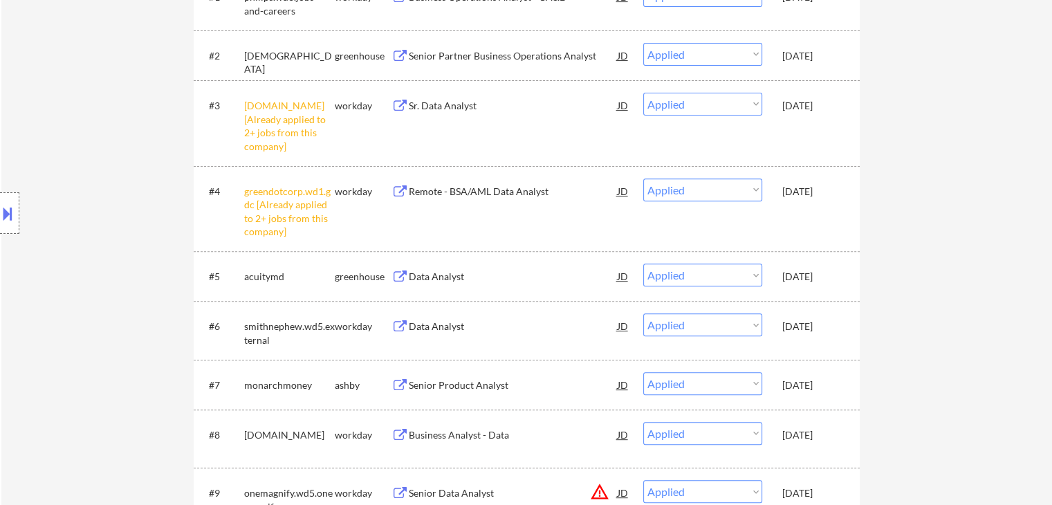
click at [255, 288] on div "acuitymd" at bounding box center [289, 276] width 91 height 25
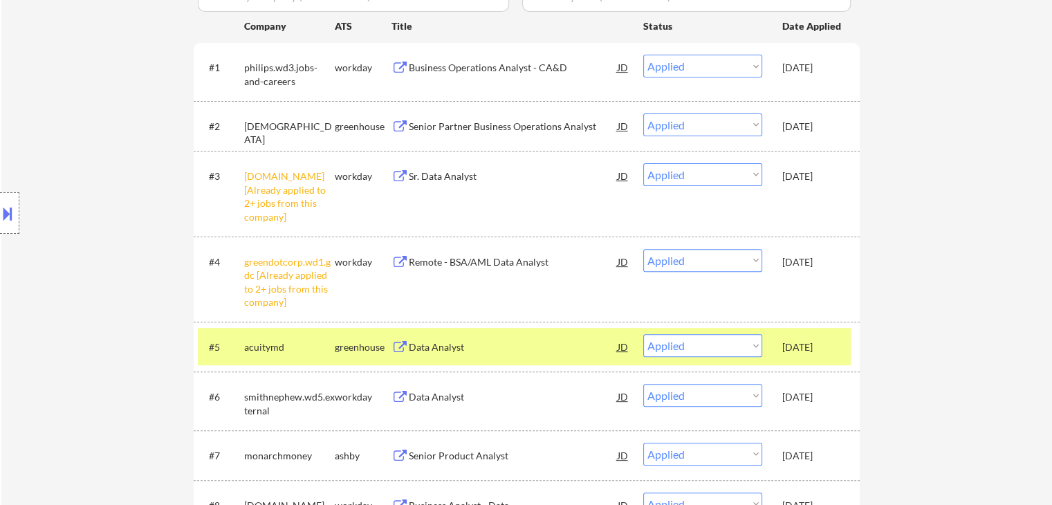
scroll to position [346, 0]
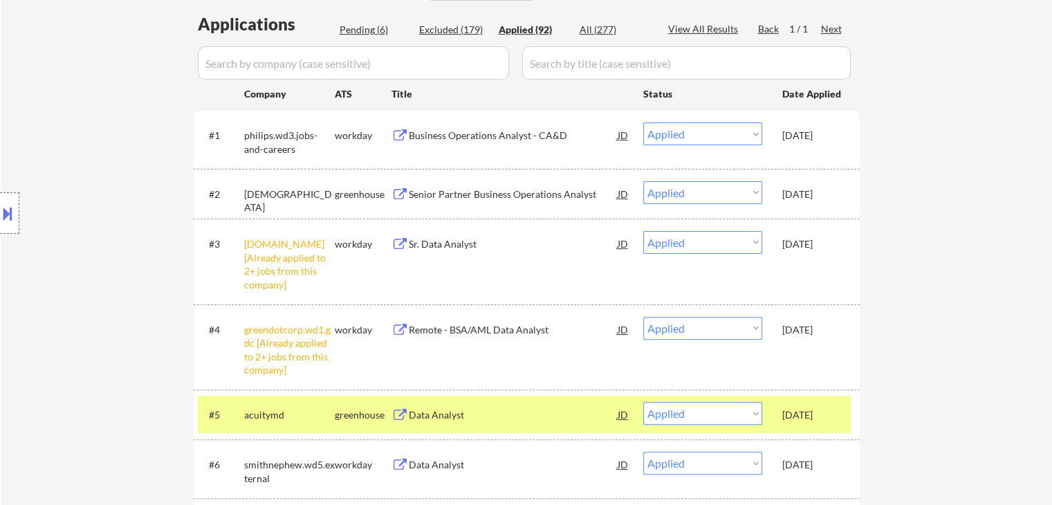
drag, startPoint x: 169, startPoint y: 99, endPoint x: 231, endPoint y: 169, distance: 94.1
click at [226, 169] on div "Location Inclusions: Monroe, LA West Monroe, LA Richwood, LA Claiborne, LA Swar…" at bounding box center [124, 213] width 248 height 257
click at [174, 183] on div "Location Inclusions: Monroe, LA West Monroe, LA Richwood, LA Claiborne, LA Swar…" at bounding box center [124, 213] width 248 height 257
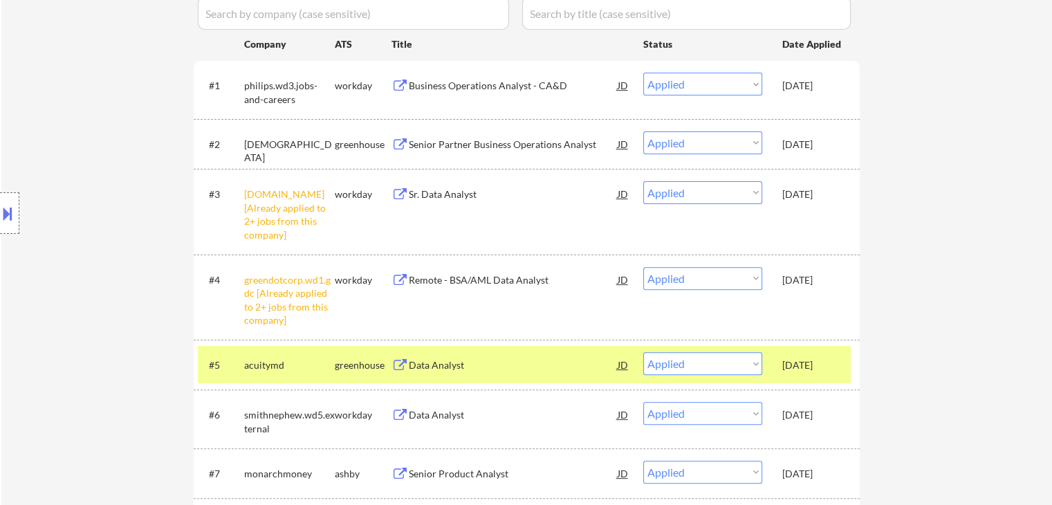
scroll to position [277, 0]
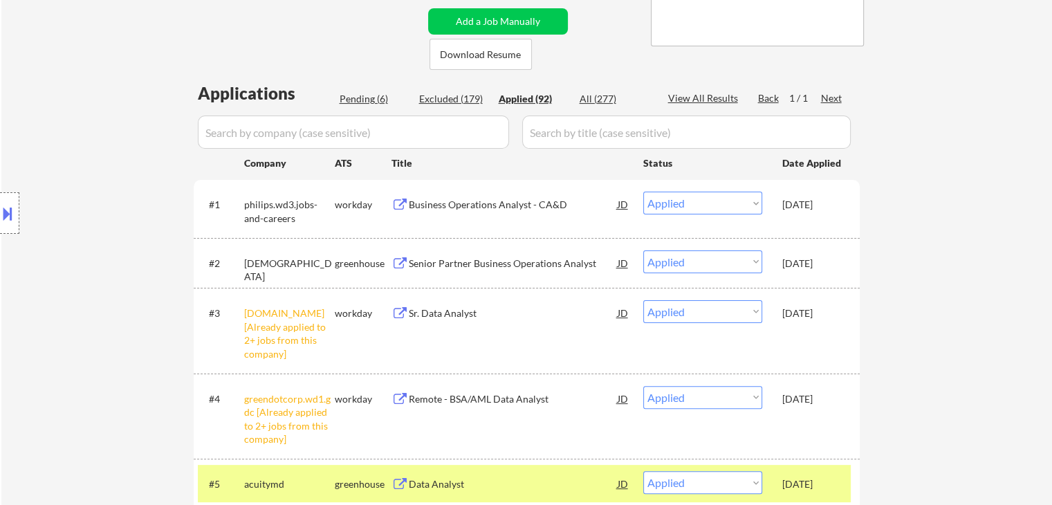
click at [371, 96] on div "Pending (6)" at bounding box center [374, 99] width 69 height 14
select select ""pending""
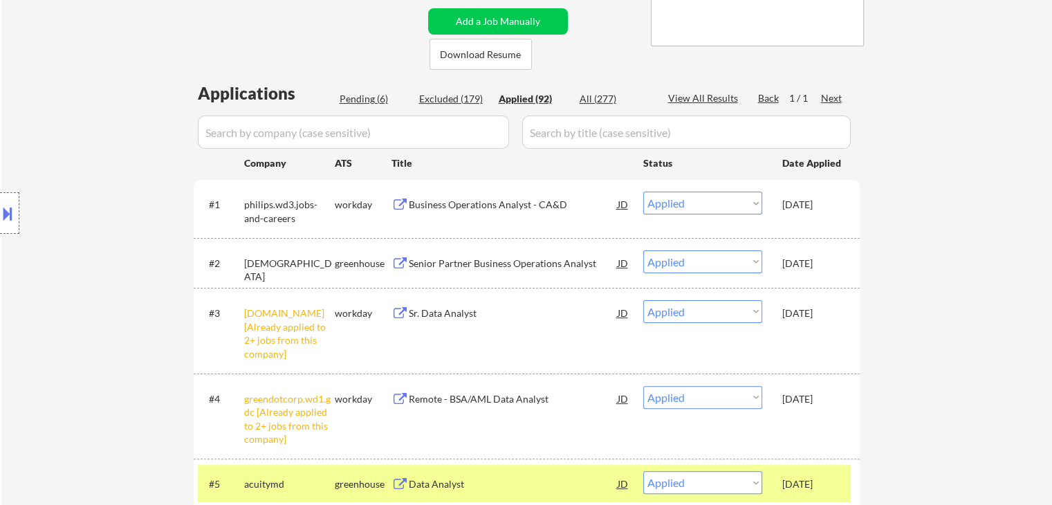
select select ""pending""
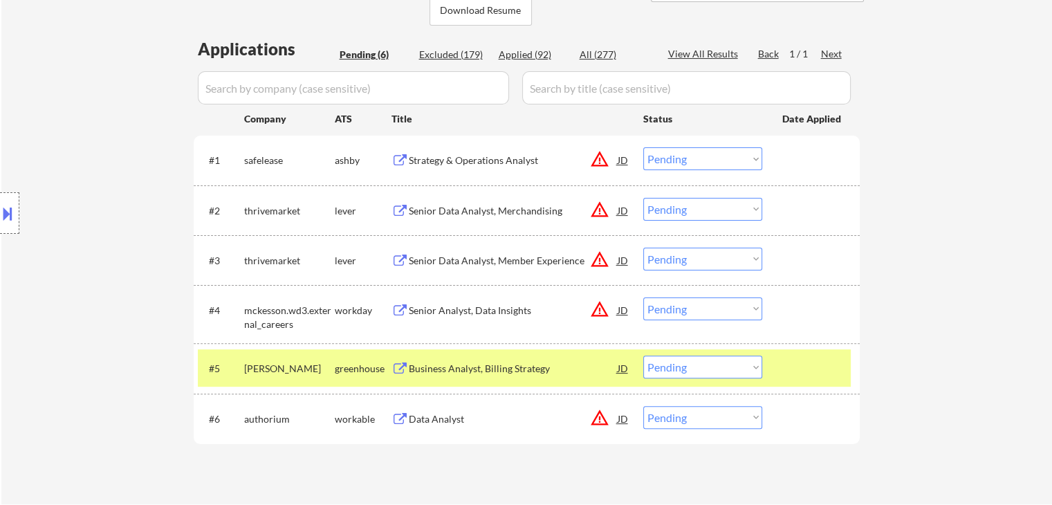
scroll to position [346, 0]
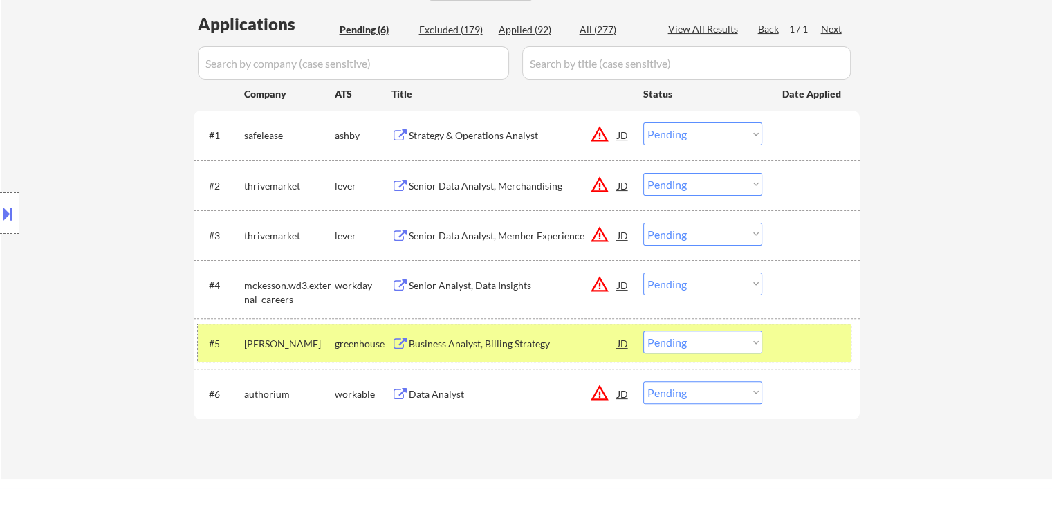
click at [348, 351] on div "greenhouse" at bounding box center [363, 343] width 57 height 25
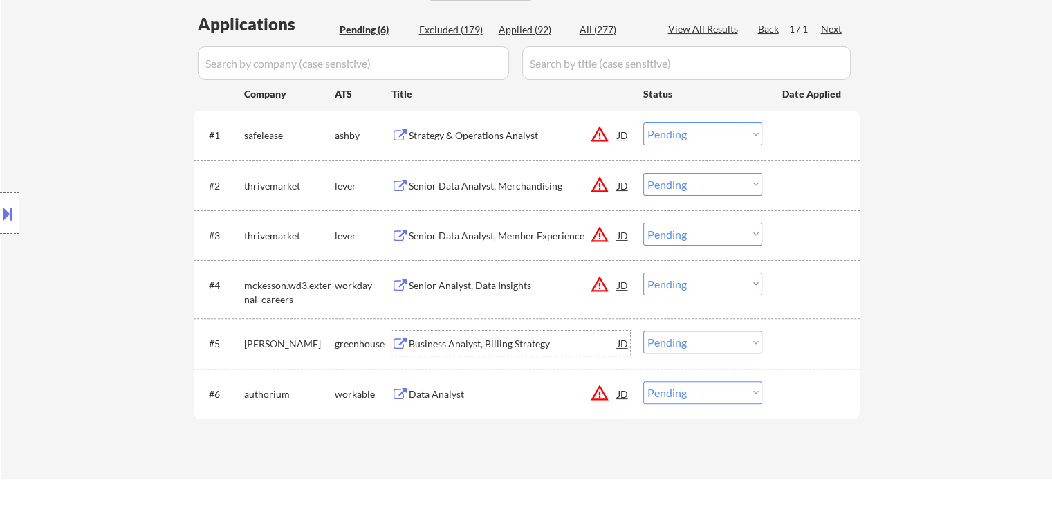
click at [489, 341] on div "Business Analyst, Billing Strategy" at bounding box center [513, 344] width 209 height 14
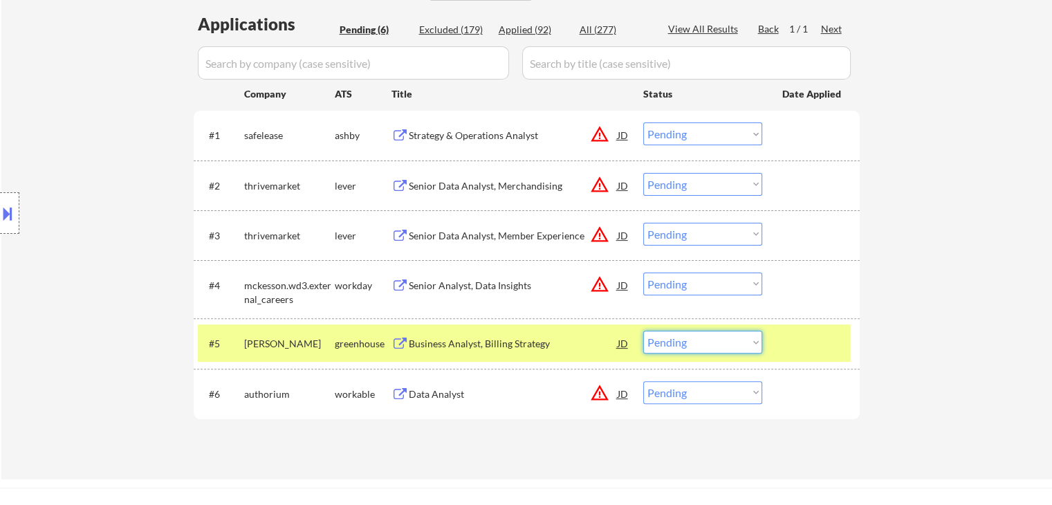
click at [684, 338] on select "Choose an option... Pending Applied Excluded (Questions) Excluded (Expired) Exc…" at bounding box center [702, 342] width 119 height 23
click at [643, 331] on select "Choose an option... Pending Applied Excluded (Questions) Excluded (Expired) Exc…" at bounding box center [702, 342] width 119 height 23
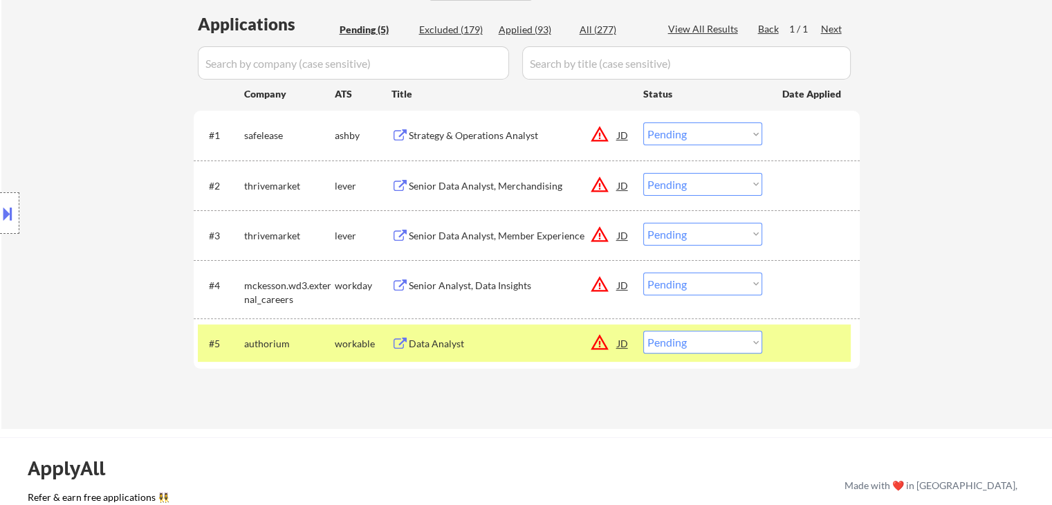
click at [426, 342] on div "Data Analyst" at bounding box center [513, 344] width 209 height 14
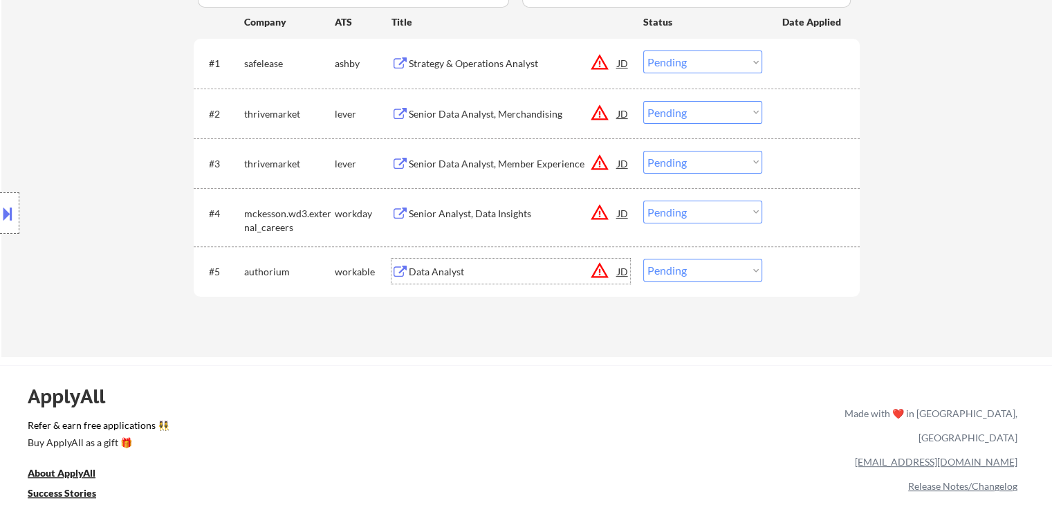
scroll to position [415, 0]
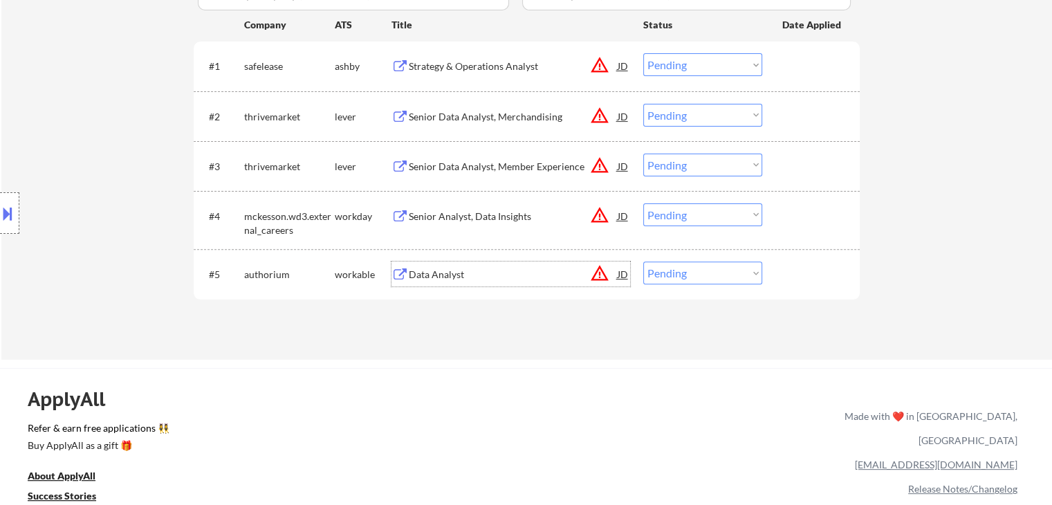
click at [683, 273] on select "Choose an option... Pending Applied Excluded (Questions) Excluded (Expired) Exc…" at bounding box center [702, 272] width 119 height 23
select select ""excluded""
click at [643, 261] on select "Choose an option... Pending Applied Excluded (Questions) Excluded (Expired) Exc…" at bounding box center [702, 272] width 119 height 23
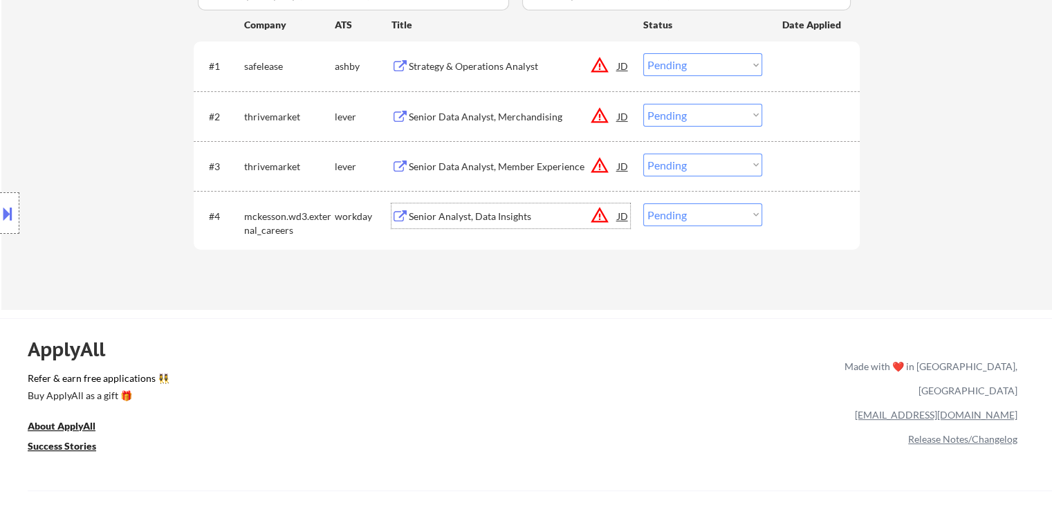
click at [446, 219] on div "Senior Analyst, Data Insights" at bounding box center [513, 217] width 209 height 14
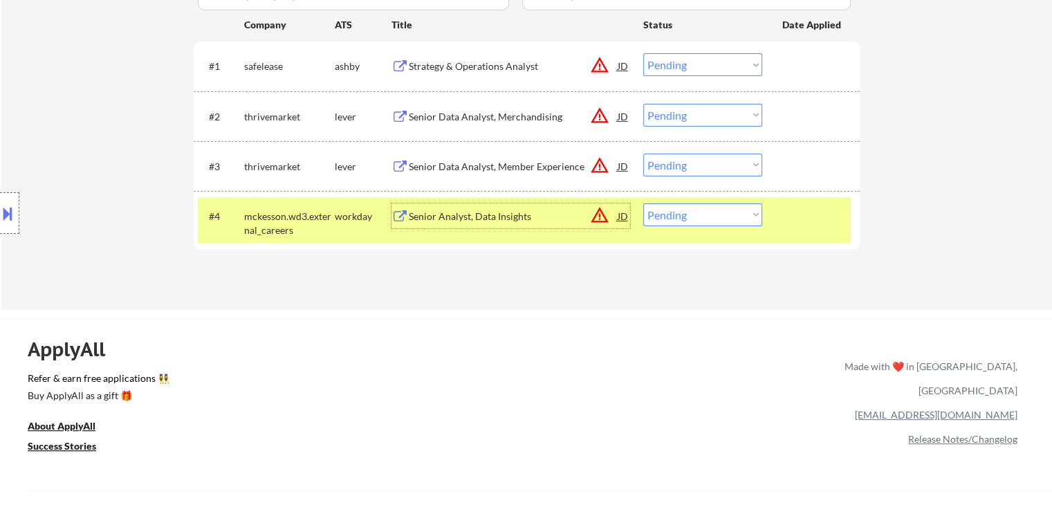
click at [685, 214] on select "Choose an option... Pending Applied Excluded (Questions) Excluded (Expired) Exc…" at bounding box center [702, 214] width 119 height 23
click at [699, 221] on select "Choose an option... Pending Applied Excluded (Questions) Excluded (Expired) Exc…" at bounding box center [702, 214] width 119 height 23
select select ""excluded__expired_""
click at [643, 203] on select "Choose an option... Pending Applied Excluded (Questions) Excluded (Expired) Exc…" at bounding box center [702, 214] width 119 height 23
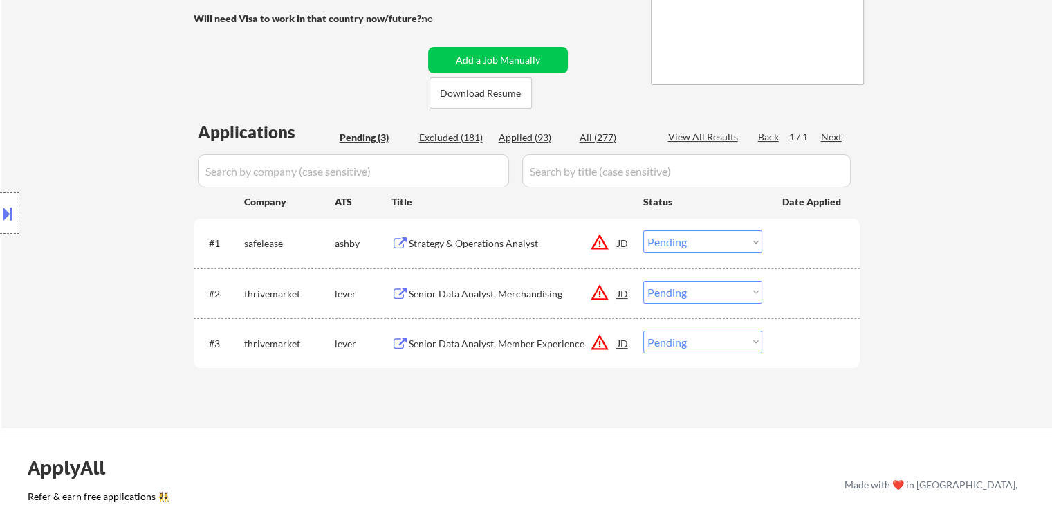
scroll to position [208, 0]
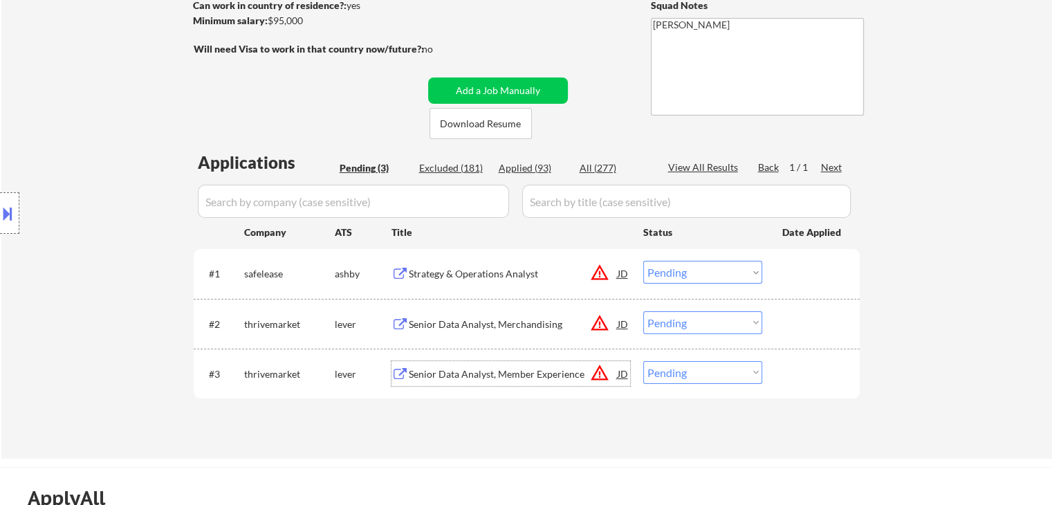
click at [497, 380] on div "Senior Data Analyst, Member Experience" at bounding box center [513, 374] width 209 height 14
